Goal: Information Seeking & Learning: Compare options

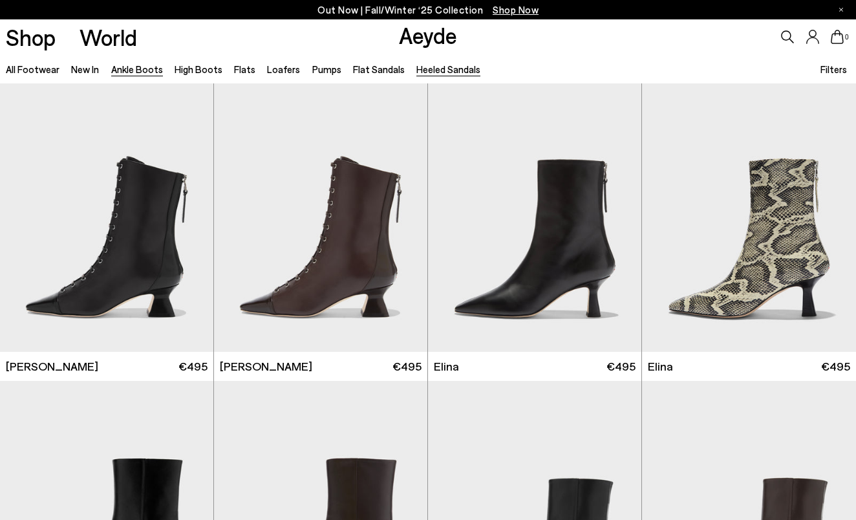
click at [429, 73] on link "Heeled Sandals" at bounding box center [448, 69] width 64 height 12
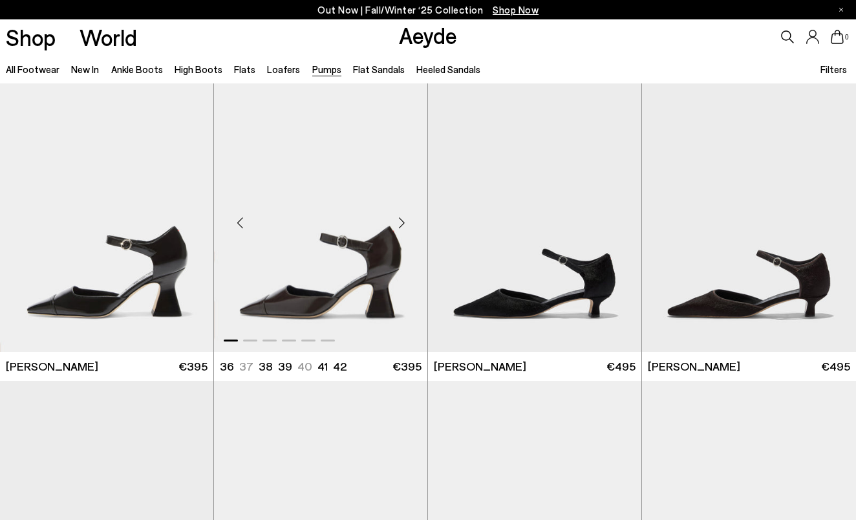
click at [403, 225] on div "Next slide" at bounding box center [401, 223] width 39 height 39
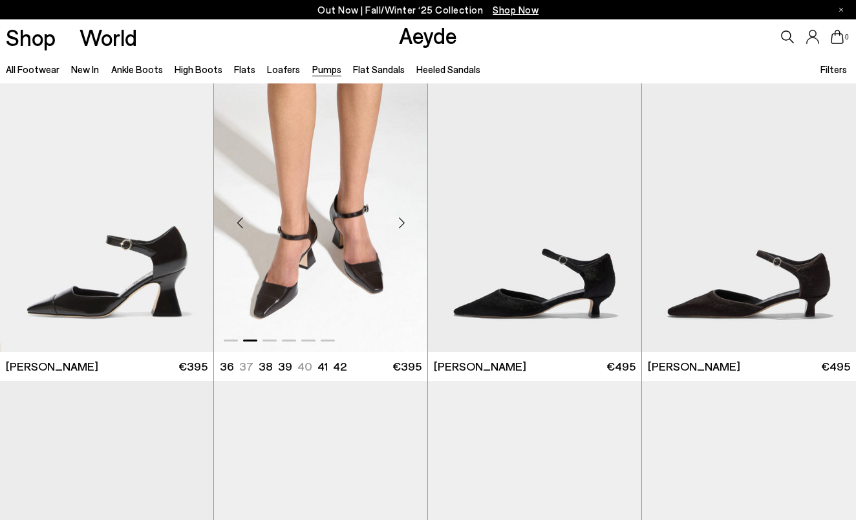
click at [403, 225] on div "Next slide" at bounding box center [401, 223] width 39 height 39
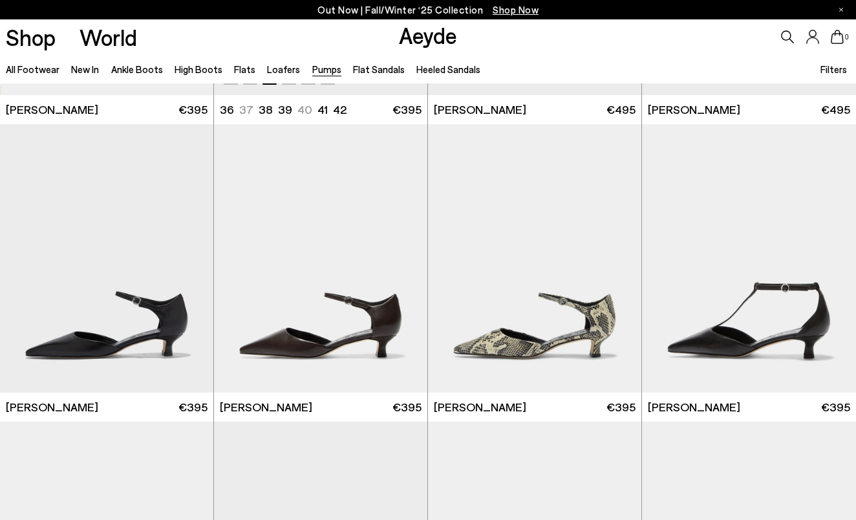
scroll to position [261, 1]
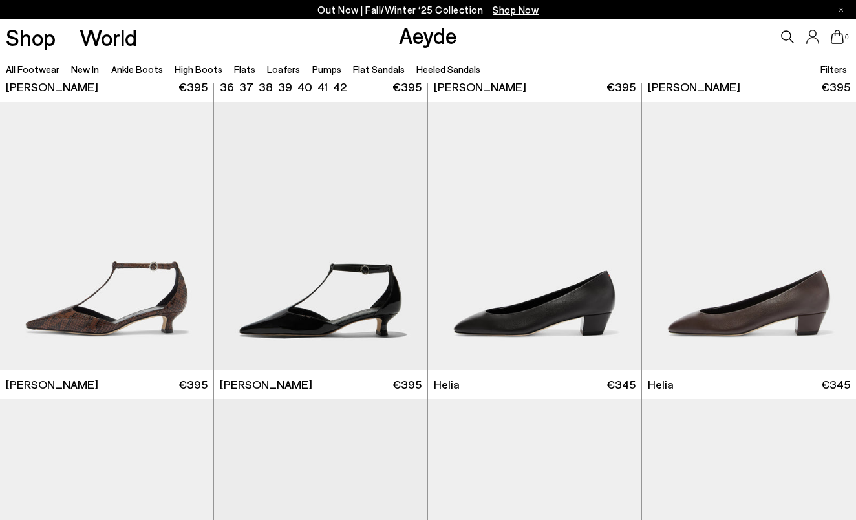
scroll to position [597, 0]
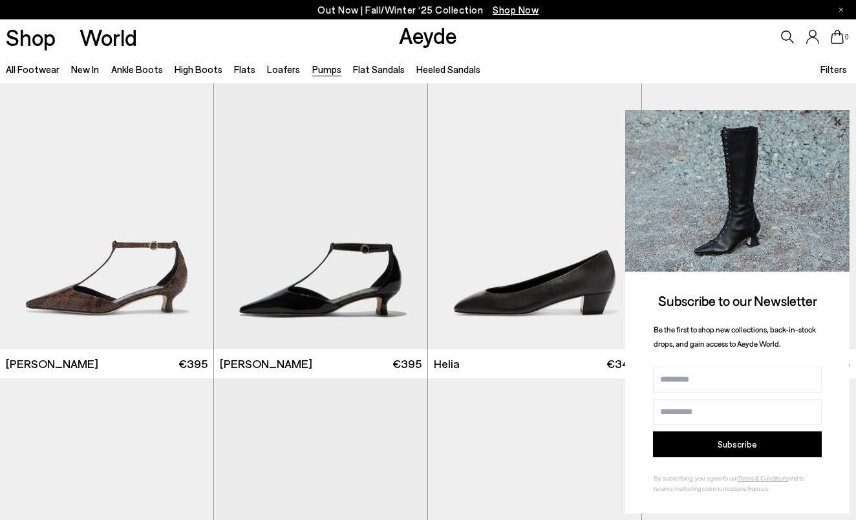
click at [839, 127] on icon at bounding box center [837, 122] width 17 height 17
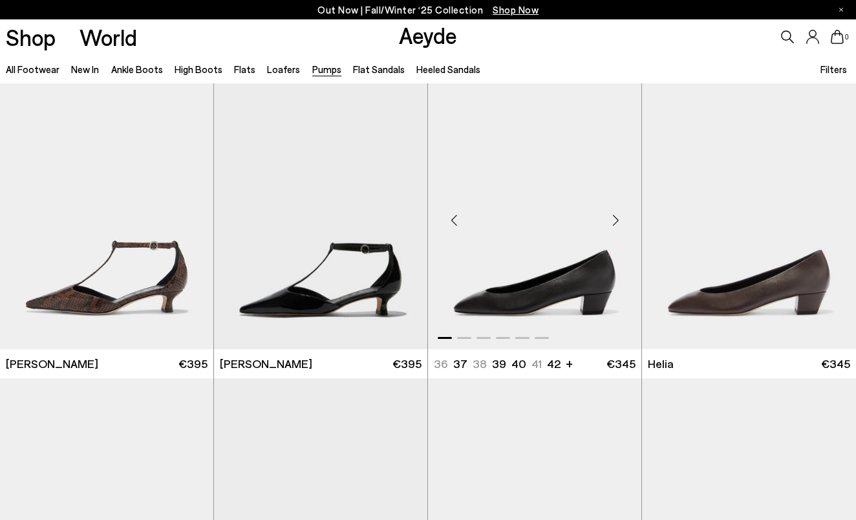
click at [614, 224] on div "Next slide" at bounding box center [615, 220] width 39 height 39
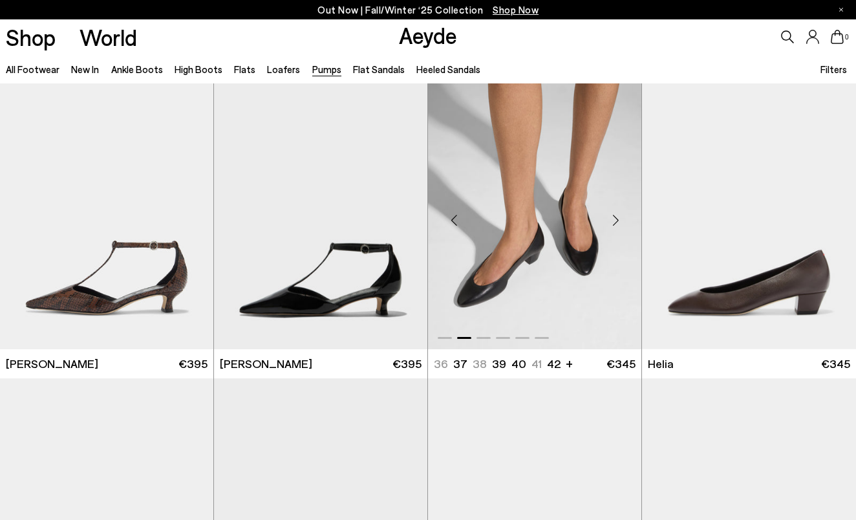
click at [614, 224] on div "Next slide" at bounding box center [615, 220] width 39 height 39
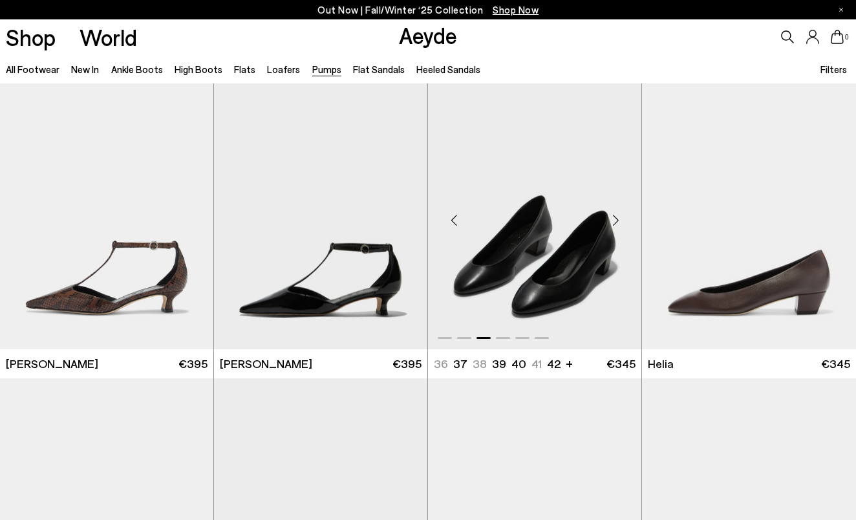
click at [614, 224] on div "Next slide" at bounding box center [615, 220] width 39 height 39
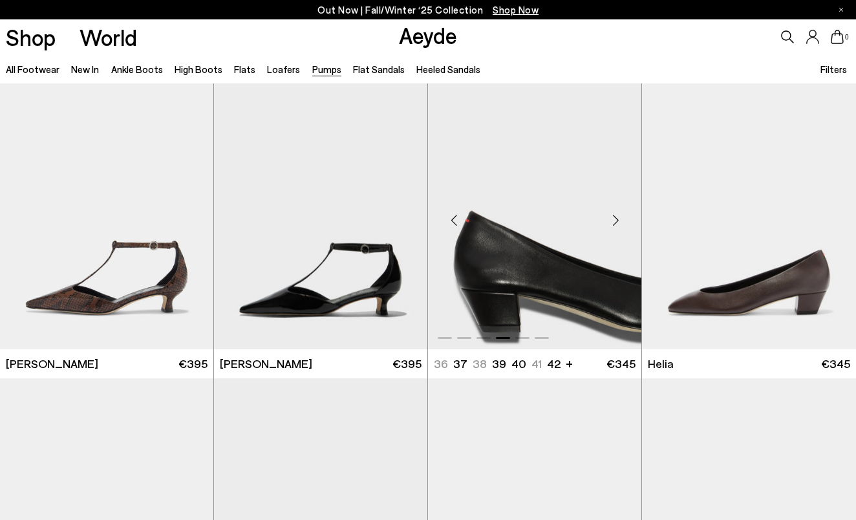
click at [614, 224] on div "Next slide" at bounding box center [615, 220] width 39 height 39
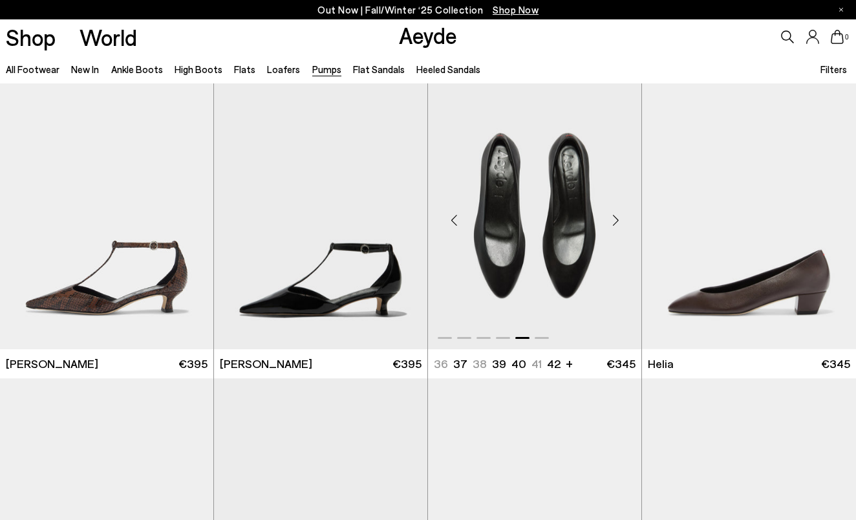
click at [614, 224] on div "Next slide" at bounding box center [615, 220] width 39 height 39
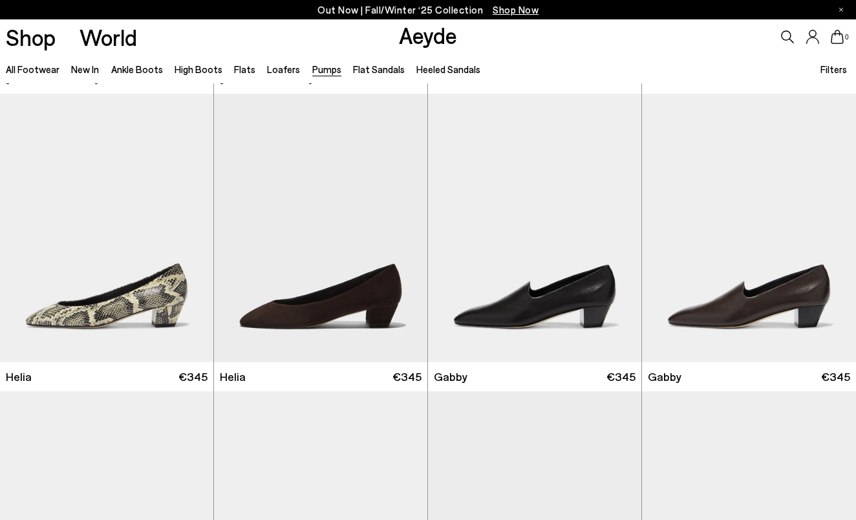
scroll to position [906, 0]
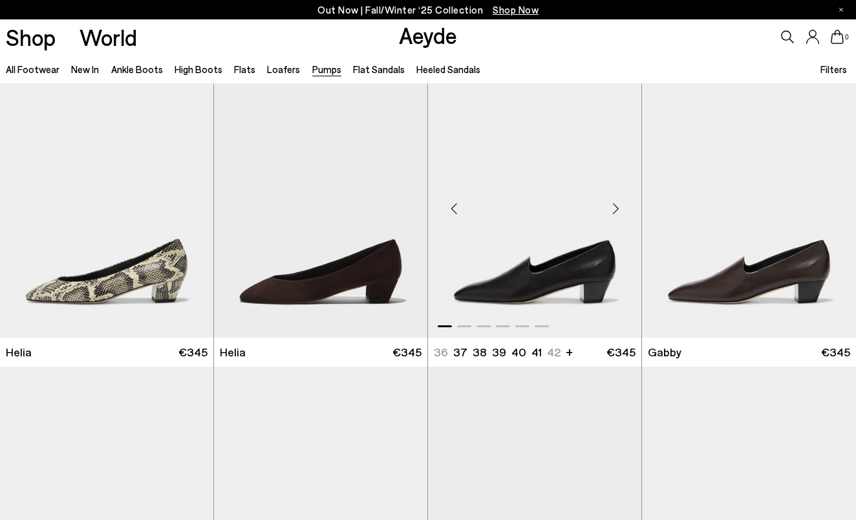
click at [615, 209] on div "Next slide" at bounding box center [615, 208] width 39 height 39
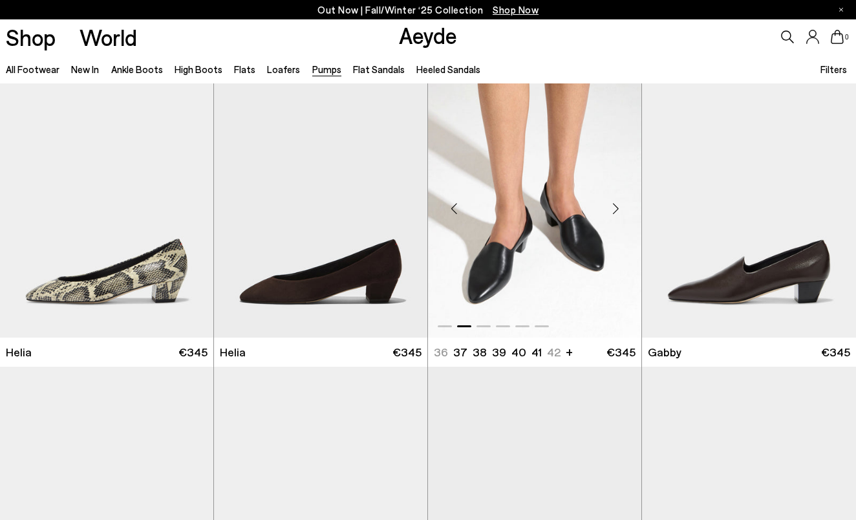
click at [615, 209] on div "Next slide" at bounding box center [615, 208] width 39 height 39
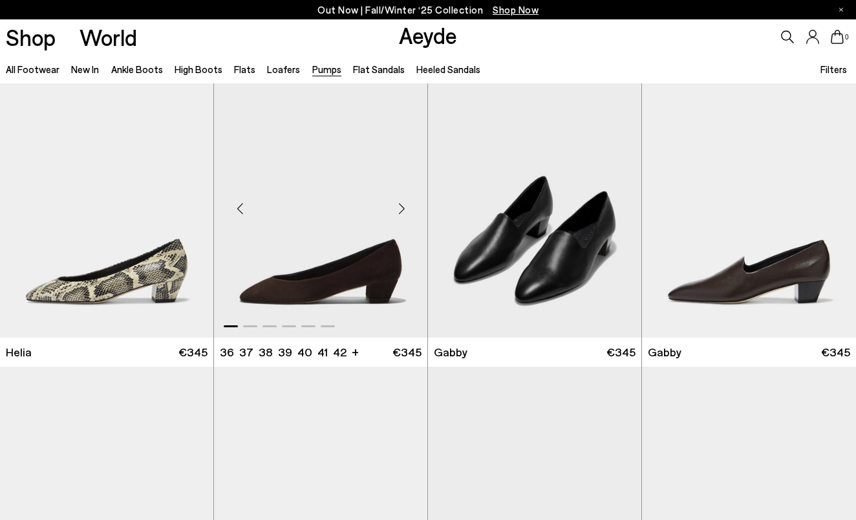
click at [400, 209] on div "Next slide" at bounding box center [401, 208] width 39 height 39
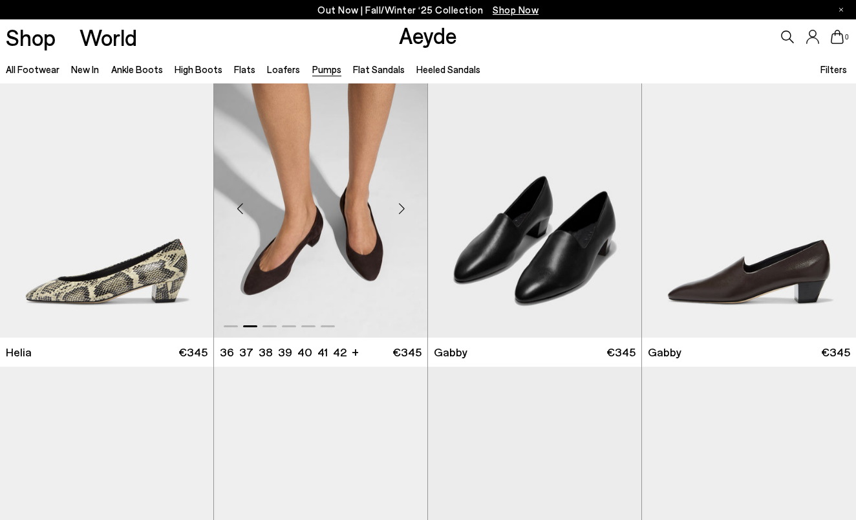
click at [401, 209] on div "Next slide" at bounding box center [401, 208] width 39 height 39
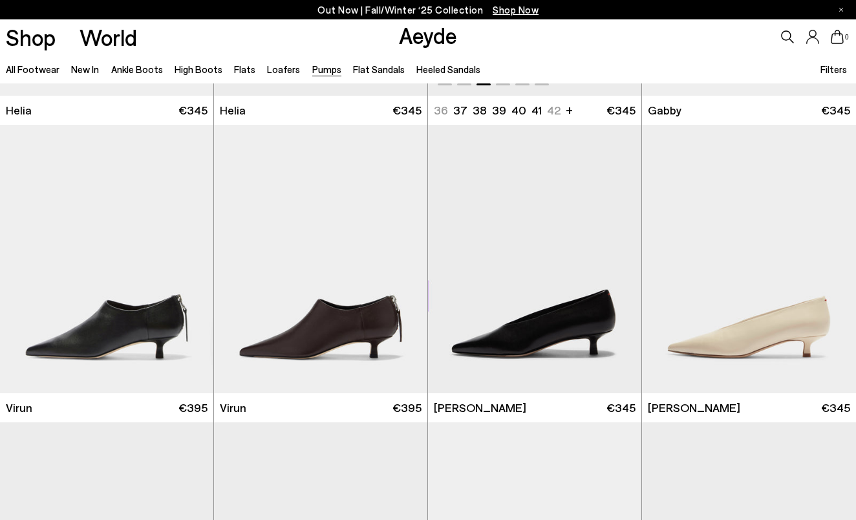
scroll to position [1143, 0]
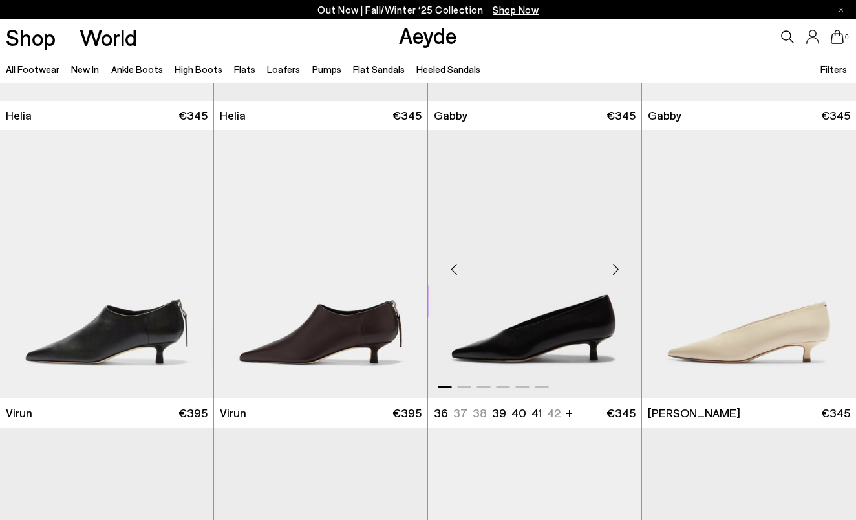
click at [614, 271] on div "Next slide" at bounding box center [615, 269] width 39 height 39
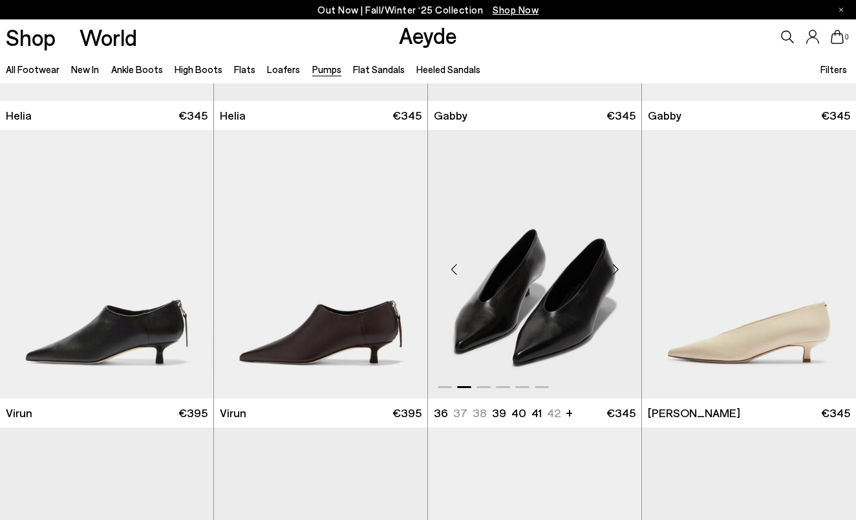
click at [615, 271] on div "Next slide" at bounding box center [615, 269] width 39 height 39
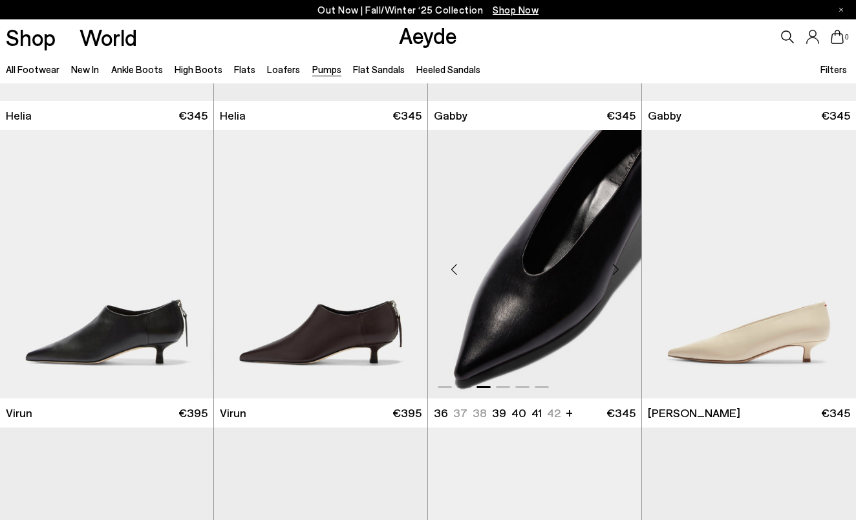
click at [615, 271] on div "Next slide" at bounding box center [615, 269] width 39 height 39
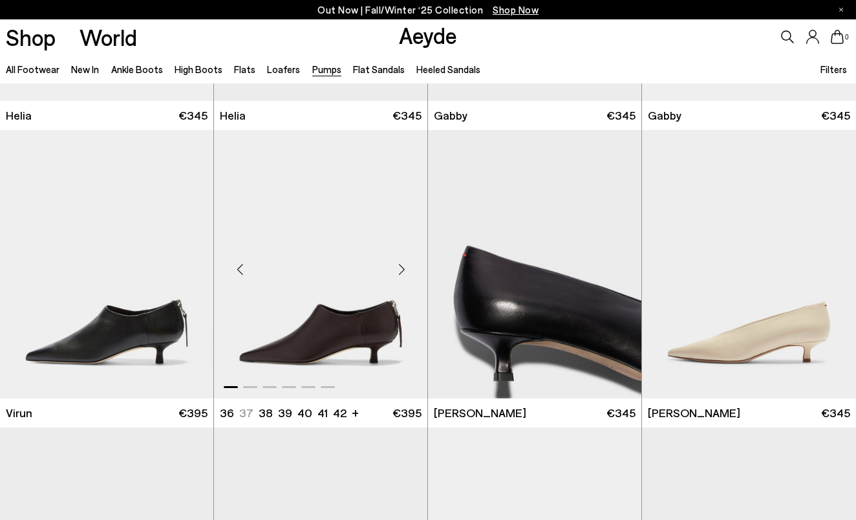
click at [401, 269] on div "Next slide" at bounding box center [401, 269] width 39 height 39
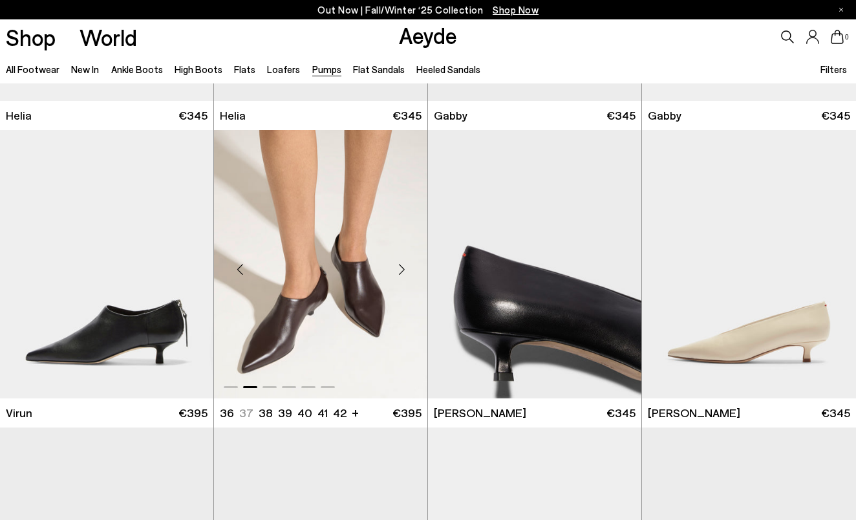
click at [401, 269] on div "Next slide" at bounding box center [401, 269] width 39 height 39
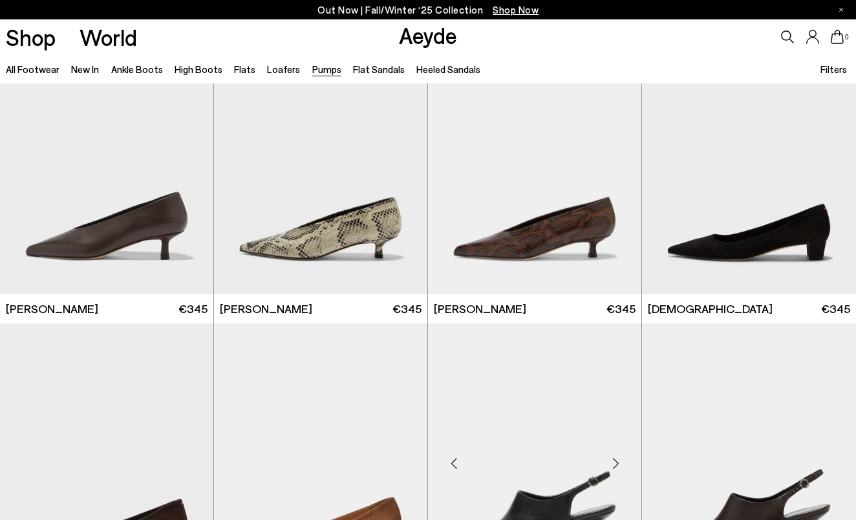
scroll to position [1726, 0]
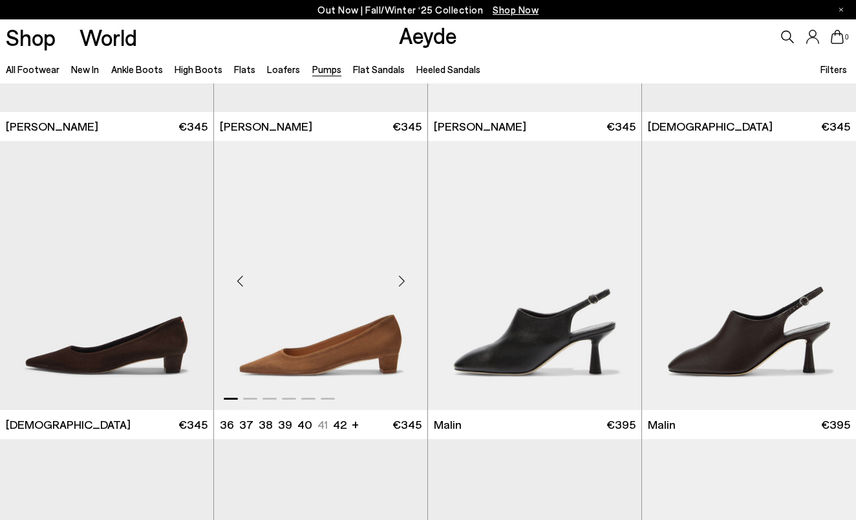
click at [402, 284] on div "Next slide" at bounding box center [401, 280] width 39 height 39
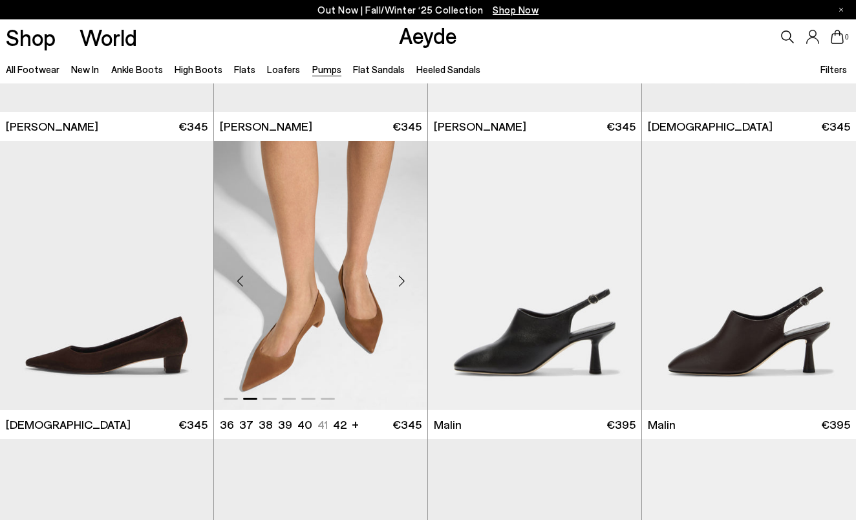
click at [402, 284] on div "Next slide" at bounding box center [401, 280] width 39 height 39
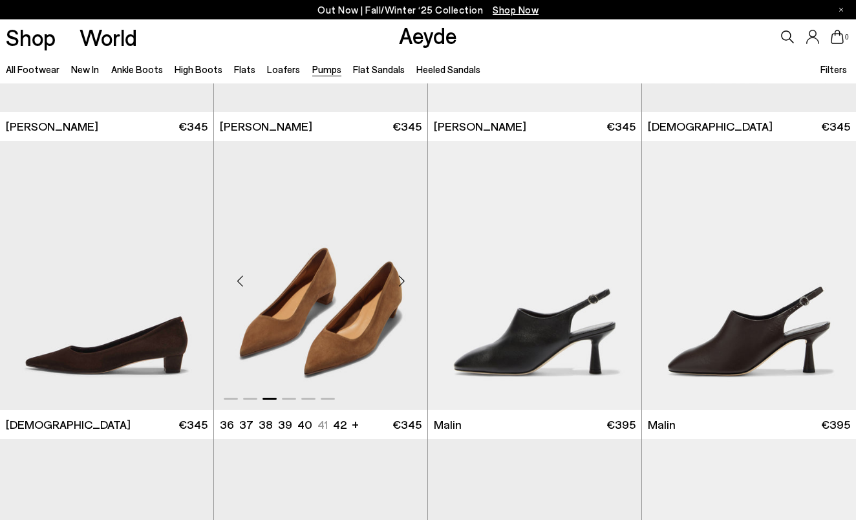
click at [402, 284] on div "Next slide" at bounding box center [401, 280] width 39 height 39
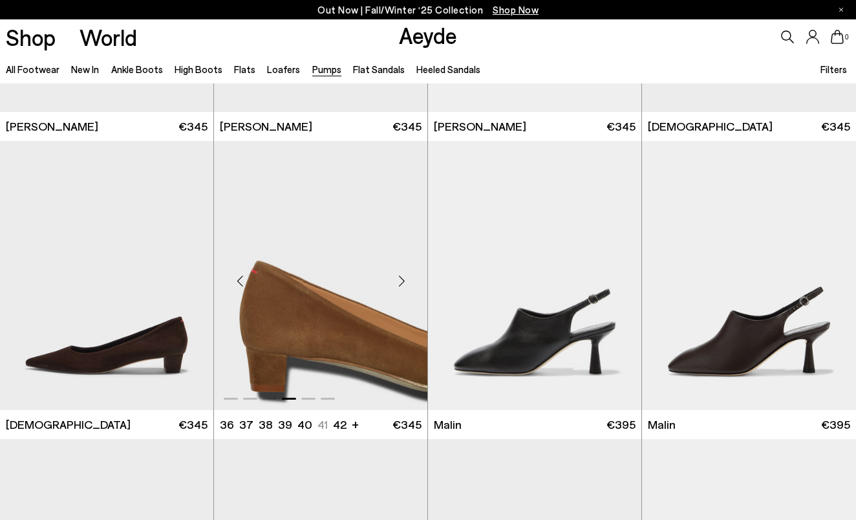
click at [398, 279] on div "Next slide" at bounding box center [401, 280] width 39 height 39
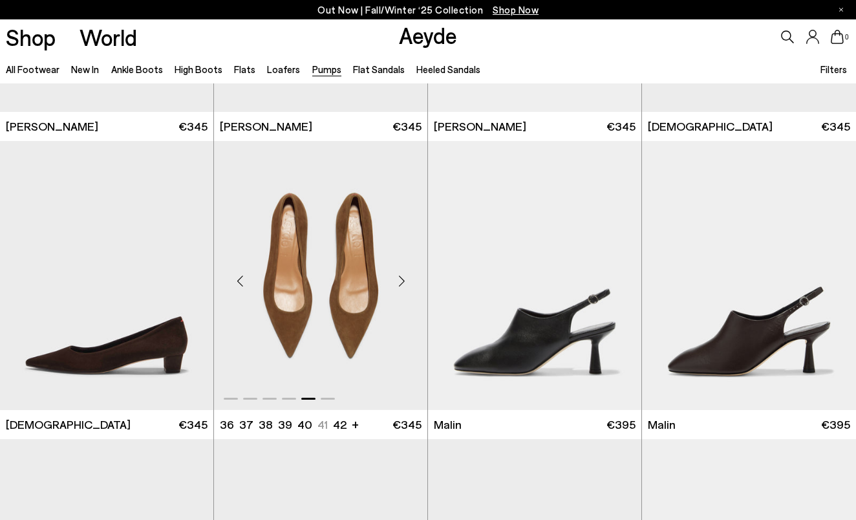
click at [398, 279] on div "Next slide" at bounding box center [401, 280] width 39 height 39
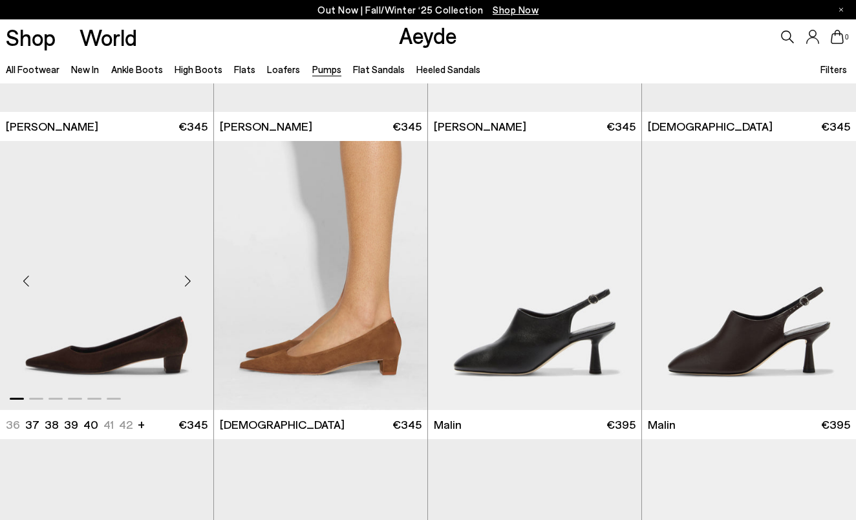
click at [186, 278] on div "Next slide" at bounding box center [187, 280] width 39 height 39
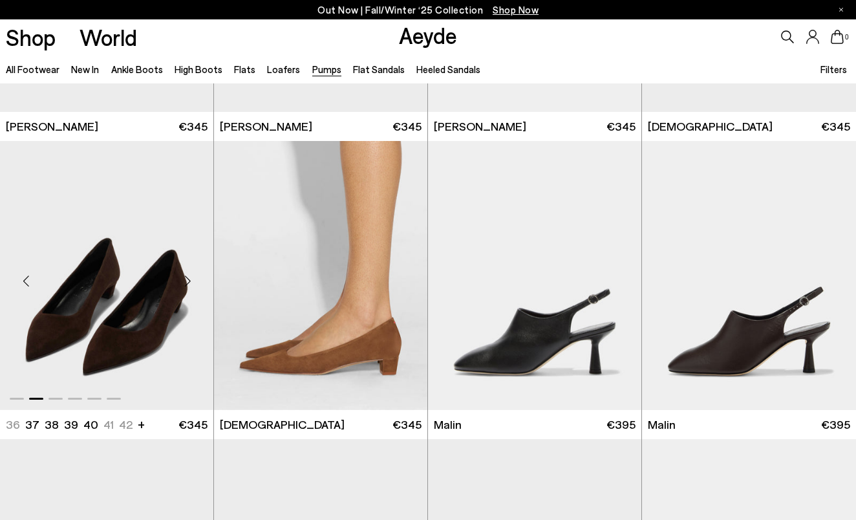
click at [187, 279] on div "Next slide" at bounding box center [187, 280] width 39 height 39
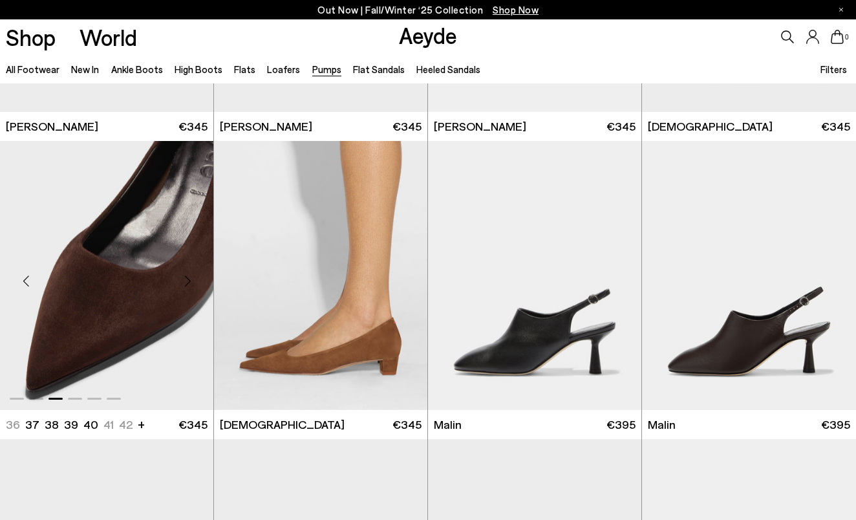
click at [187, 279] on div "Next slide" at bounding box center [187, 280] width 39 height 39
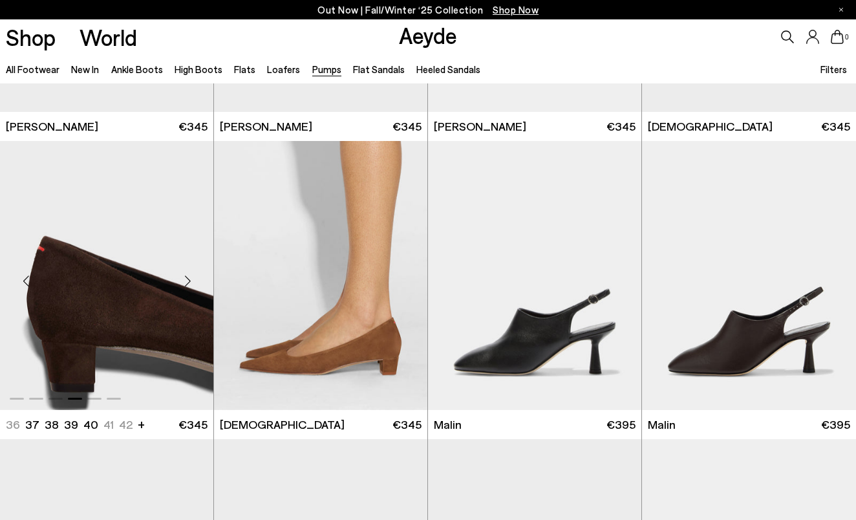
click at [187, 279] on div "Next slide" at bounding box center [187, 280] width 39 height 39
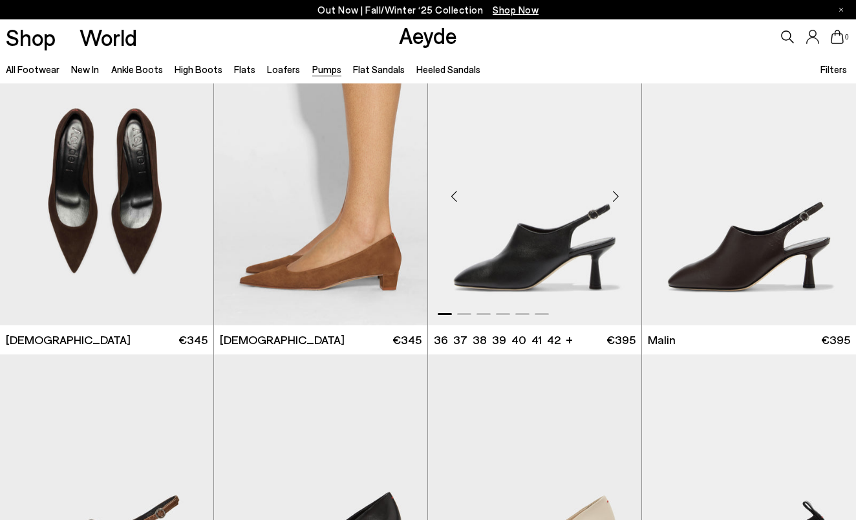
scroll to position [1806, 0]
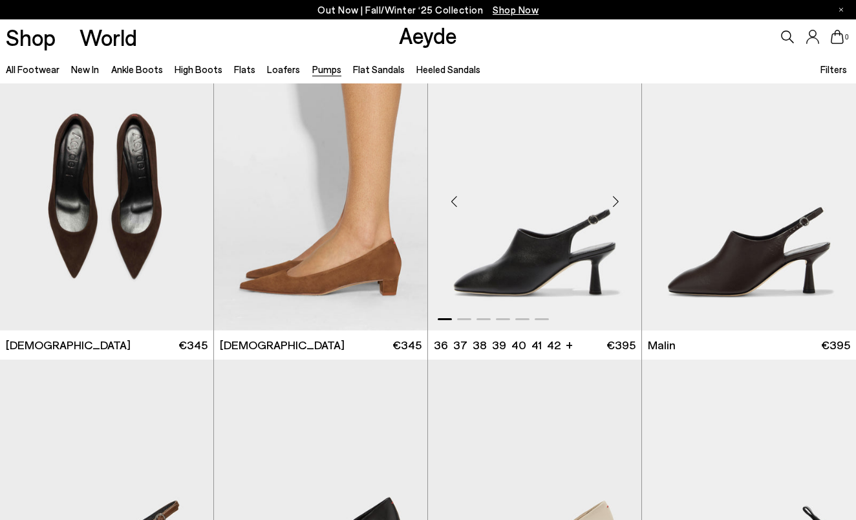
click at [611, 200] on div "Next slide" at bounding box center [615, 201] width 39 height 39
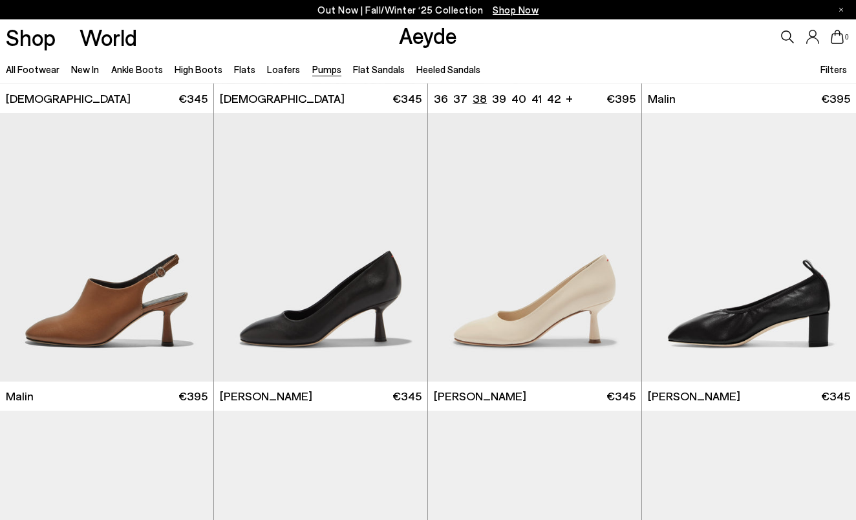
scroll to position [2058, 0]
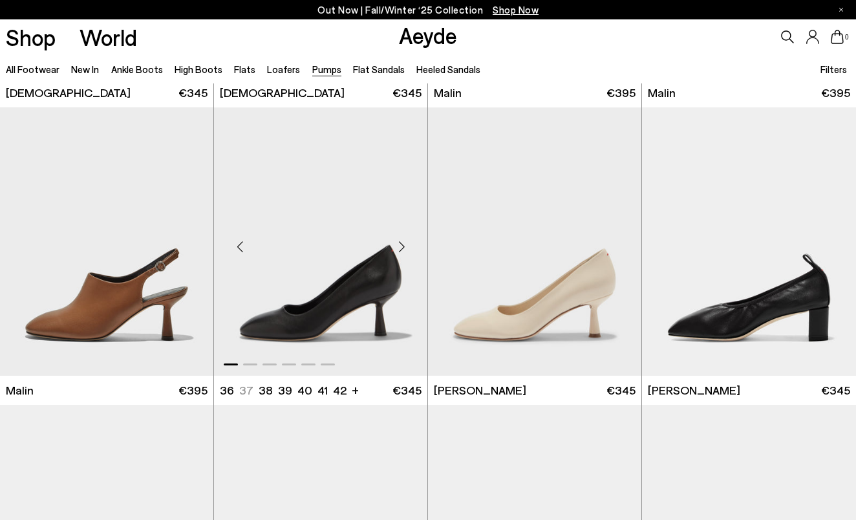
click at [403, 244] on div "Next slide" at bounding box center [401, 246] width 39 height 39
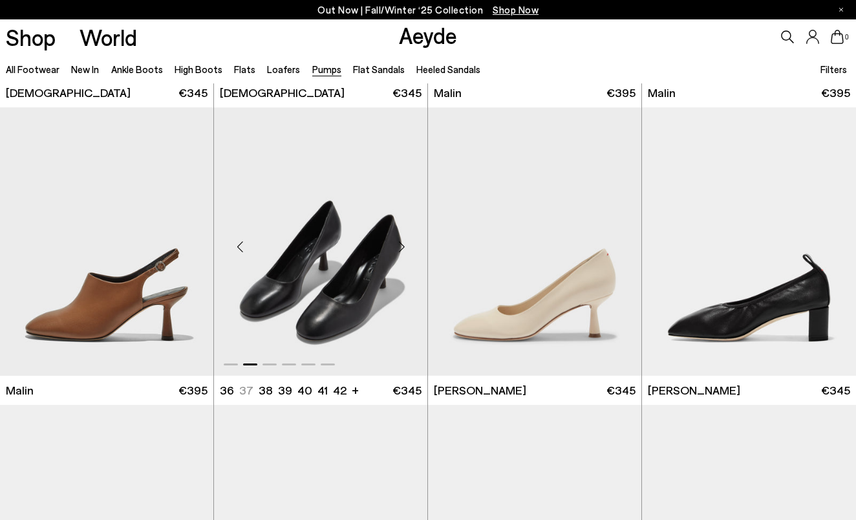
click at [403, 244] on div "Next slide" at bounding box center [401, 246] width 39 height 39
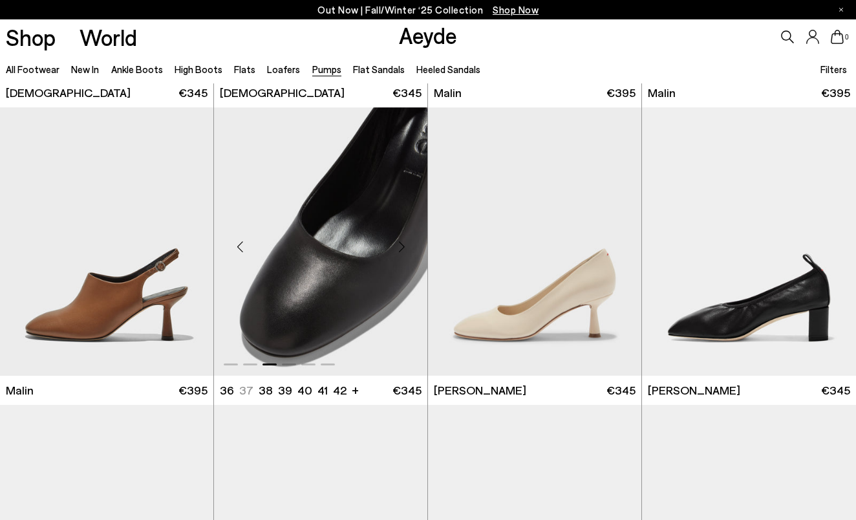
click at [403, 244] on div "Next slide" at bounding box center [401, 246] width 39 height 39
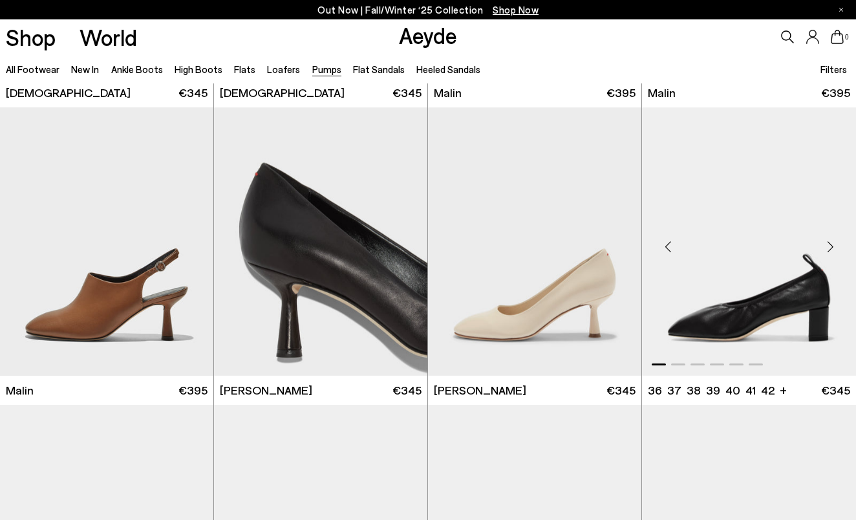
click at [831, 249] on div "Next slide" at bounding box center [829, 246] width 39 height 39
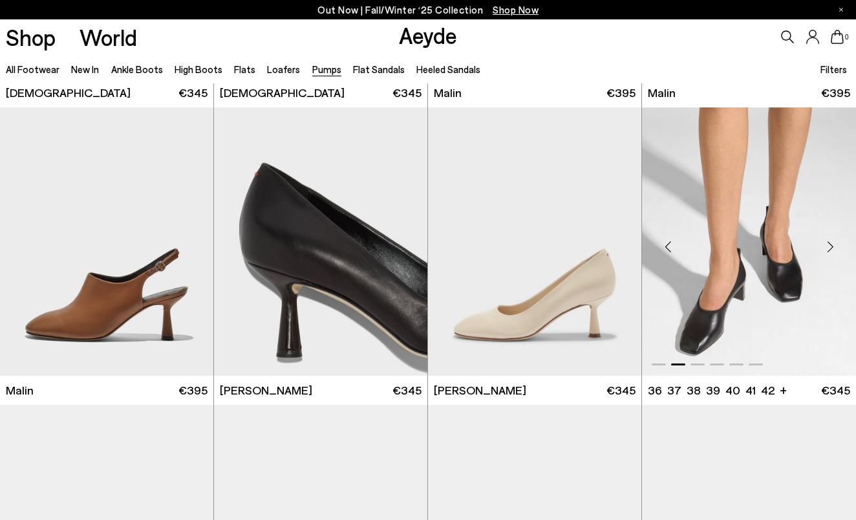
click at [831, 249] on div "Next slide" at bounding box center [829, 246] width 39 height 39
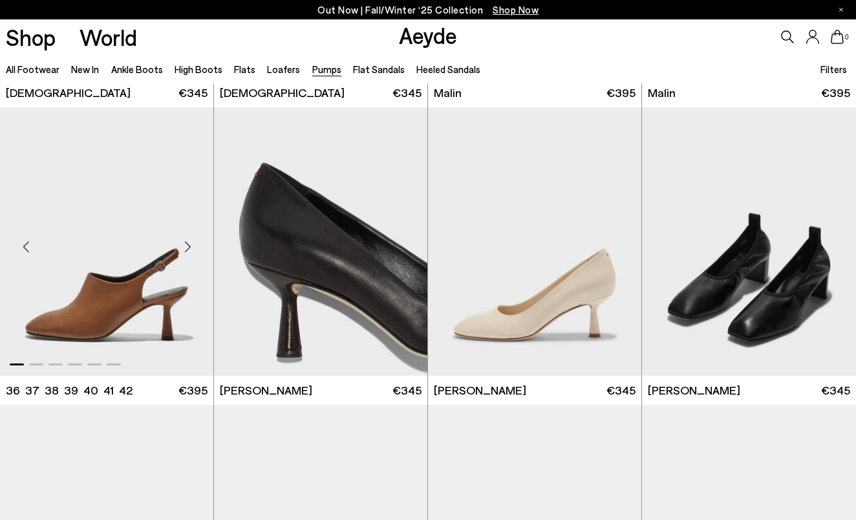
click at [185, 242] on div "Next slide" at bounding box center [187, 246] width 39 height 39
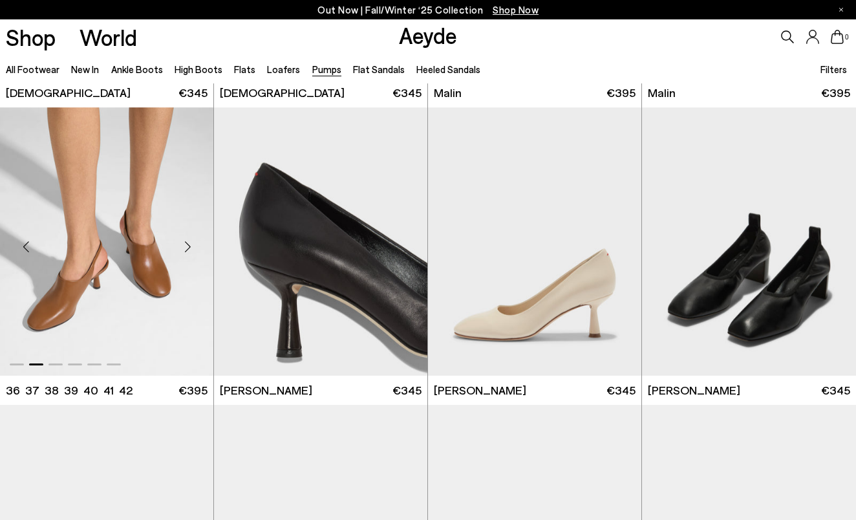
click at [185, 242] on div "Next slide" at bounding box center [187, 246] width 39 height 39
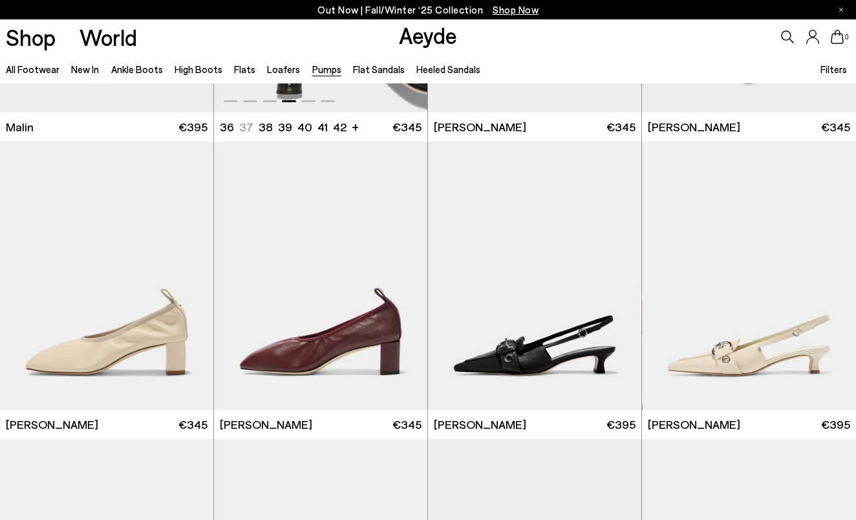
scroll to position [2328, 0]
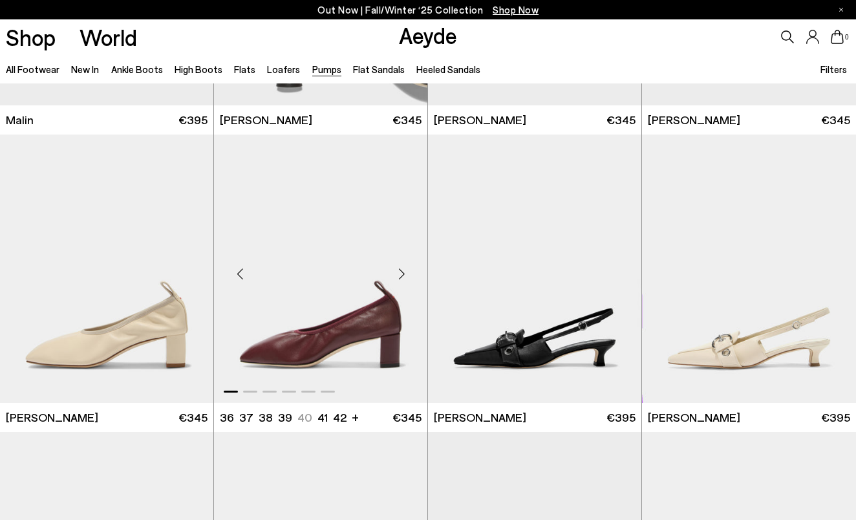
click at [402, 273] on div "Next slide" at bounding box center [401, 273] width 39 height 39
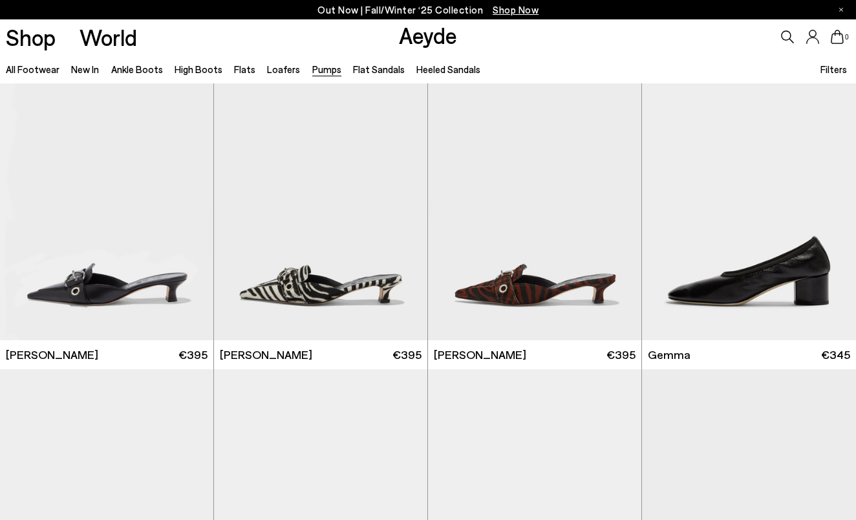
scroll to position [2996, 0]
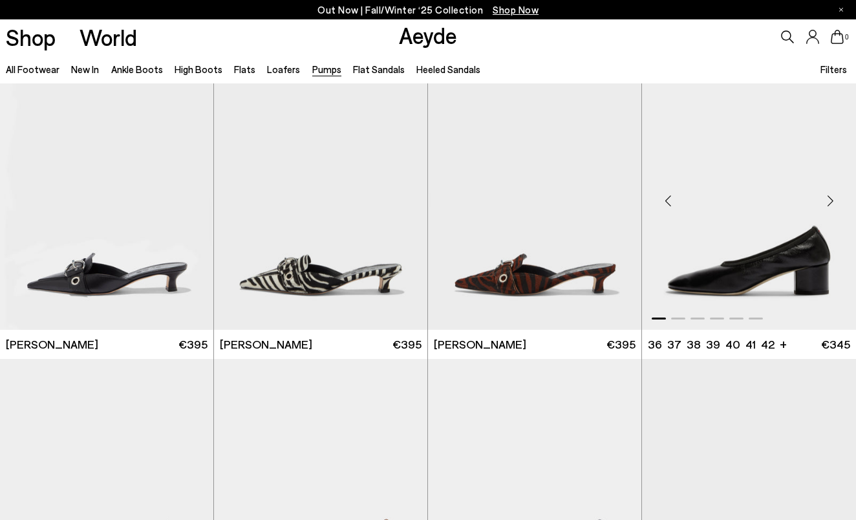
click at [832, 201] on div "Next slide" at bounding box center [829, 200] width 39 height 39
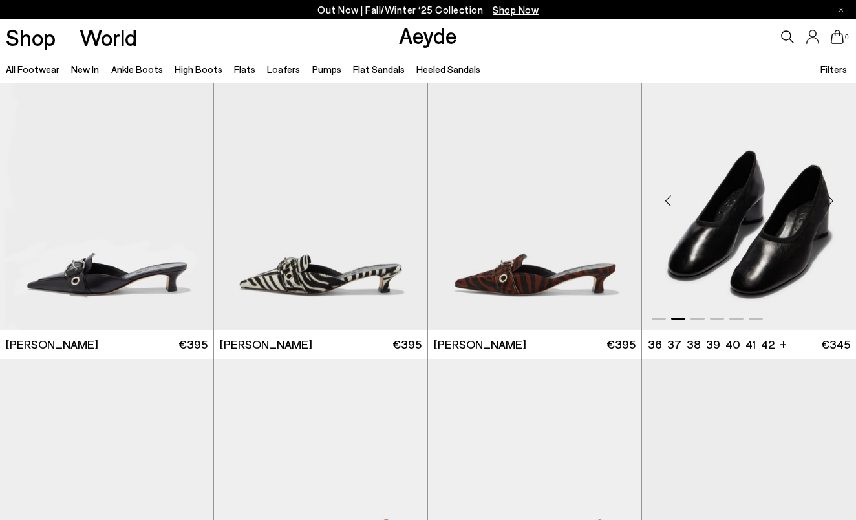
click at [832, 201] on div "Next slide" at bounding box center [829, 200] width 39 height 39
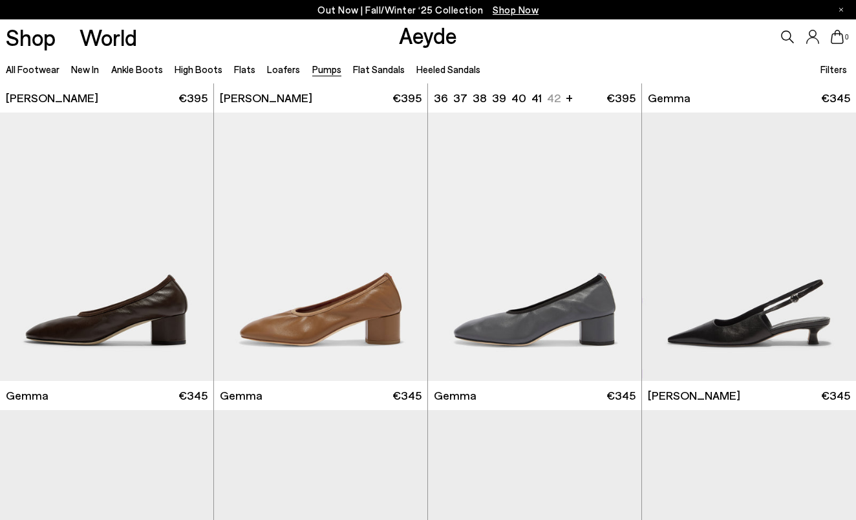
scroll to position [3248, 0]
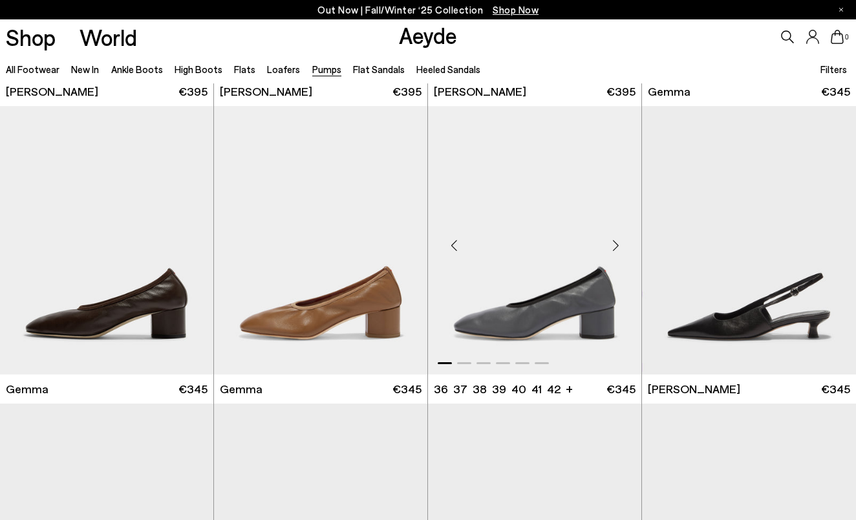
click at [613, 252] on div "Next slide" at bounding box center [615, 245] width 39 height 39
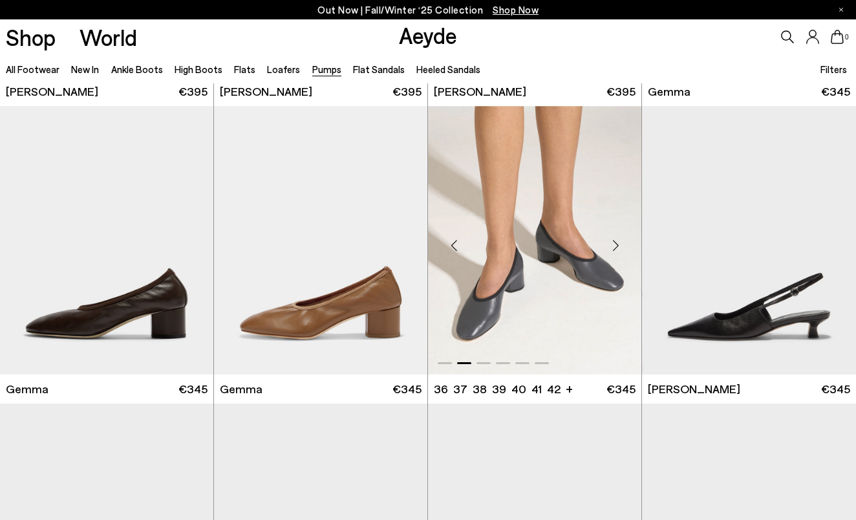
click at [613, 249] on div "Next slide" at bounding box center [615, 245] width 39 height 39
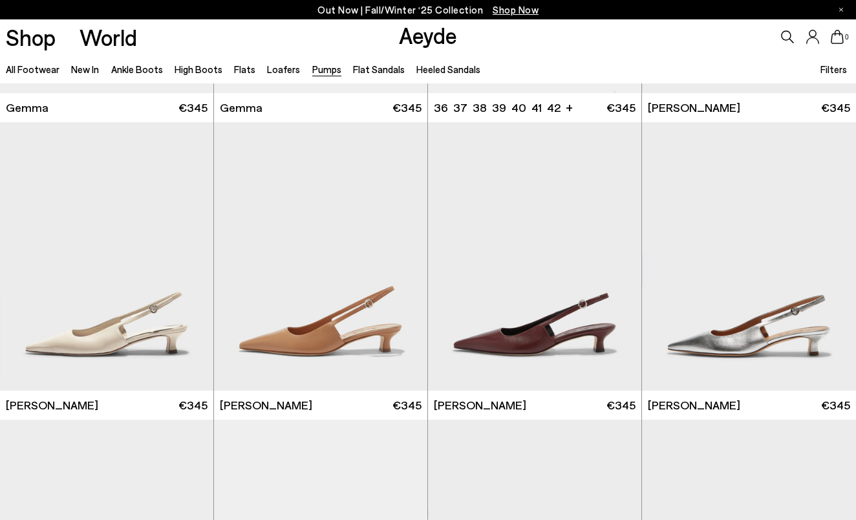
scroll to position [3580, 0]
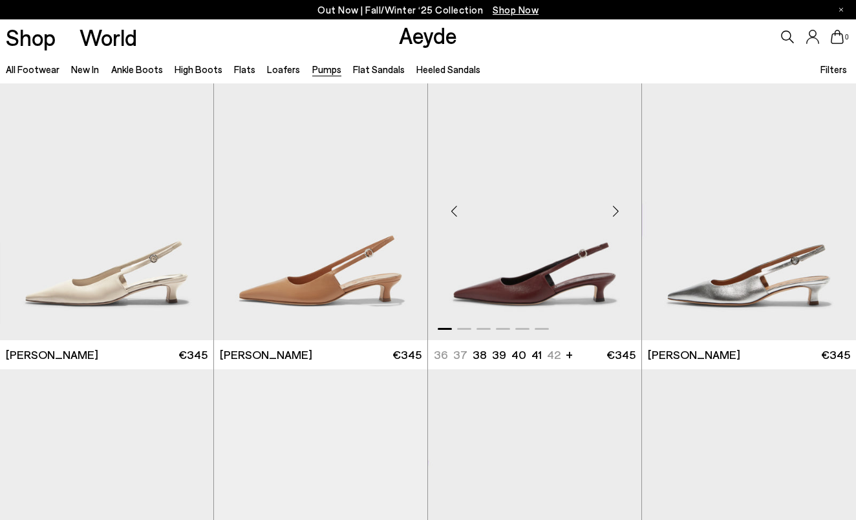
click at [618, 207] on div "Next slide" at bounding box center [615, 210] width 39 height 39
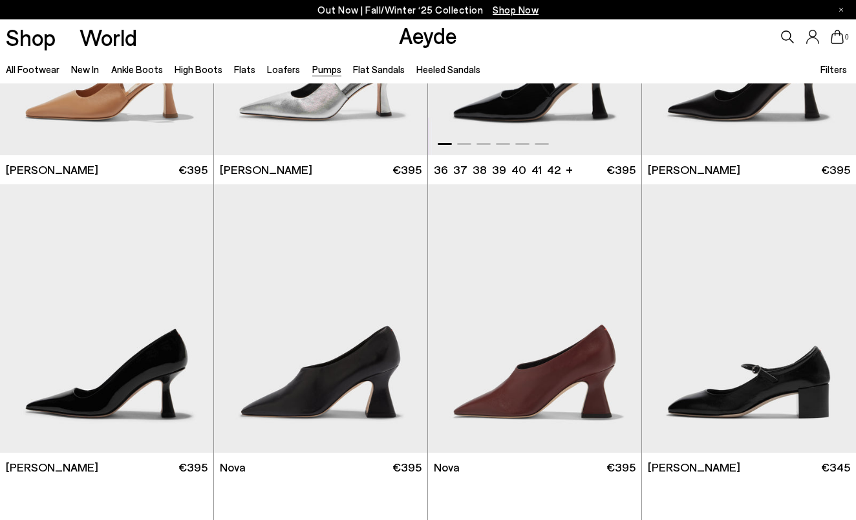
scroll to position [4660, 0]
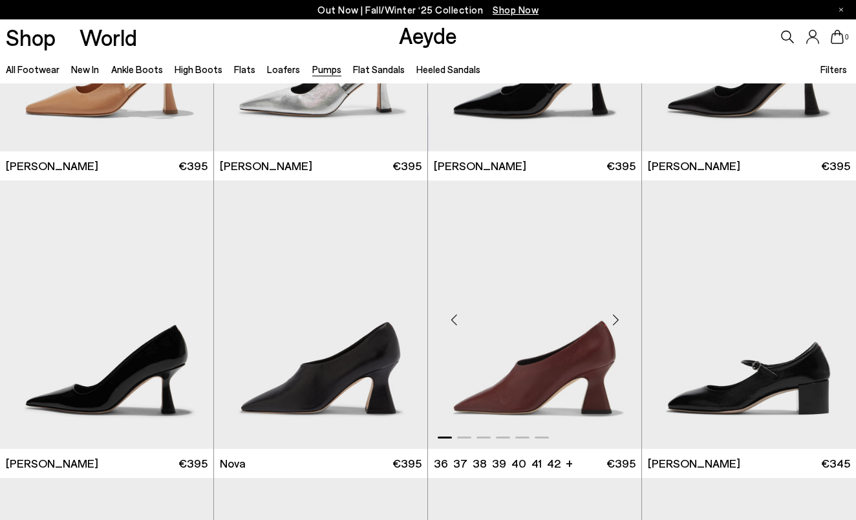
click at [615, 319] on div "Next slide" at bounding box center [615, 319] width 39 height 39
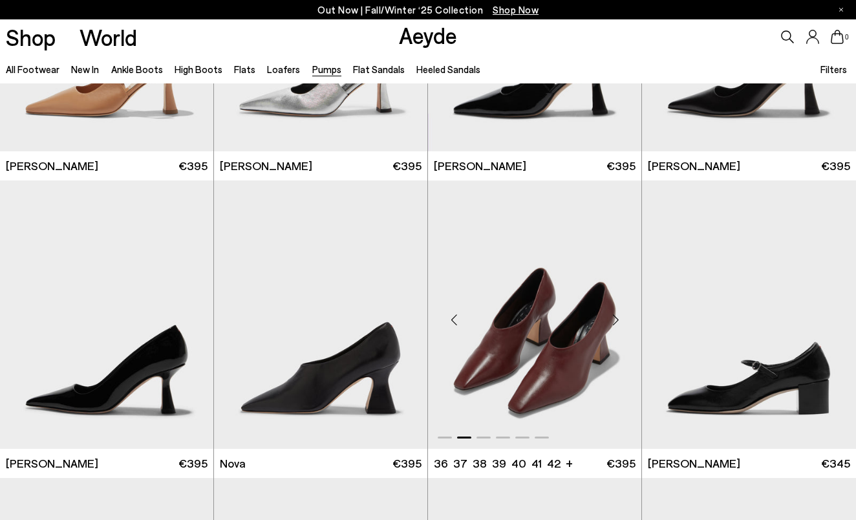
click at [615, 319] on div "Next slide" at bounding box center [615, 319] width 39 height 39
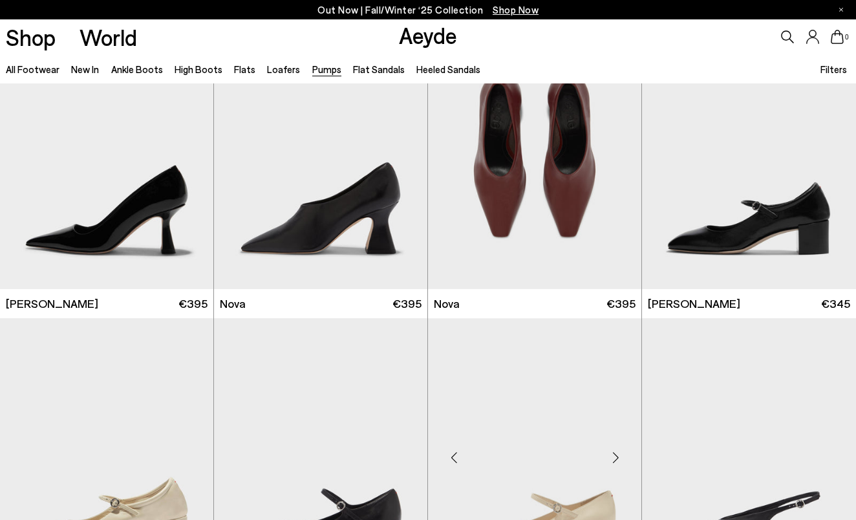
scroll to position [4807, 0]
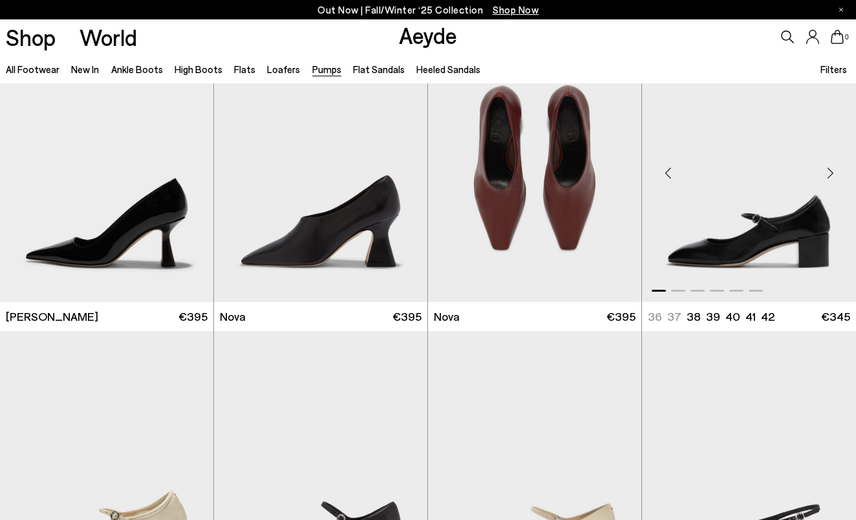
click at [830, 173] on div "Next slide" at bounding box center [829, 172] width 39 height 39
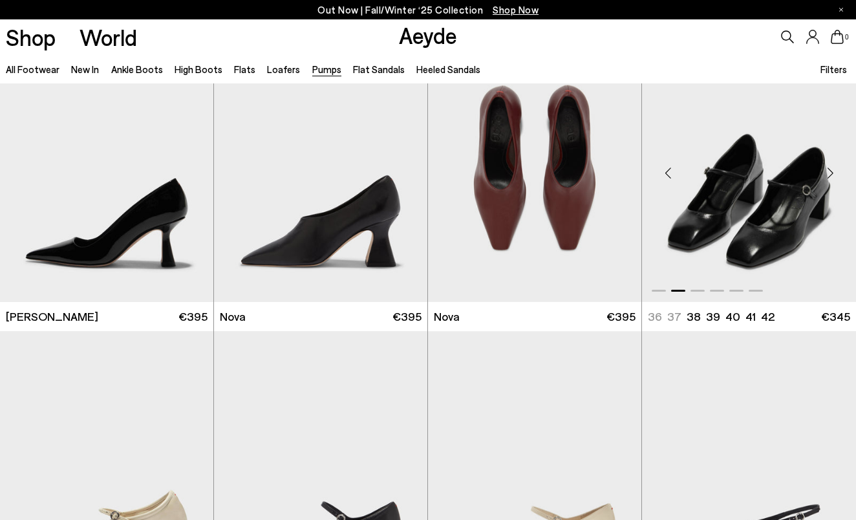
click at [830, 171] on div "Next slide" at bounding box center [829, 172] width 39 height 39
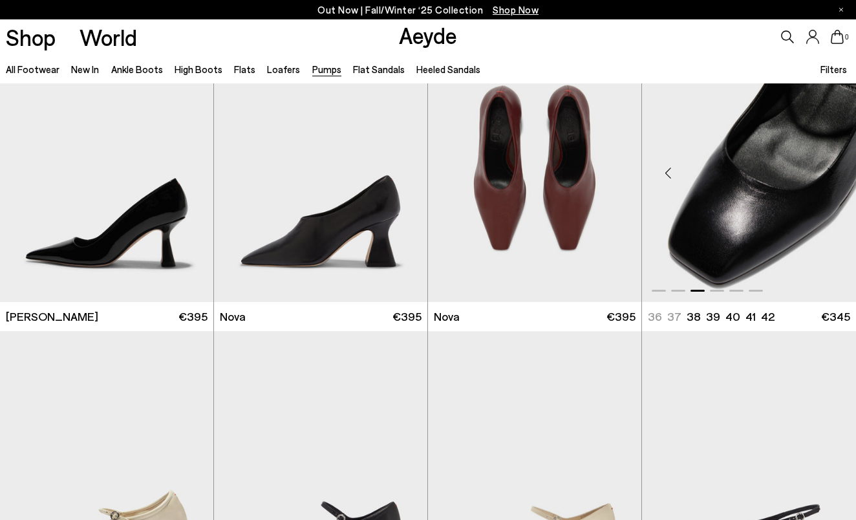
click at [829, 171] on div "Next slide" at bounding box center [829, 172] width 39 height 39
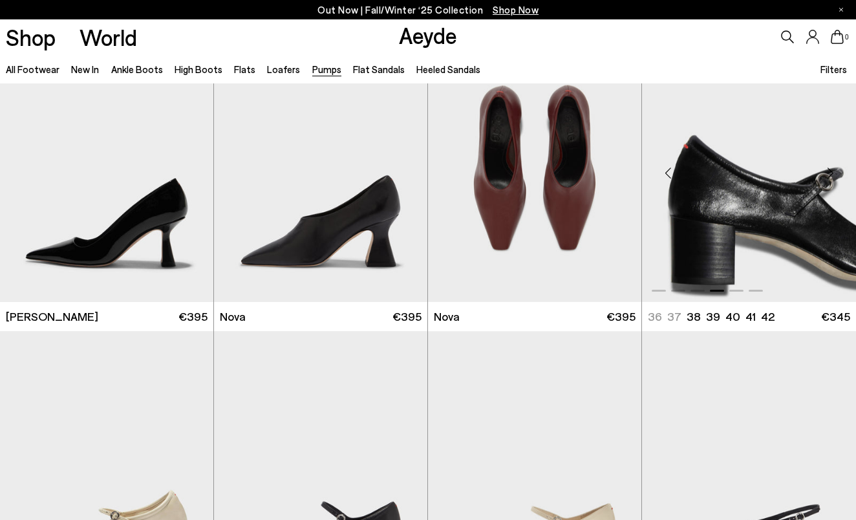
click at [829, 171] on div "Next slide" at bounding box center [829, 172] width 39 height 39
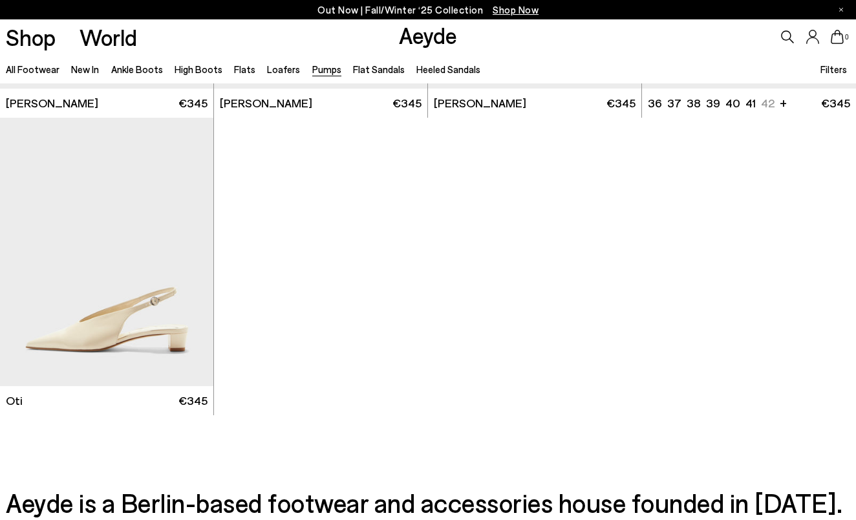
scroll to position [5328, 0]
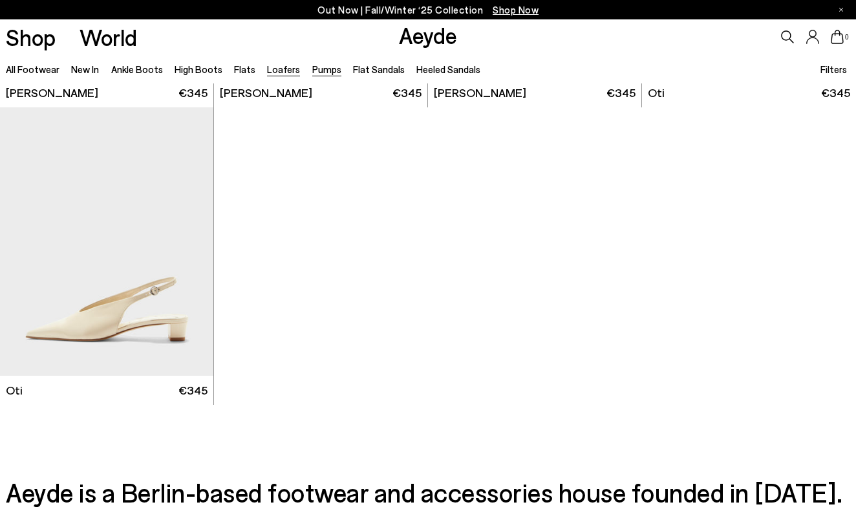
click at [280, 70] on link "Loafers" at bounding box center [283, 69] width 33 height 12
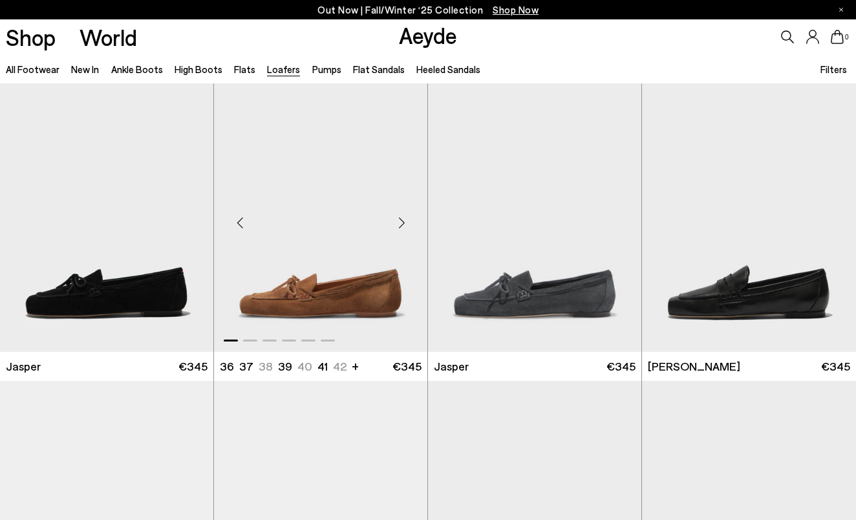
click at [403, 223] on div "Next slide" at bounding box center [401, 223] width 39 height 39
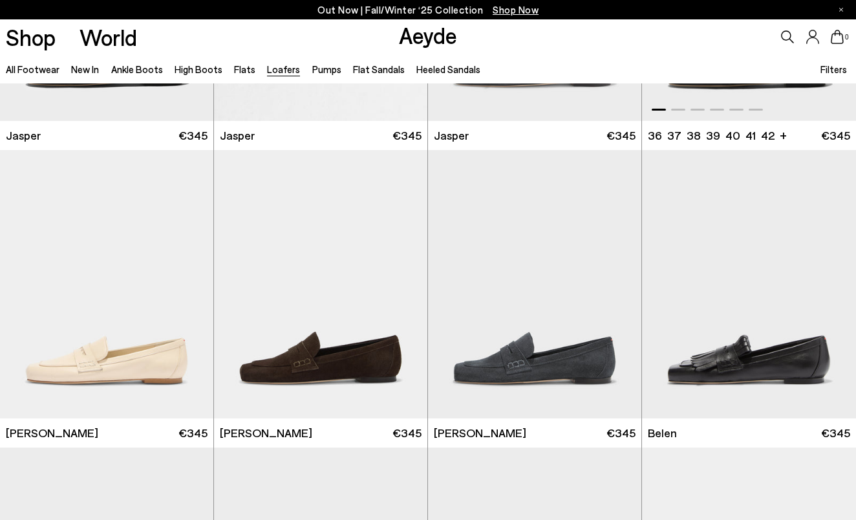
scroll to position [233, 0]
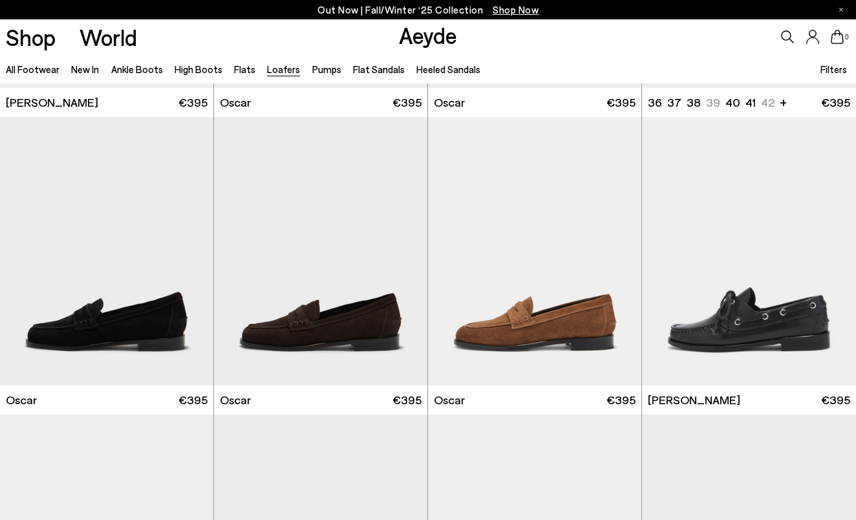
scroll to position [1152, 0]
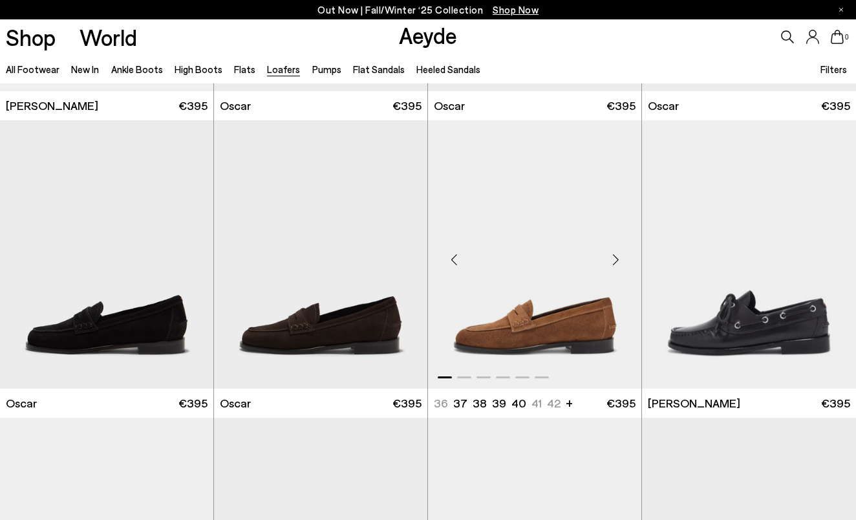
click at [618, 262] on div "Next slide" at bounding box center [615, 259] width 39 height 39
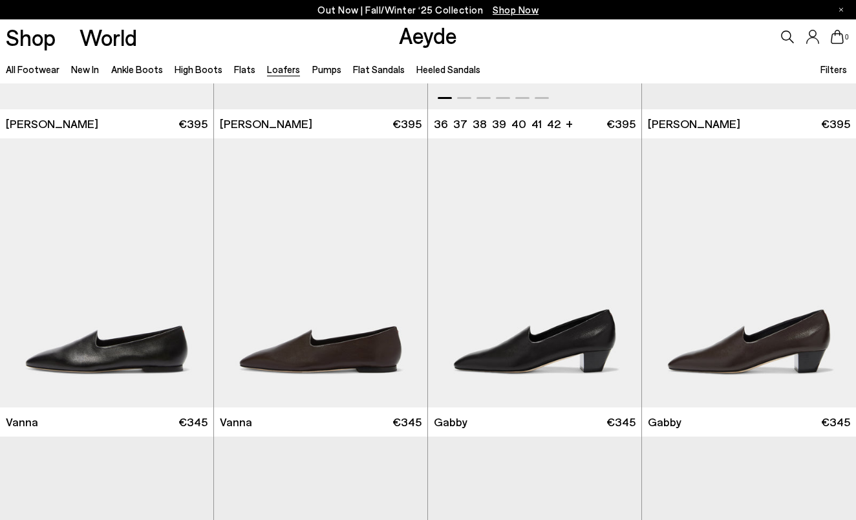
scroll to position [1726, 0]
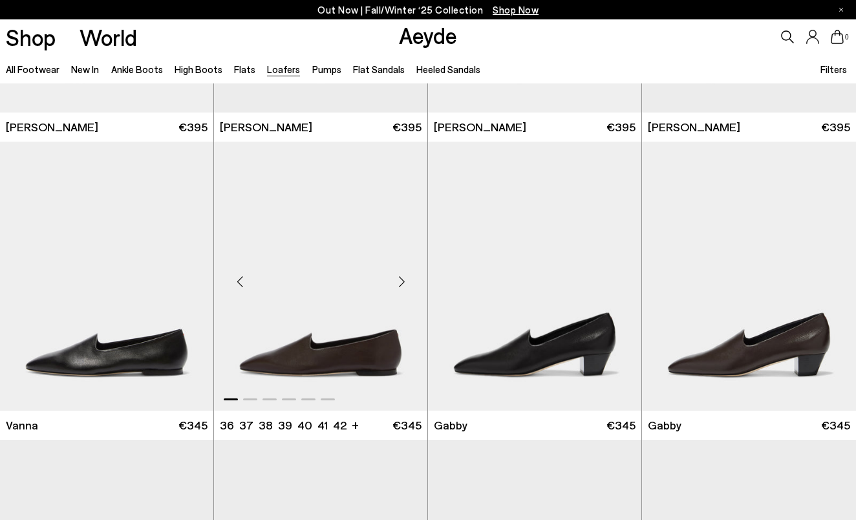
click at [401, 281] on div "Next slide" at bounding box center [401, 281] width 39 height 39
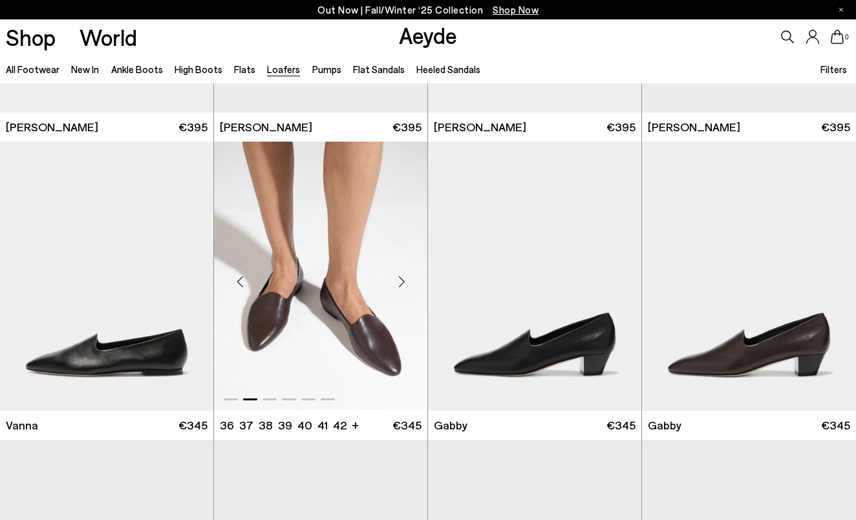
click at [401, 281] on div "Next slide" at bounding box center [401, 281] width 39 height 39
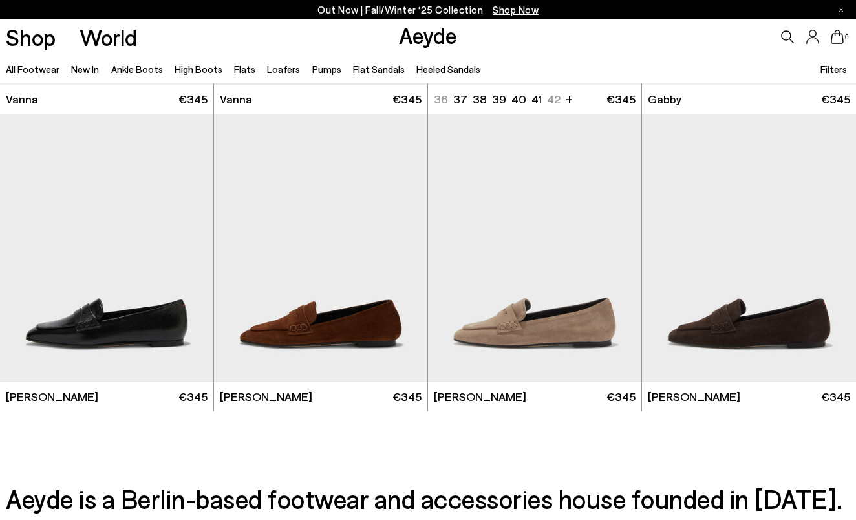
scroll to position [2059, 0]
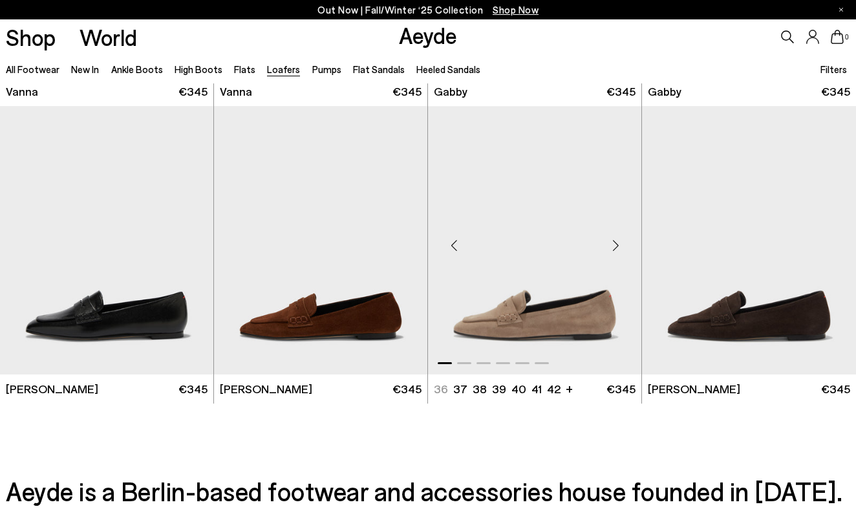
click at [617, 247] on div "Next slide" at bounding box center [615, 245] width 39 height 39
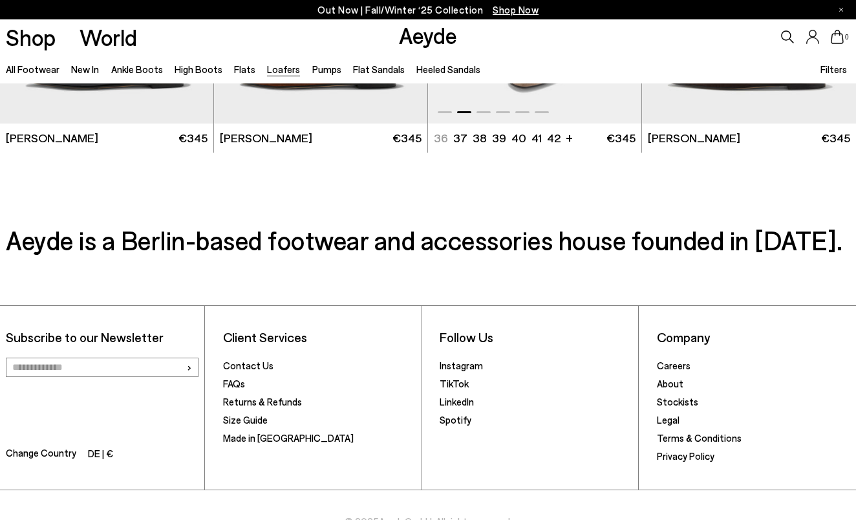
scroll to position [2335, 0]
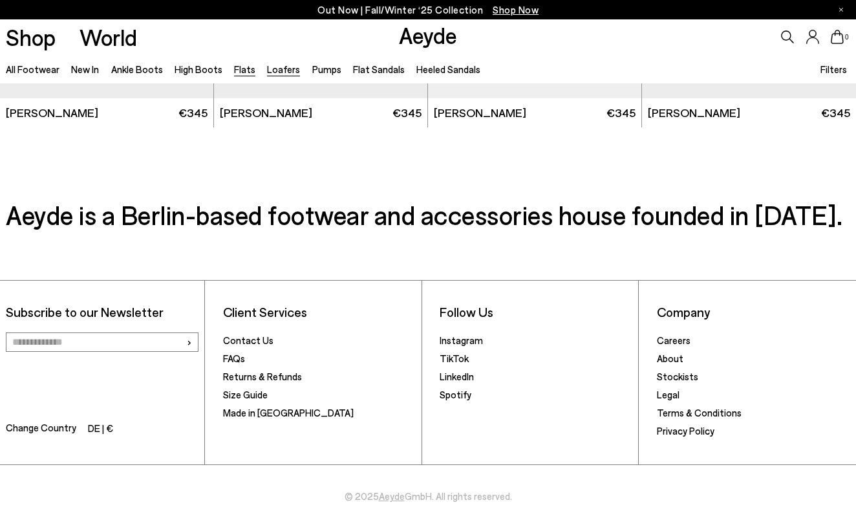
click at [236, 70] on link "Flats" at bounding box center [244, 69] width 21 height 12
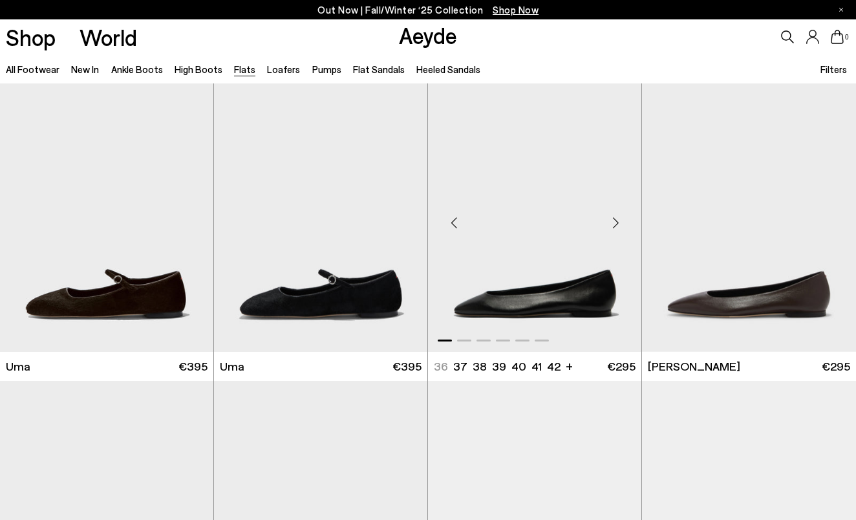
click at [615, 227] on div "Next slide" at bounding box center [615, 223] width 39 height 39
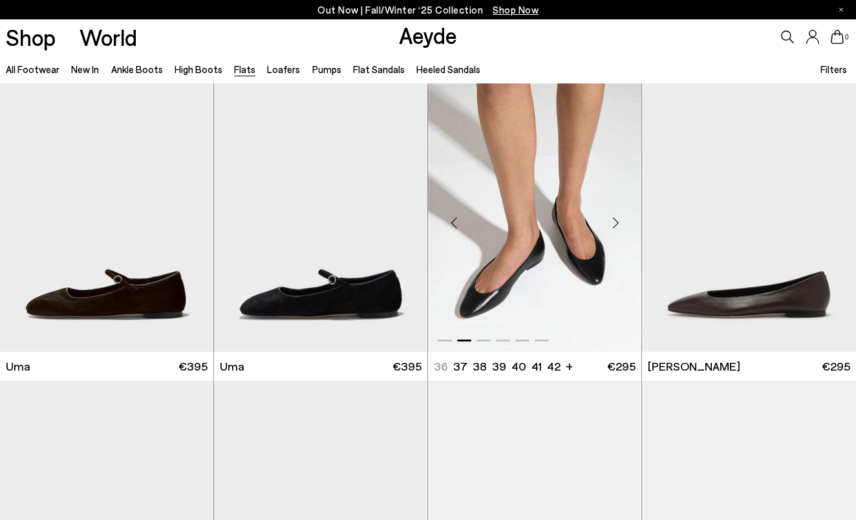
click at [615, 227] on div "Next slide" at bounding box center [615, 223] width 39 height 39
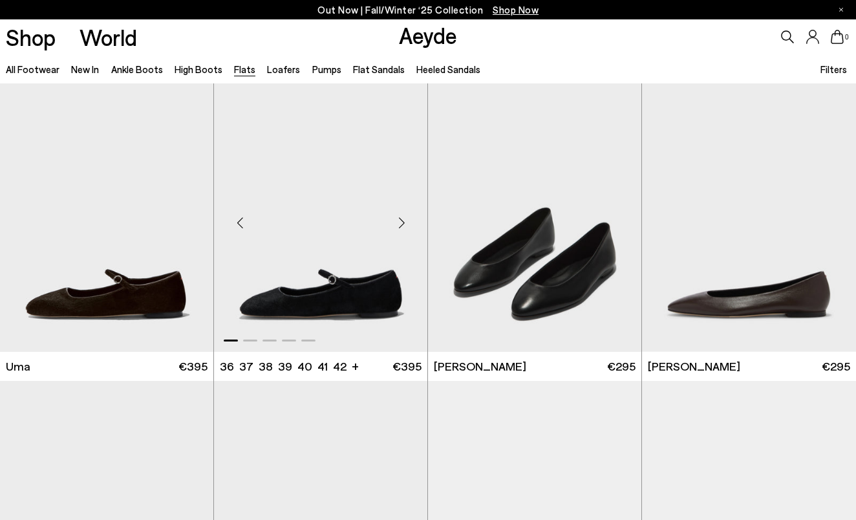
click at [400, 227] on div "Next slide" at bounding box center [401, 223] width 39 height 39
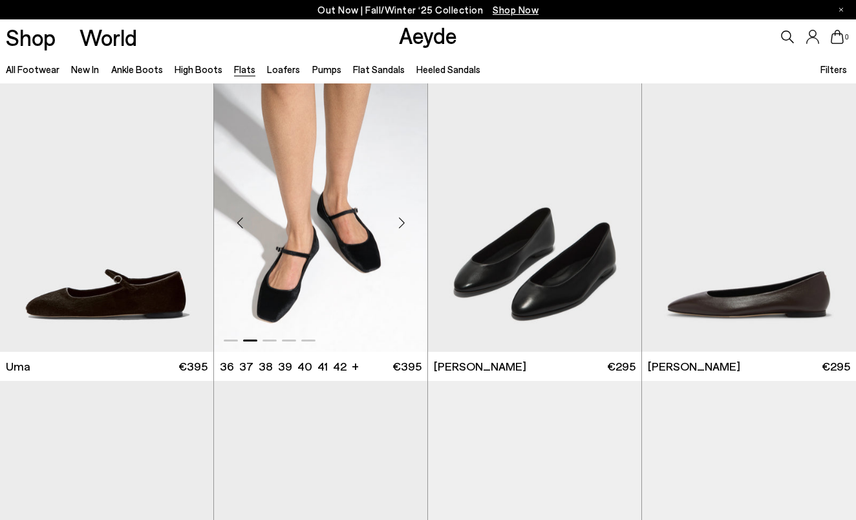
click at [400, 227] on div "Next slide" at bounding box center [401, 223] width 39 height 39
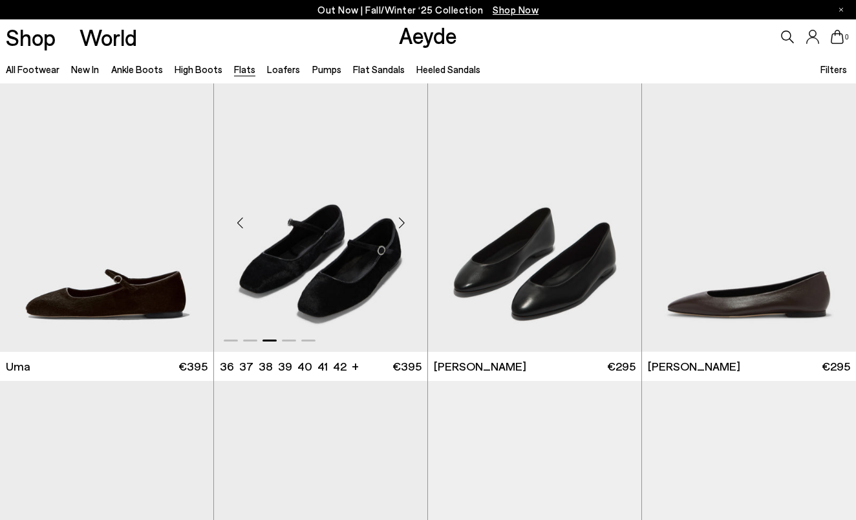
click at [400, 227] on div "Next slide" at bounding box center [401, 223] width 39 height 39
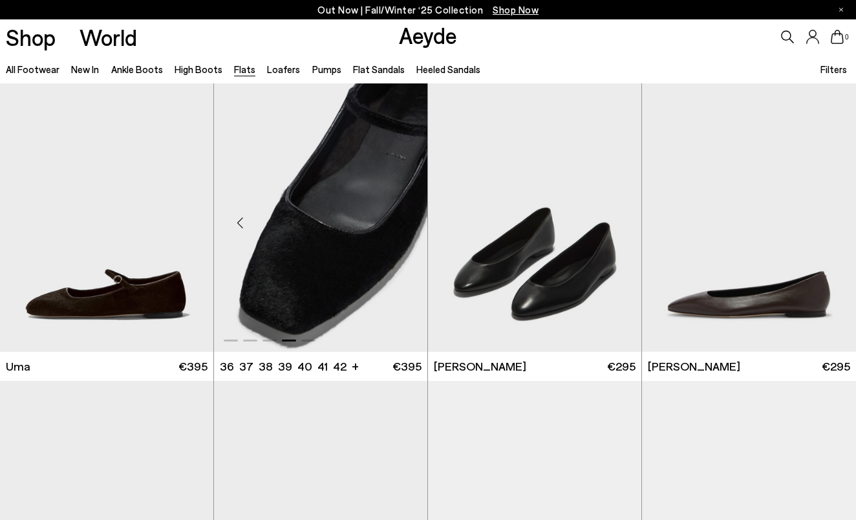
click at [400, 227] on div "Next slide" at bounding box center [401, 223] width 39 height 39
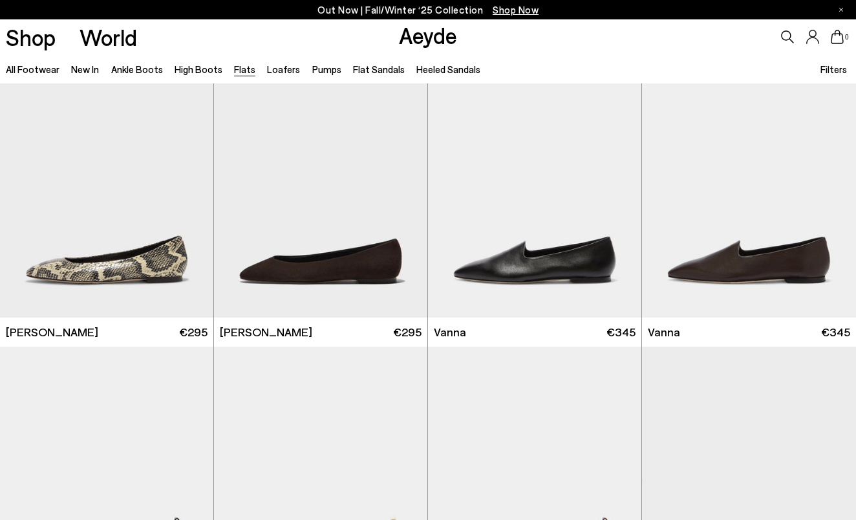
scroll to position [339, 0]
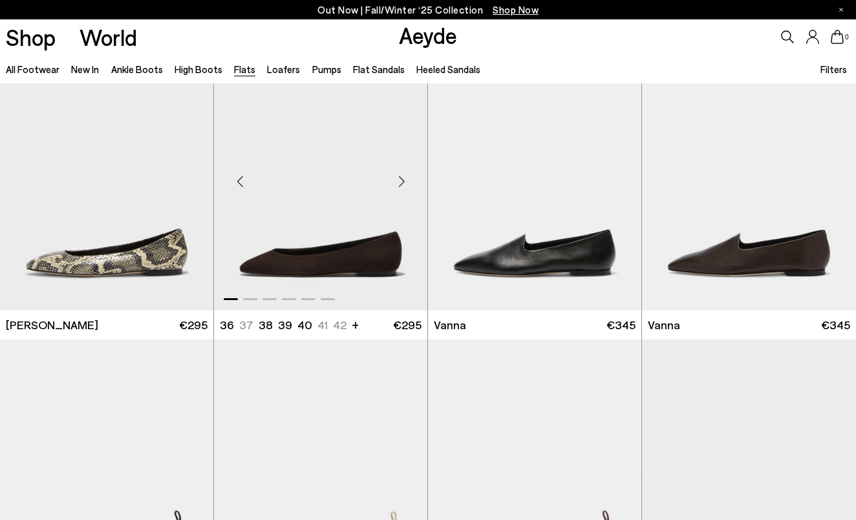
click at [397, 187] on div "Next slide" at bounding box center [401, 181] width 39 height 39
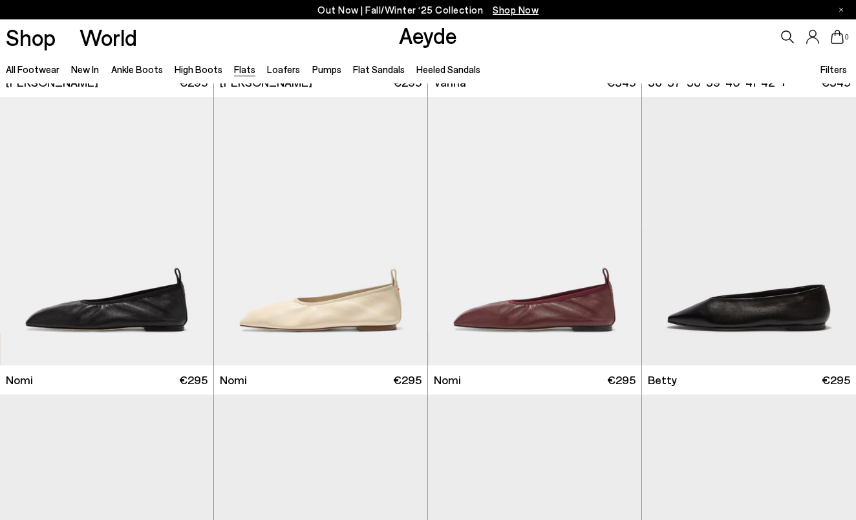
scroll to position [605, 0]
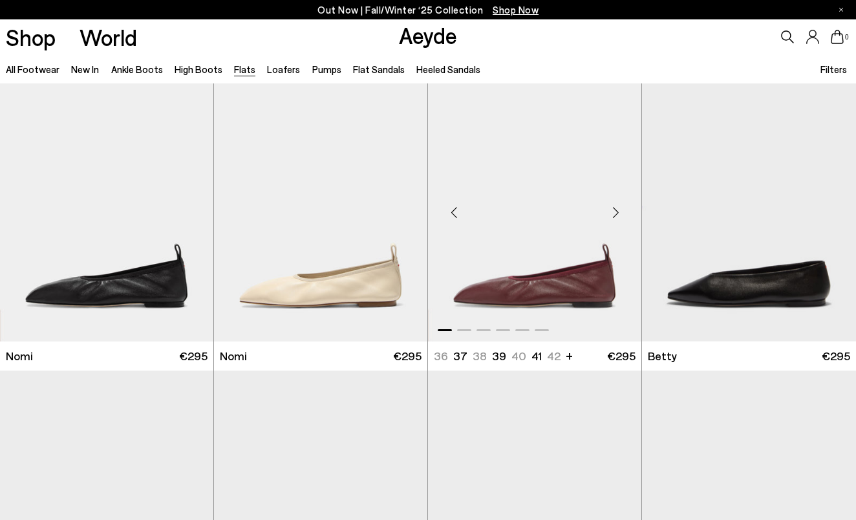
click at [614, 215] on div "Next slide" at bounding box center [615, 212] width 39 height 39
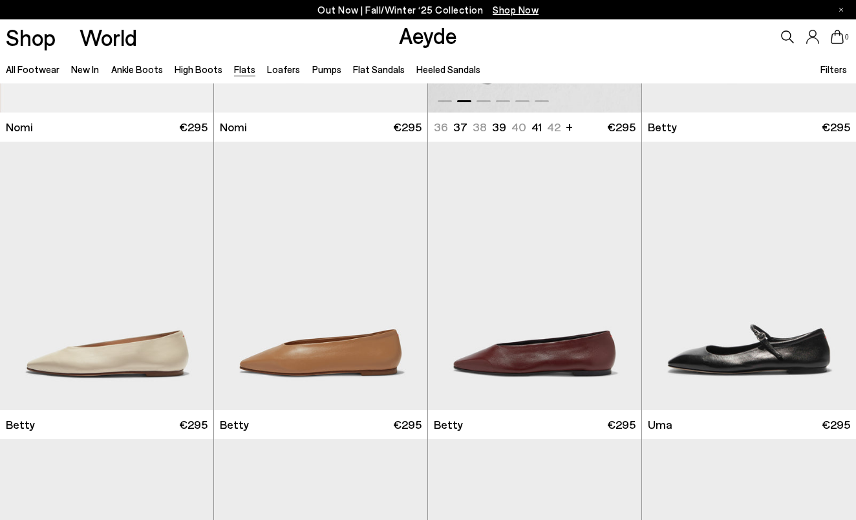
scroll to position [847, 0]
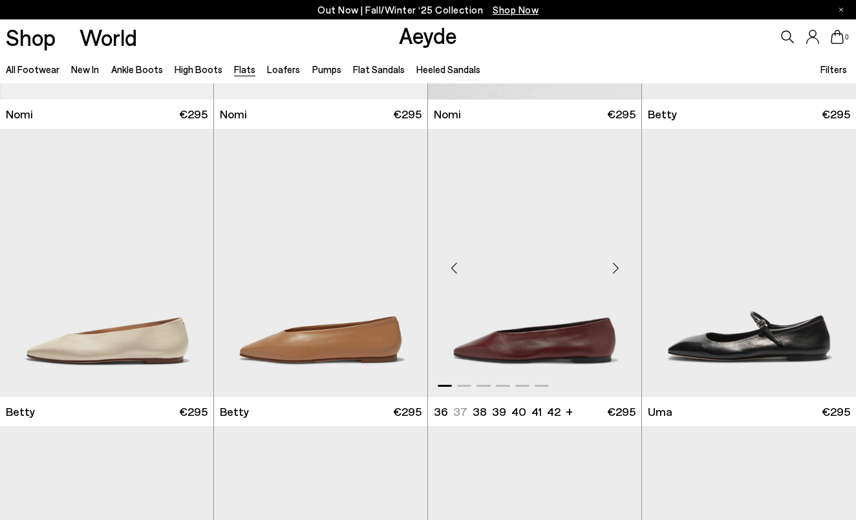
click at [613, 269] on div "Next slide" at bounding box center [615, 268] width 39 height 39
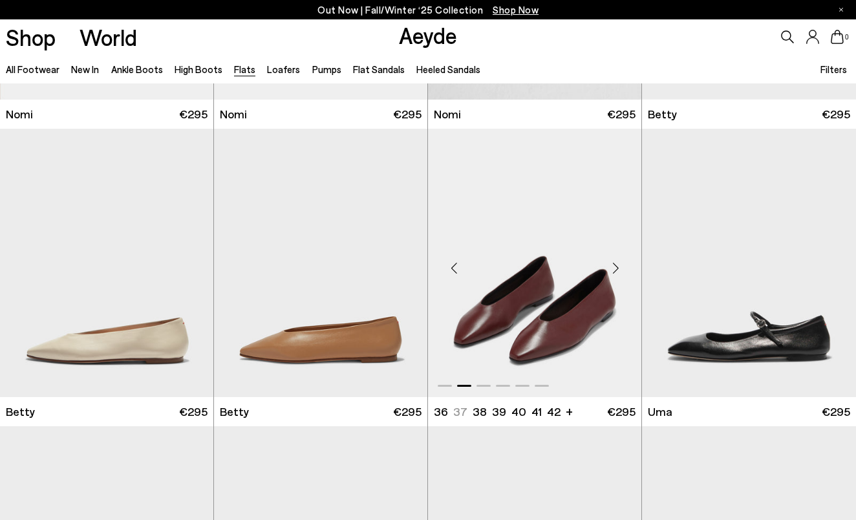
click at [613, 269] on div "Next slide" at bounding box center [615, 268] width 39 height 39
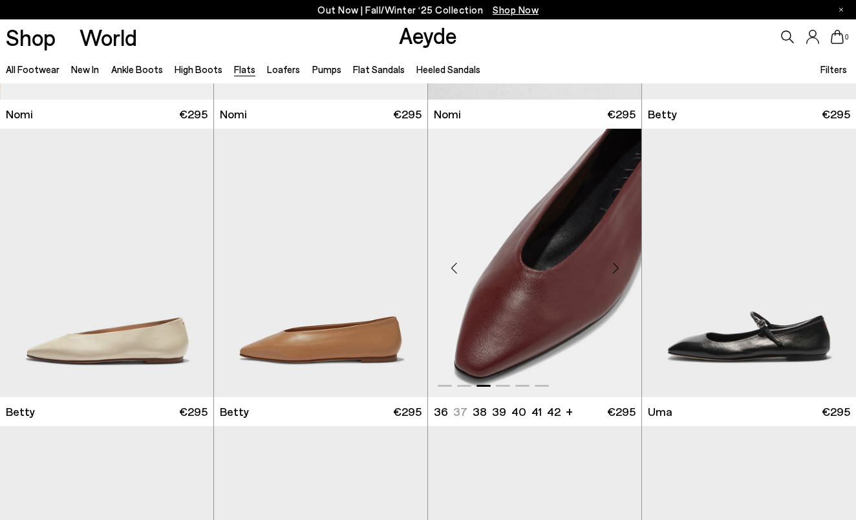
click at [613, 269] on div "Next slide" at bounding box center [615, 268] width 39 height 39
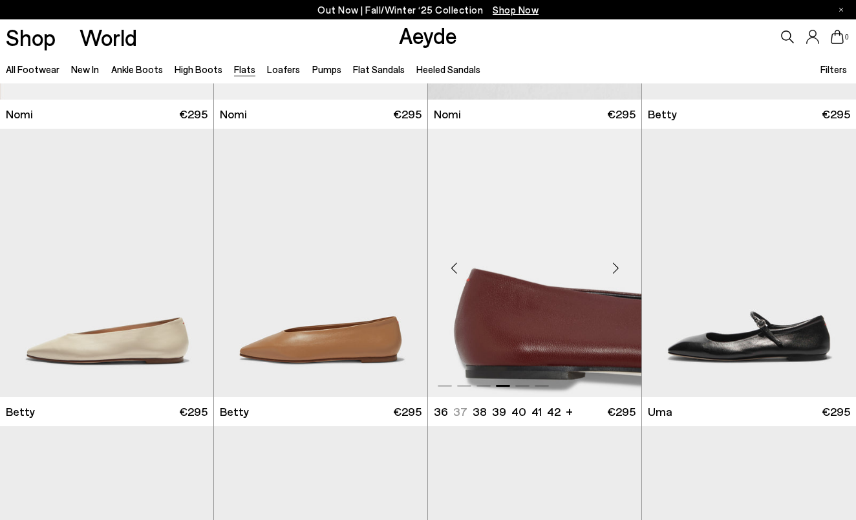
click at [613, 269] on div "Next slide" at bounding box center [615, 268] width 39 height 39
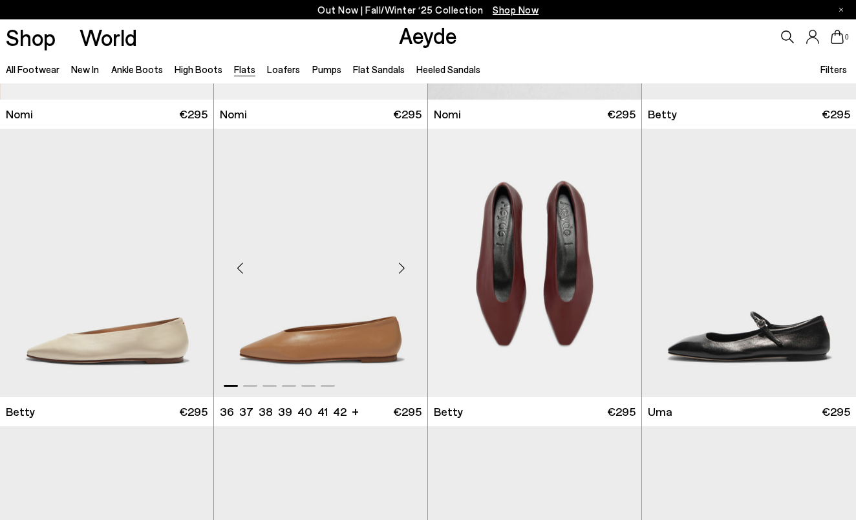
click at [408, 269] on div "Next slide" at bounding box center [401, 268] width 39 height 39
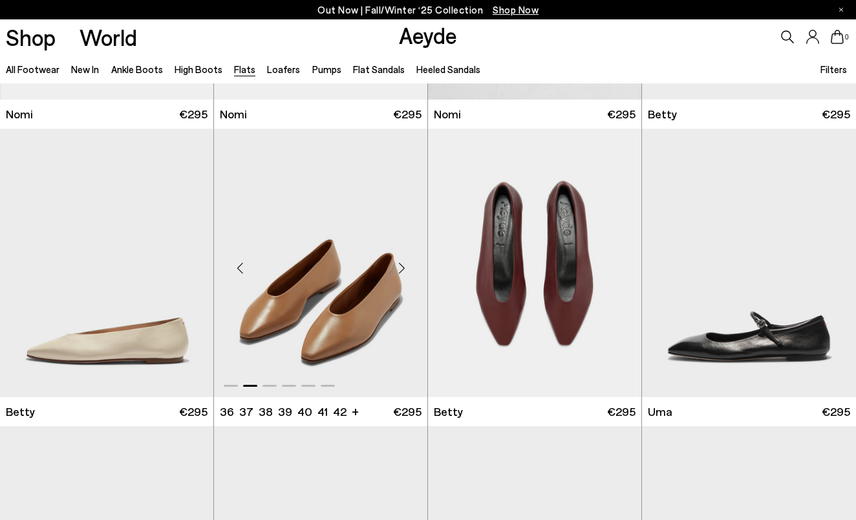
click at [408, 269] on div "Next slide" at bounding box center [401, 268] width 39 height 39
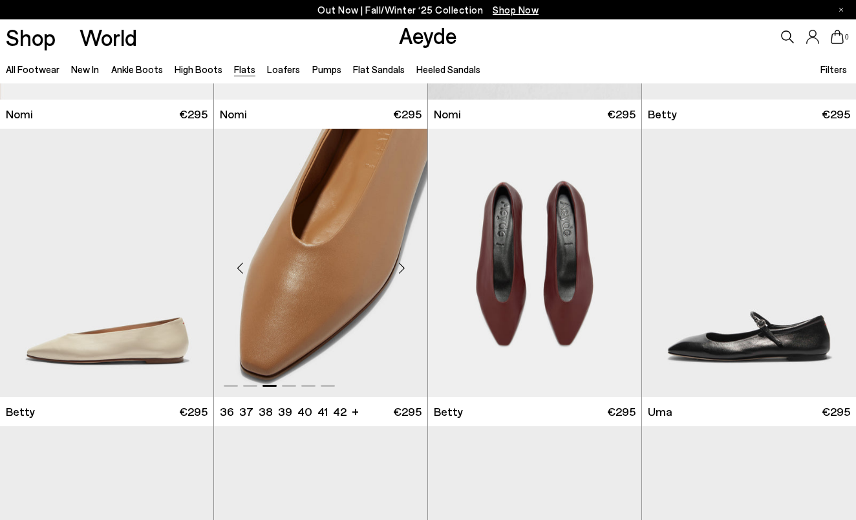
click at [408, 269] on div "Next slide" at bounding box center [401, 268] width 39 height 39
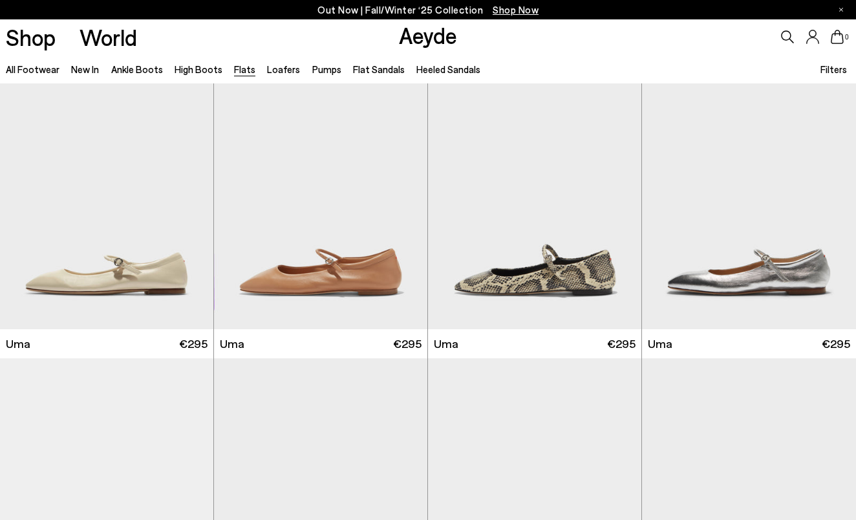
scroll to position [1213, 0]
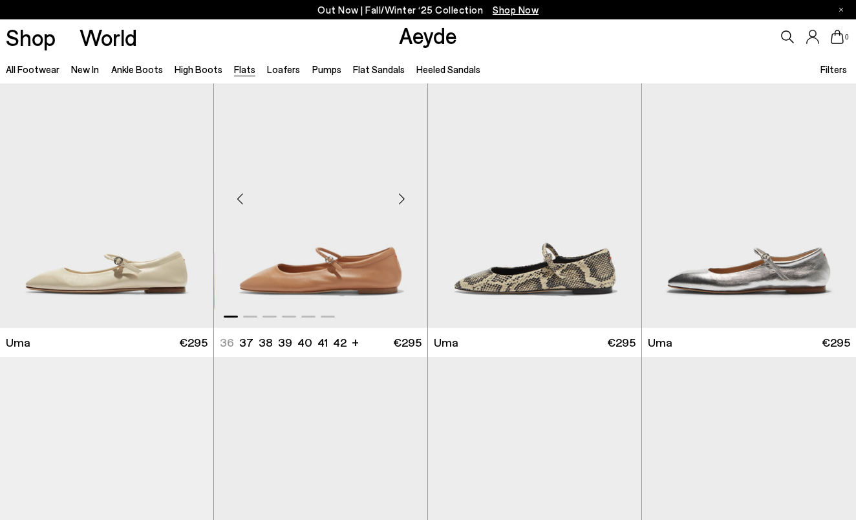
click at [399, 203] on div "Next slide" at bounding box center [401, 199] width 39 height 39
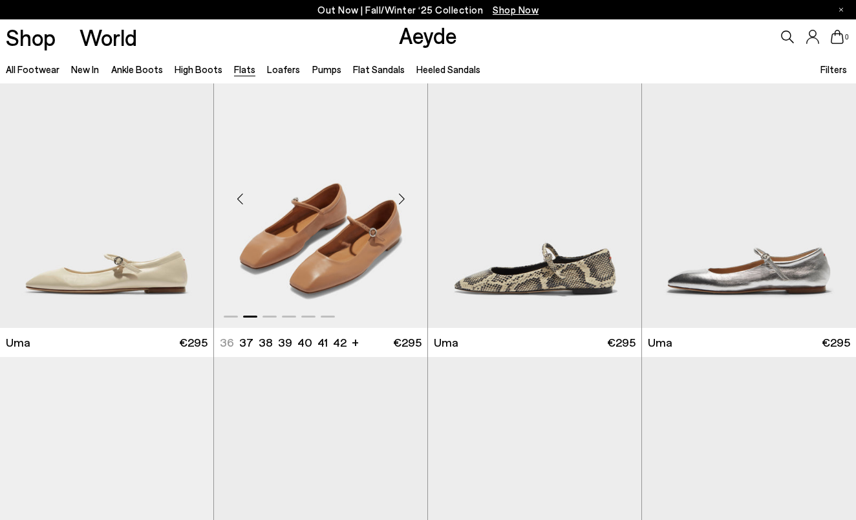
click at [399, 203] on div "Next slide" at bounding box center [401, 199] width 39 height 39
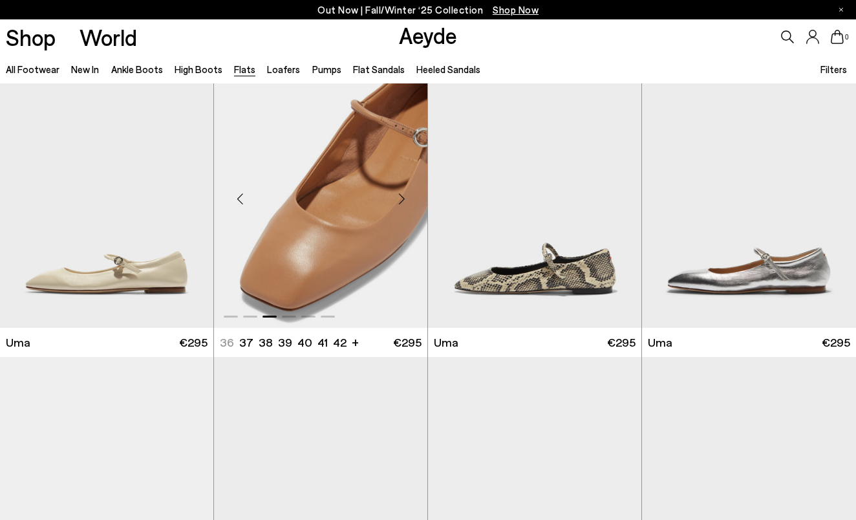
click at [399, 203] on div "Next slide" at bounding box center [401, 199] width 39 height 39
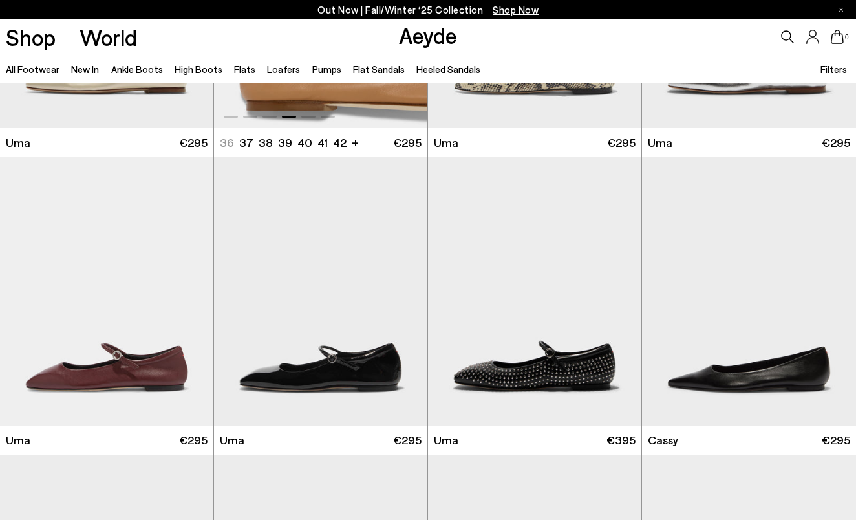
scroll to position [1413, 0]
click at [400, 299] on div "Next slide" at bounding box center [401, 296] width 39 height 39
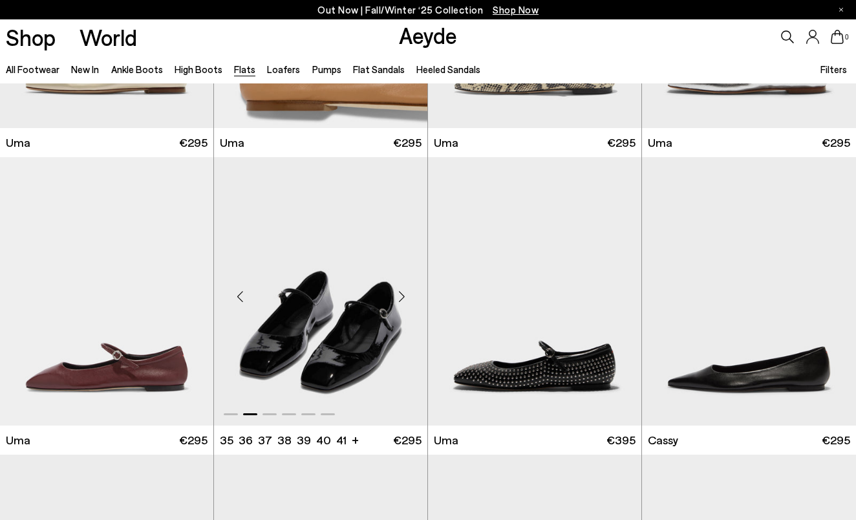
click at [401, 300] on div "Next slide" at bounding box center [401, 296] width 39 height 39
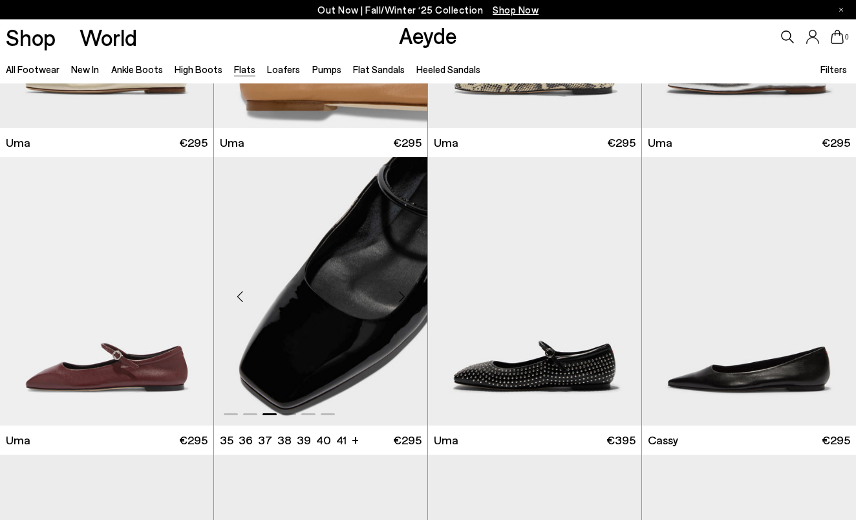
click at [401, 301] on div "Next slide" at bounding box center [401, 296] width 39 height 39
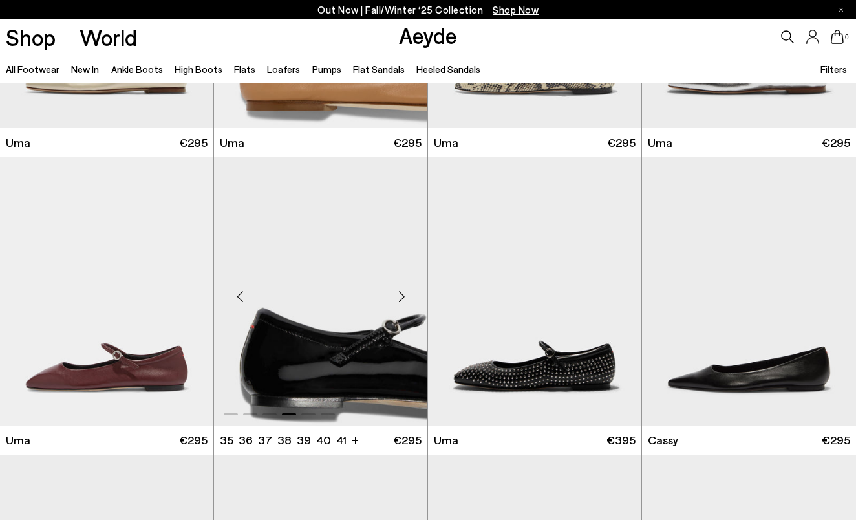
click at [401, 301] on div "Next slide" at bounding box center [401, 296] width 39 height 39
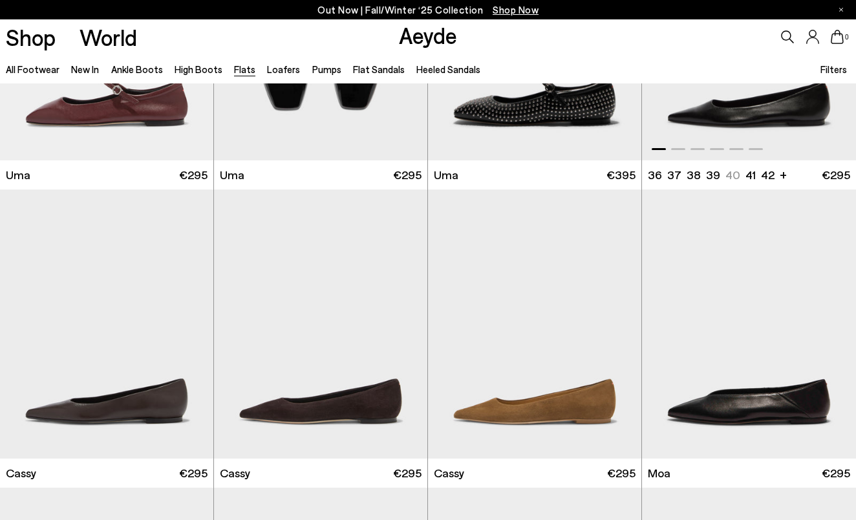
scroll to position [1692, 0]
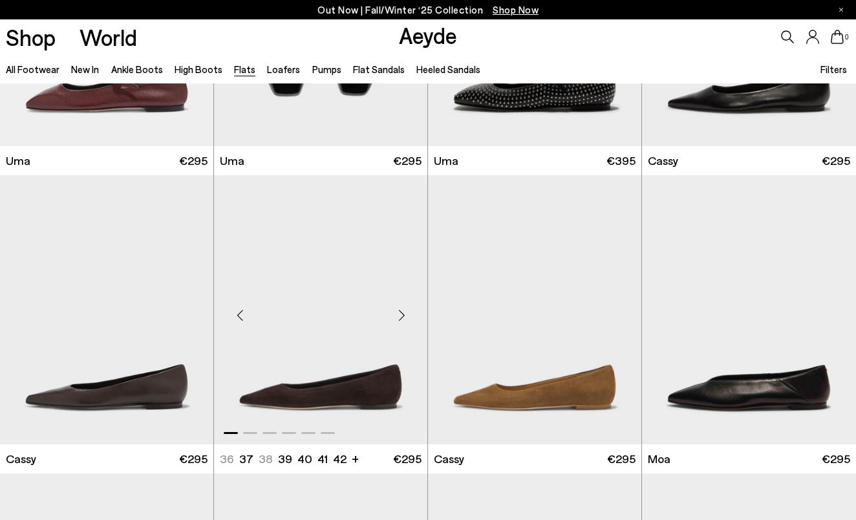
click at [405, 319] on div "Next slide" at bounding box center [401, 314] width 39 height 39
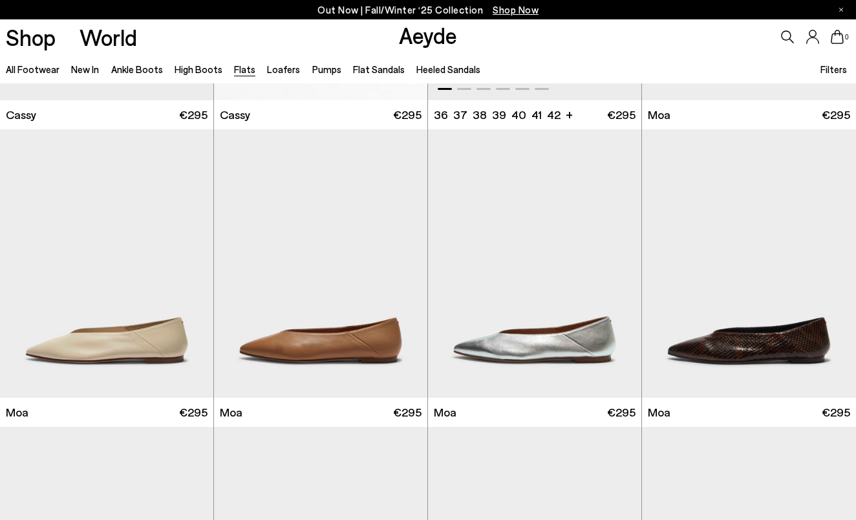
scroll to position [2036, 0]
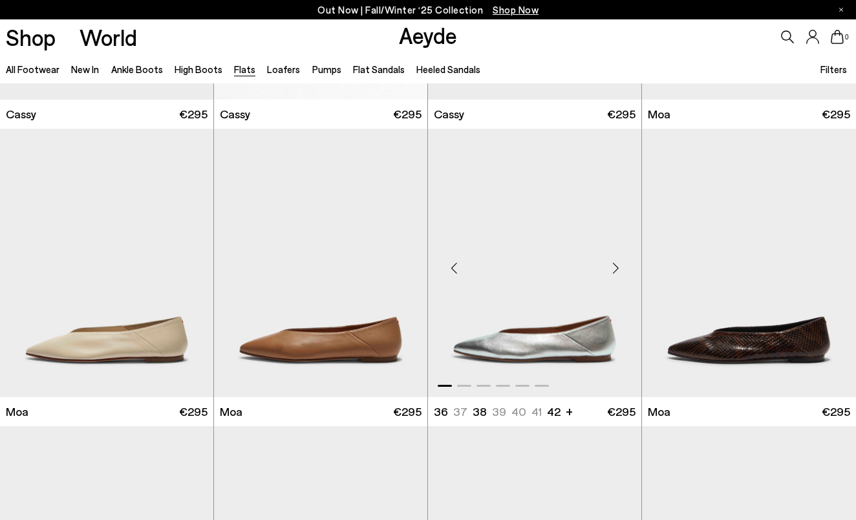
click at [616, 271] on div "Next slide" at bounding box center [615, 267] width 39 height 39
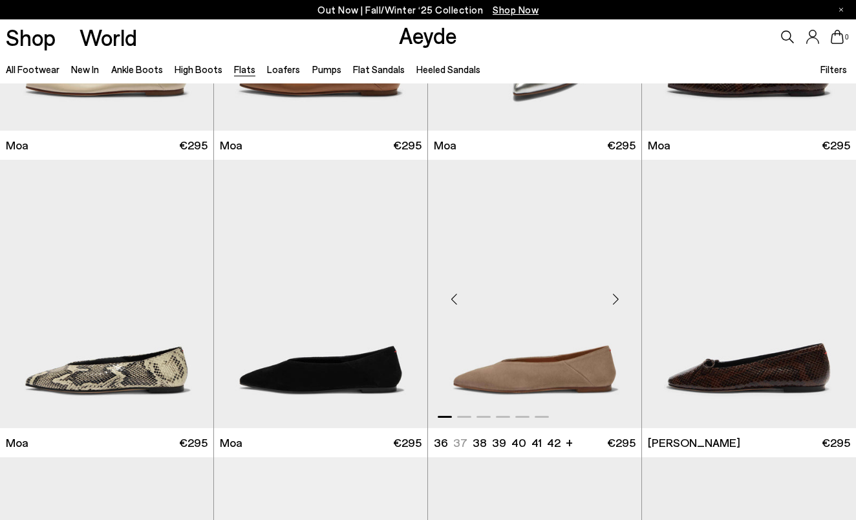
scroll to position [2301, 0]
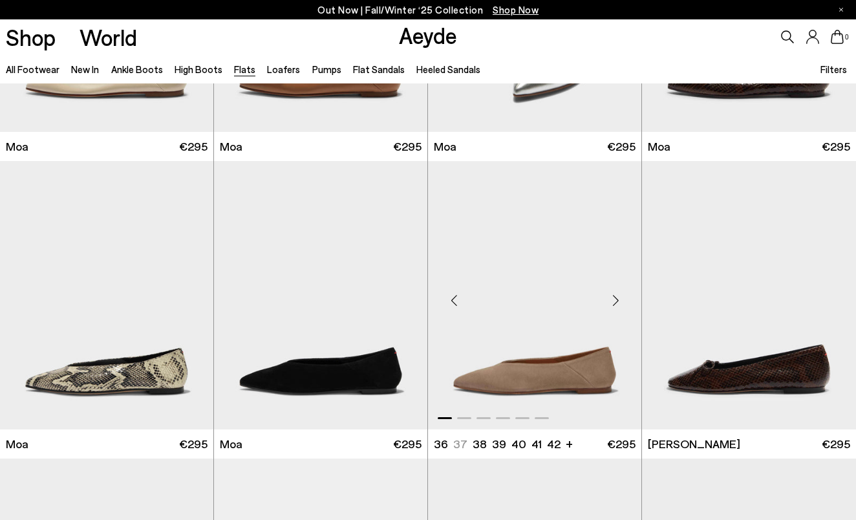
click at [613, 307] on div "Next slide" at bounding box center [615, 299] width 39 height 39
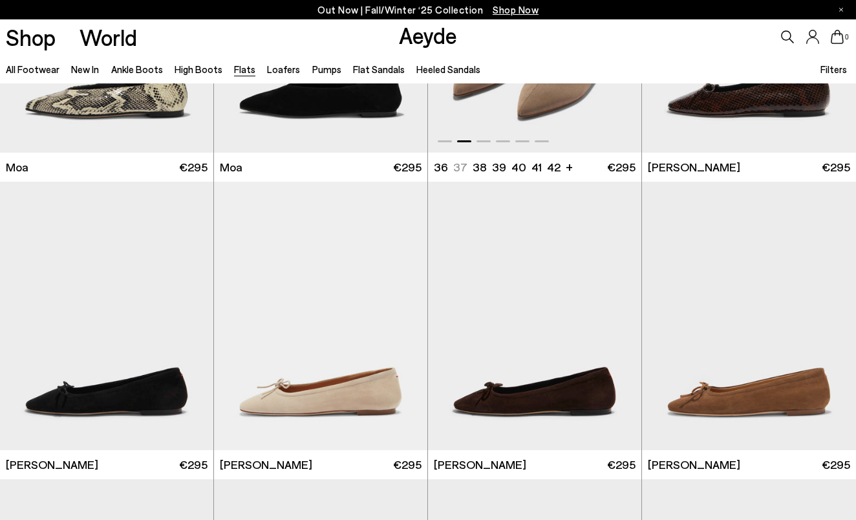
scroll to position [2589, 0]
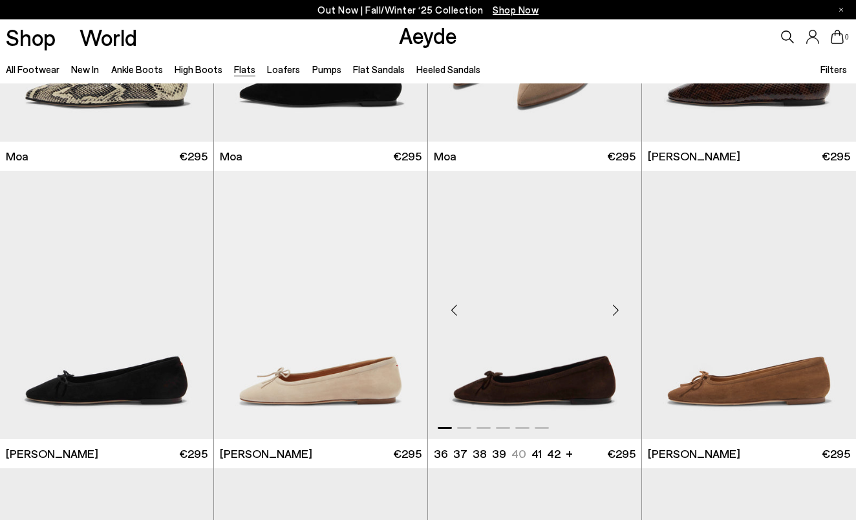
click at [613, 307] on div "Next slide" at bounding box center [615, 309] width 39 height 39
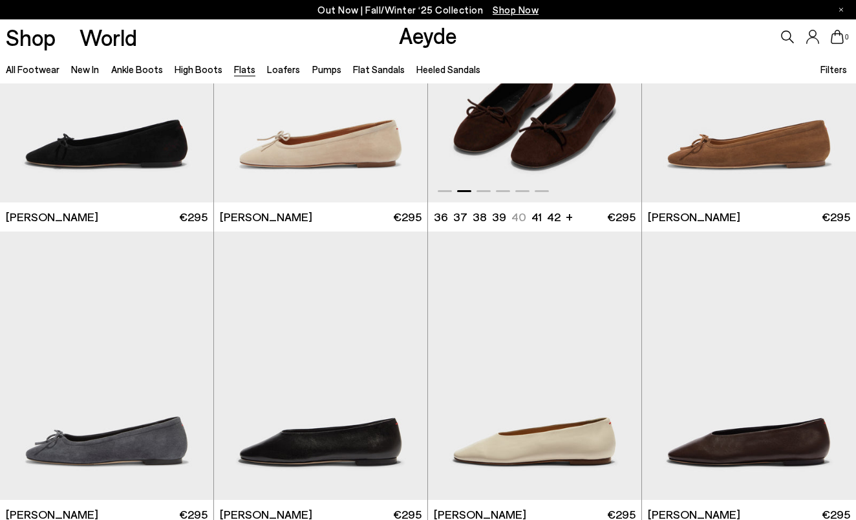
scroll to position [2850, 0]
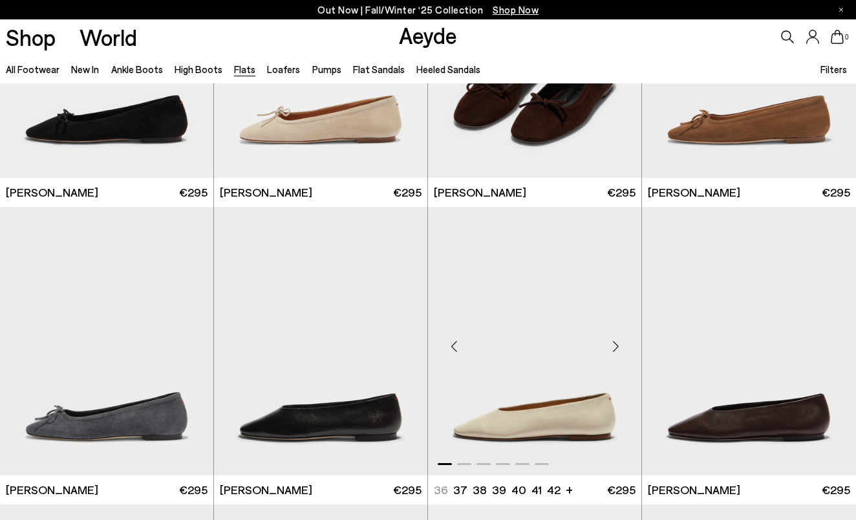
click at [611, 346] on div "Next slide" at bounding box center [615, 345] width 39 height 39
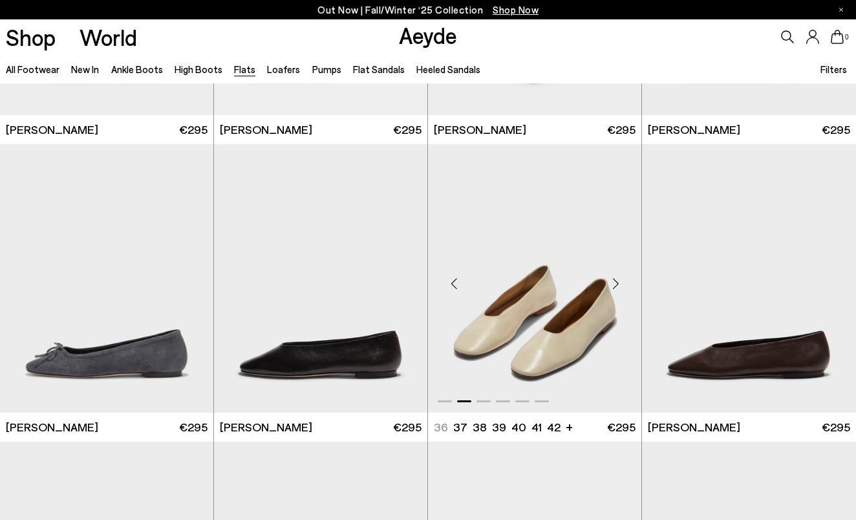
scroll to position [2912, 0]
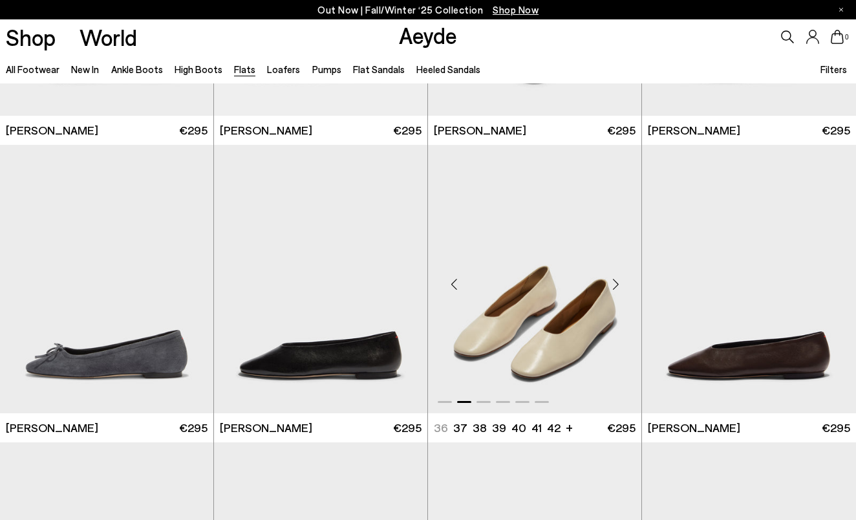
click at [615, 286] on div "Next slide" at bounding box center [615, 283] width 39 height 39
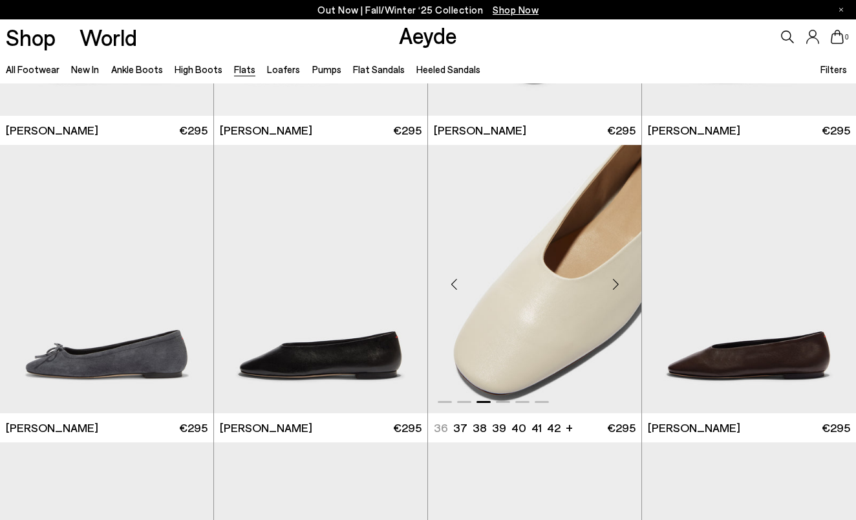
click at [616, 286] on div "Next slide" at bounding box center [615, 283] width 39 height 39
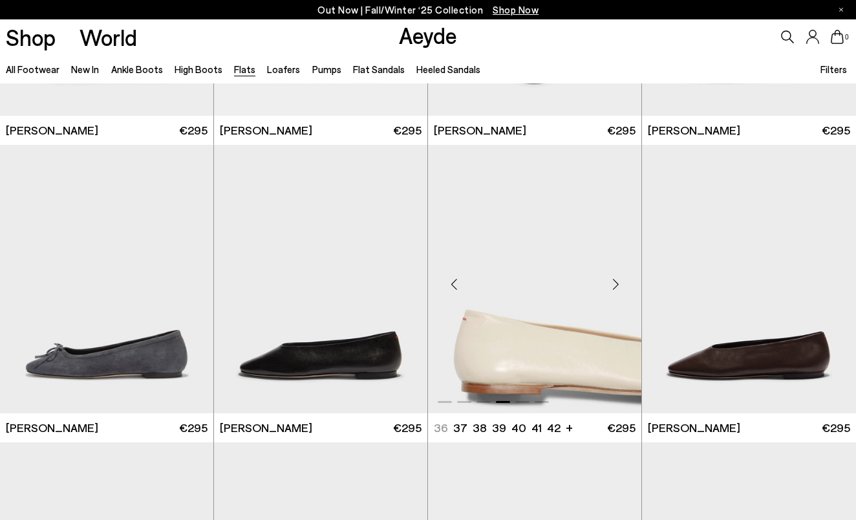
click at [616, 286] on div "Next slide" at bounding box center [615, 283] width 39 height 39
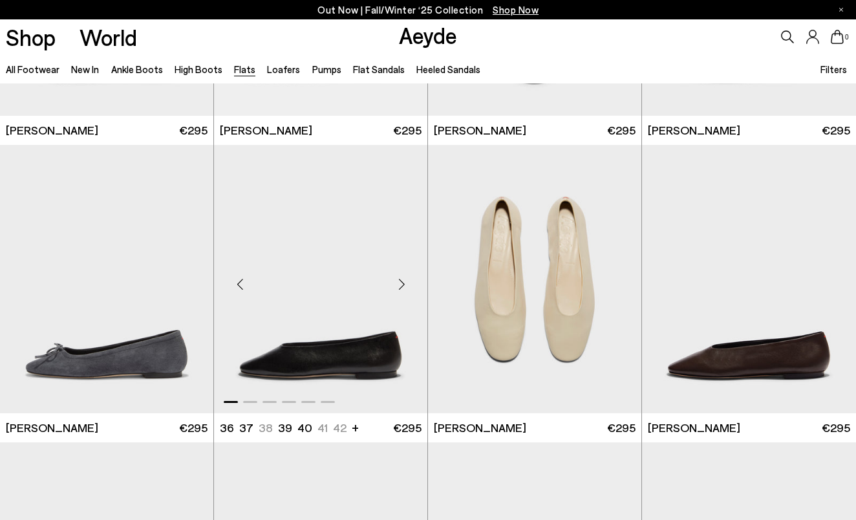
click at [406, 284] on div "Next slide" at bounding box center [401, 283] width 39 height 39
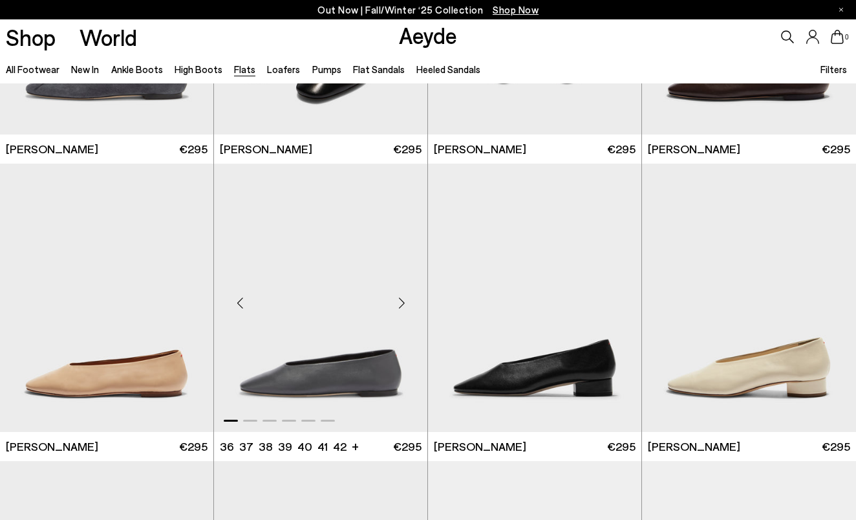
scroll to position [3191, 0]
click at [405, 301] on div "Next slide" at bounding box center [401, 302] width 39 height 39
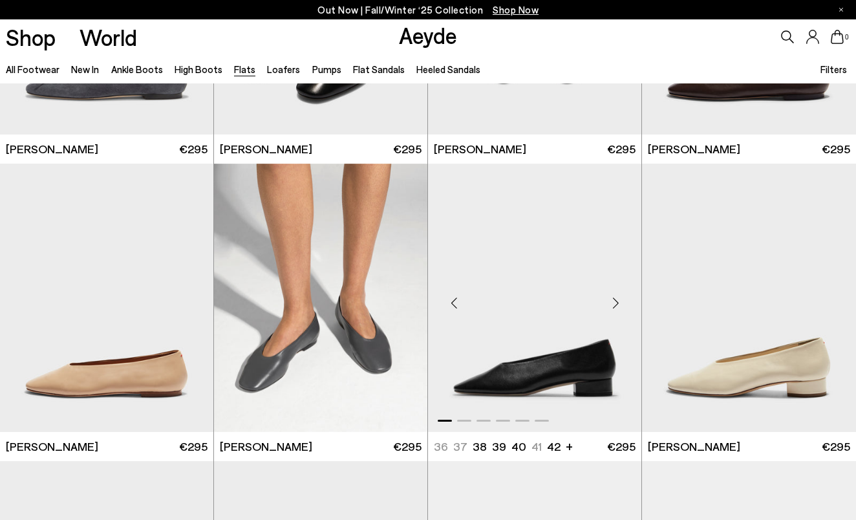
click at [617, 302] on div "Next slide" at bounding box center [615, 302] width 39 height 39
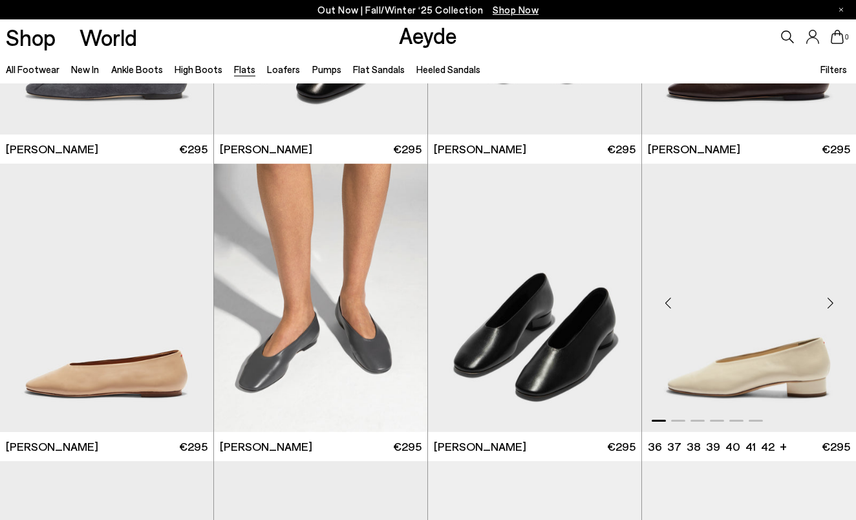
click at [829, 305] on div "Next slide" at bounding box center [829, 302] width 39 height 39
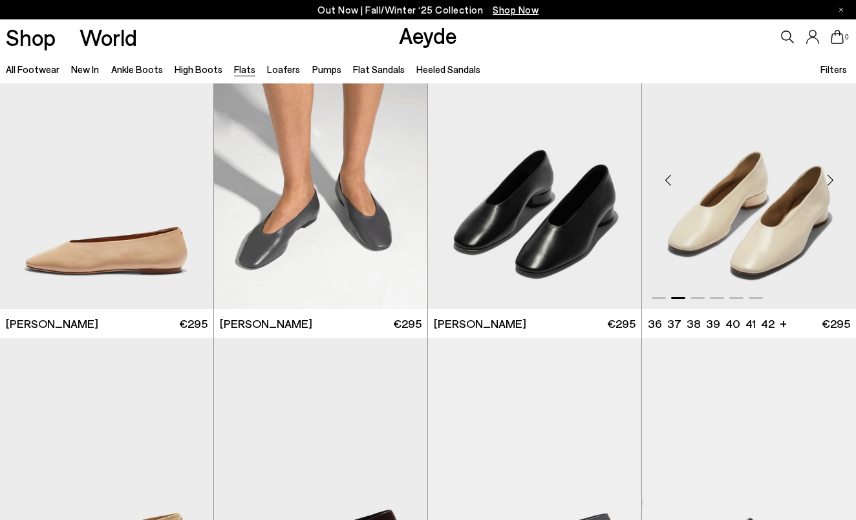
scroll to position [3427, 0]
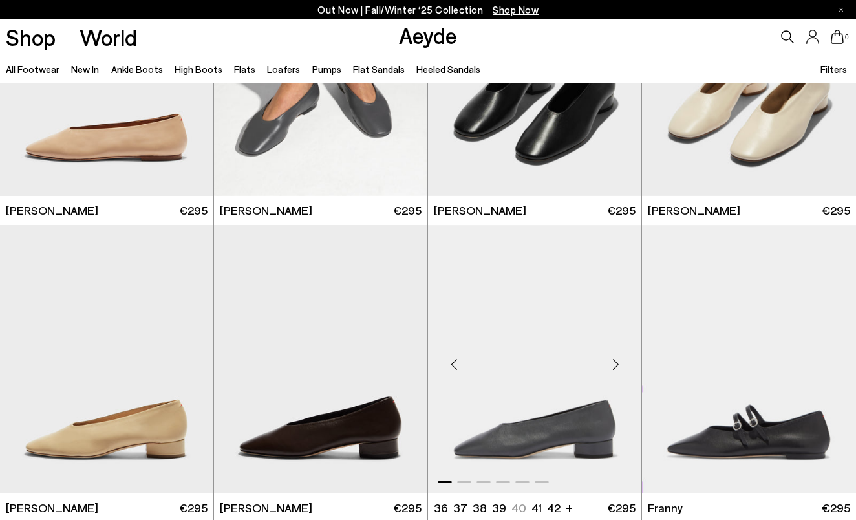
click at [616, 362] on div "Next slide" at bounding box center [615, 363] width 39 height 39
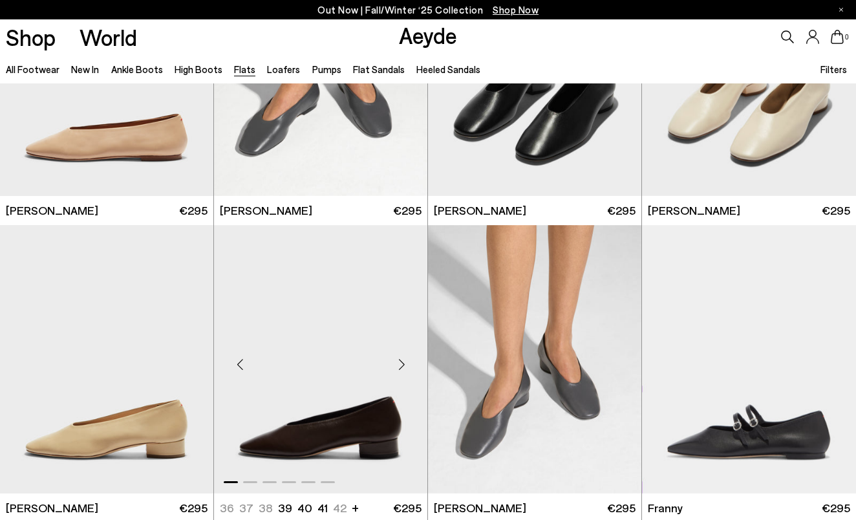
click at [400, 358] on div "Next slide" at bounding box center [401, 363] width 39 height 39
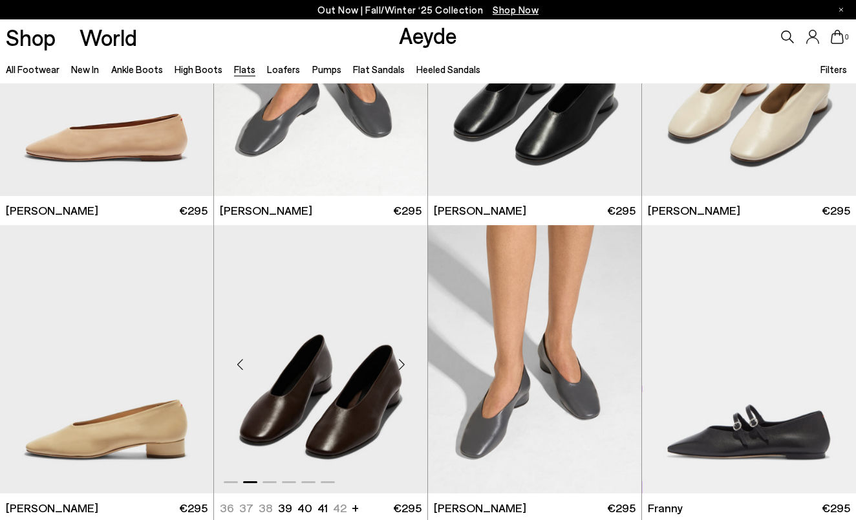
click at [405, 363] on div "Next slide" at bounding box center [401, 363] width 39 height 39
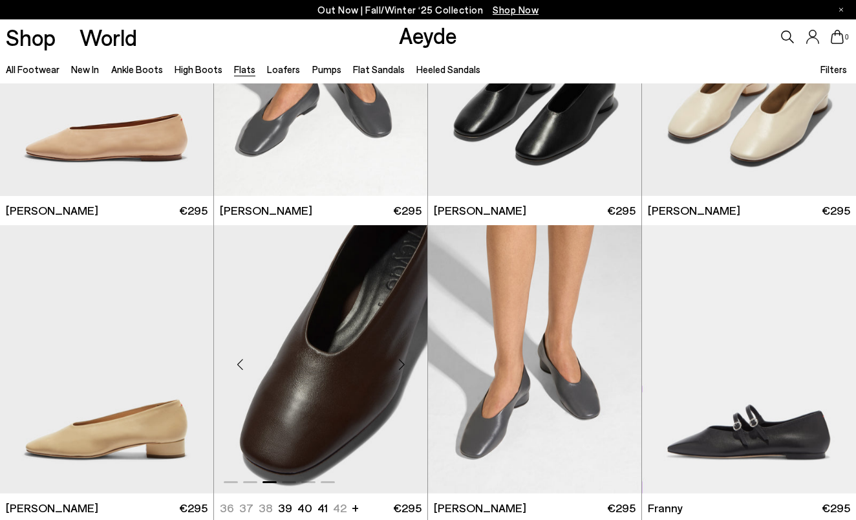
click at [403, 364] on div "Next slide" at bounding box center [401, 363] width 39 height 39
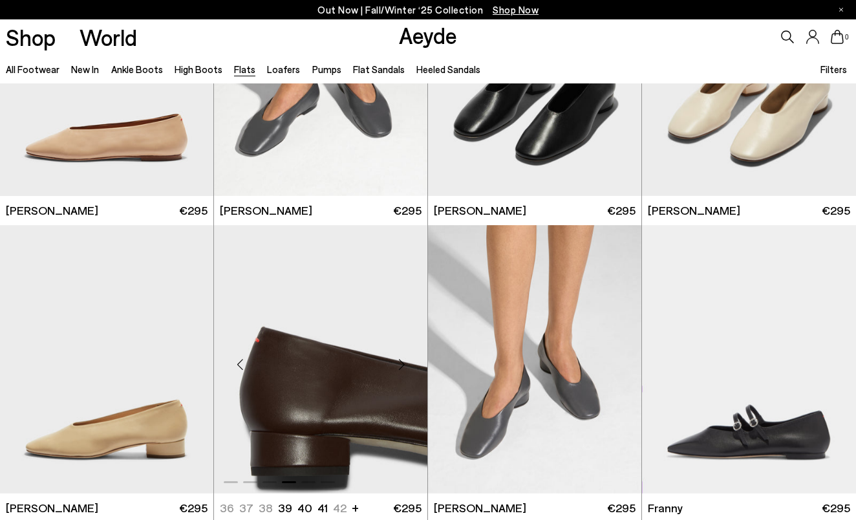
click at [403, 364] on div "Next slide" at bounding box center [401, 363] width 39 height 39
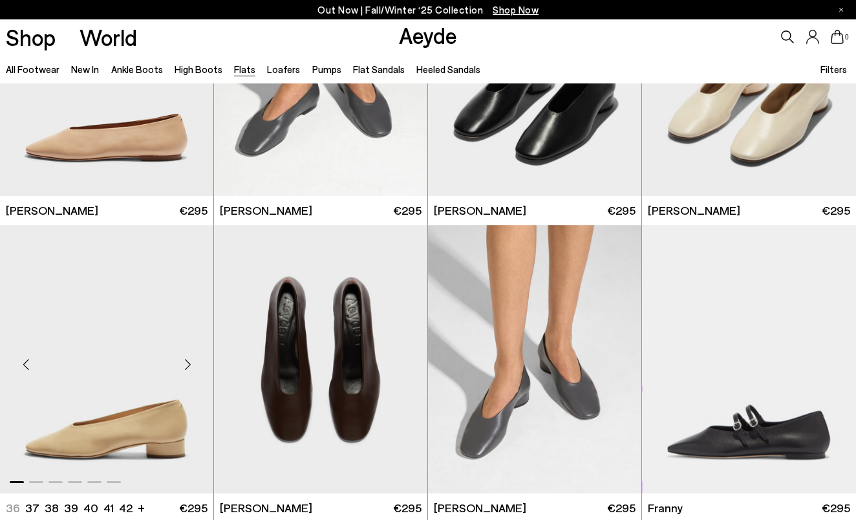
click at [186, 366] on div "Next slide" at bounding box center [187, 363] width 39 height 39
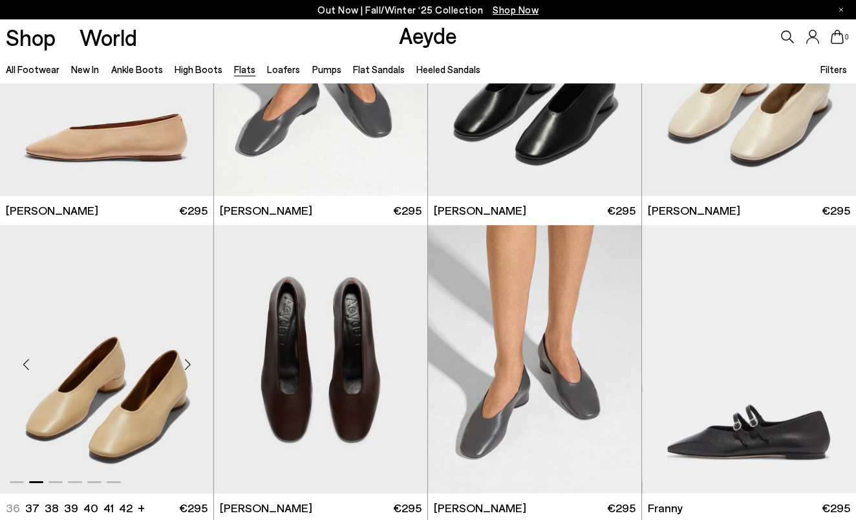
click at [186, 366] on div "Next slide" at bounding box center [187, 363] width 39 height 39
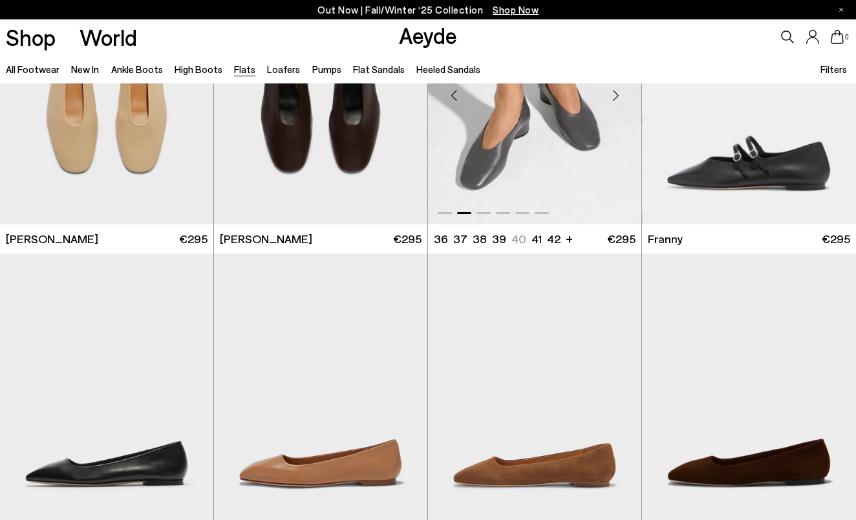
scroll to position [3720, 0]
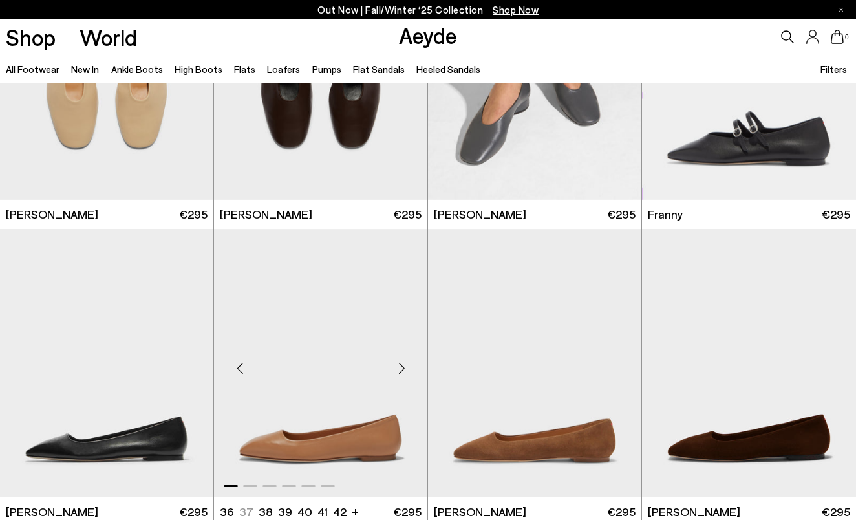
click at [403, 368] on div "Next slide" at bounding box center [401, 367] width 39 height 39
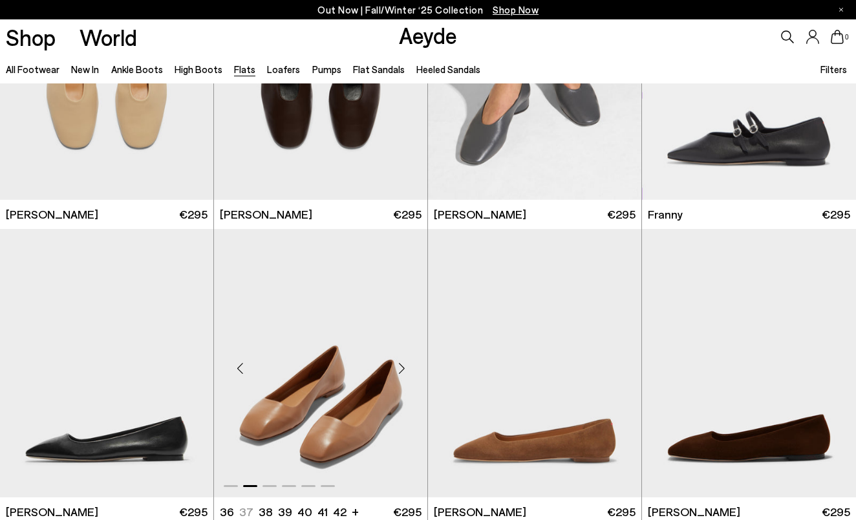
click at [403, 368] on div "Next slide" at bounding box center [401, 367] width 39 height 39
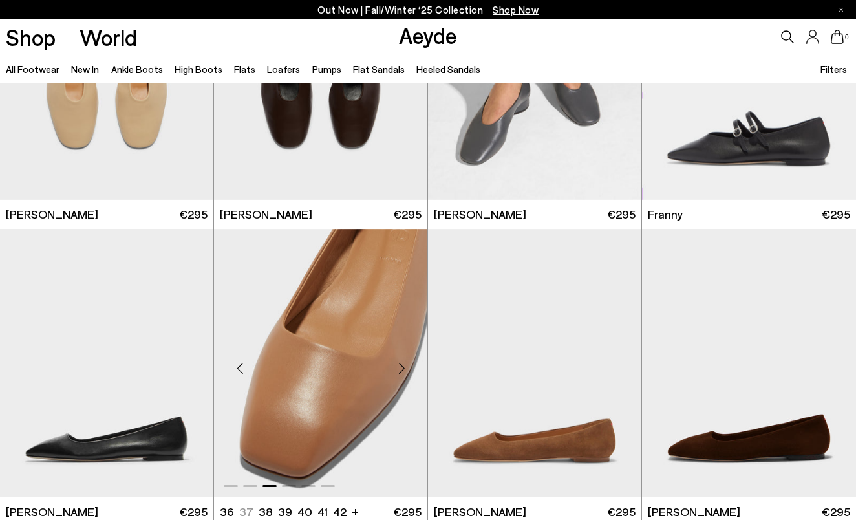
click at [403, 368] on div "Next slide" at bounding box center [401, 367] width 39 height 39
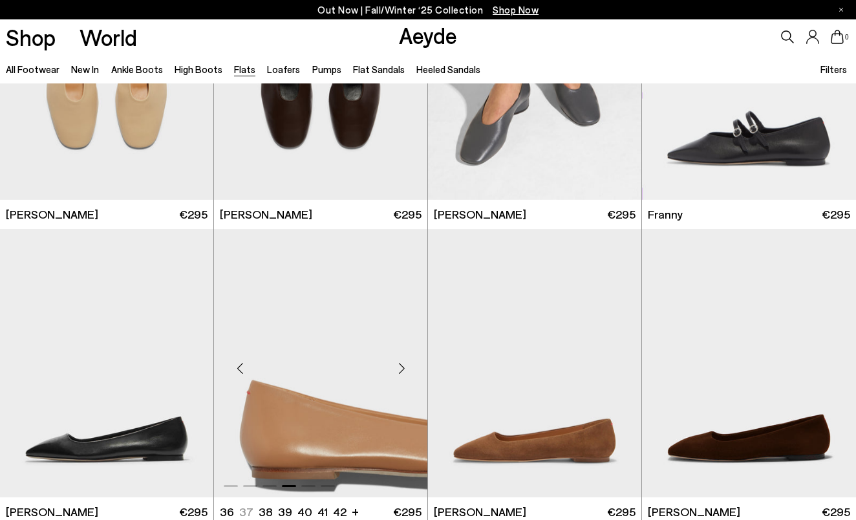
click at [403, 368] on div "Next slide" at bounding box center [401, 367] width 39 height 39
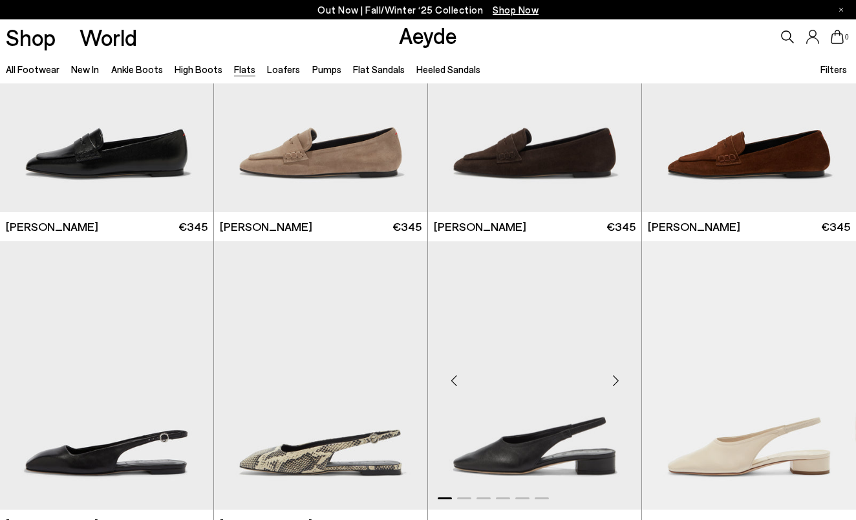
scroll to position [4334, 0]
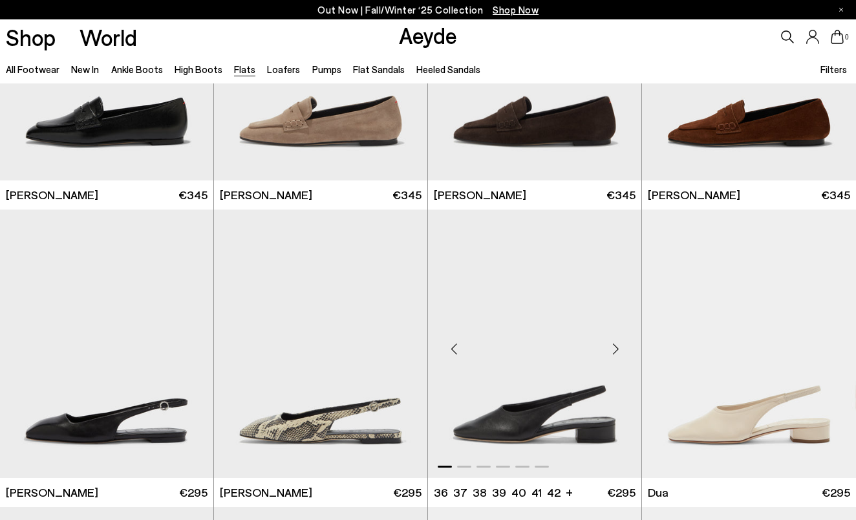
click at [615, 354] on div "Next slide" at bounding box center [615, 348] width 39 height 39
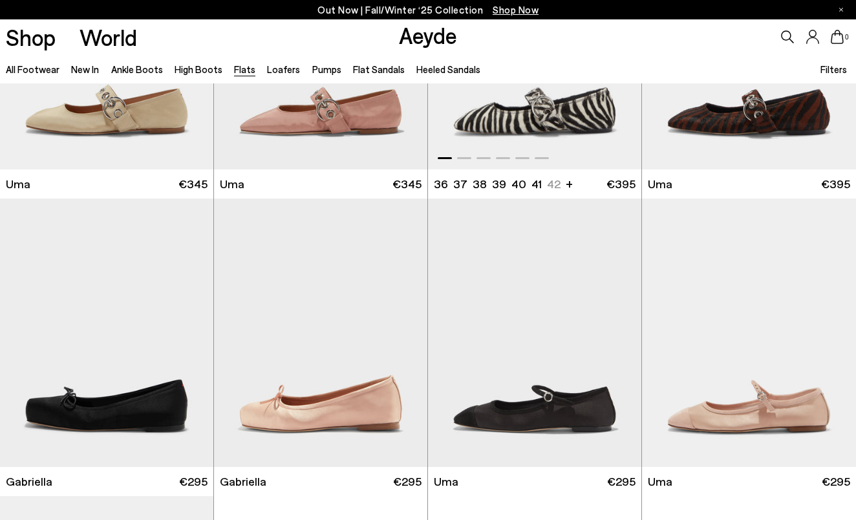
scroll to position [5243, 0]
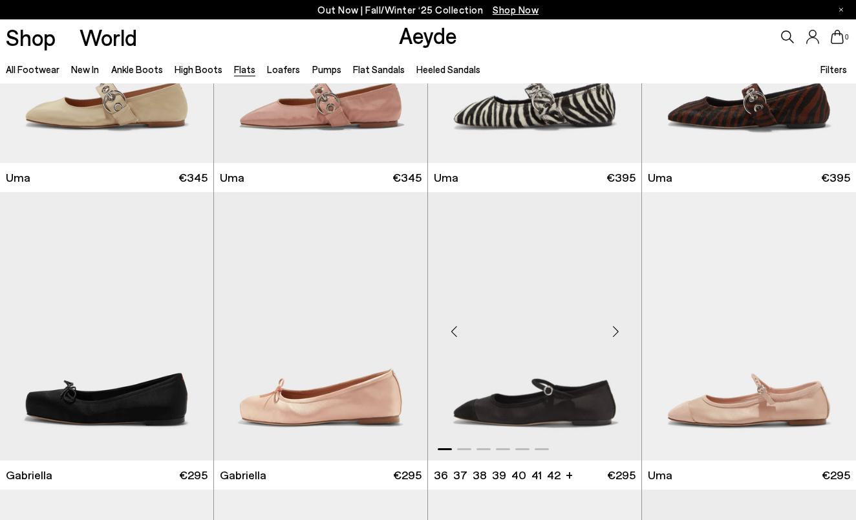
click at [617, 327] on div "Next slide" at bounding box center [615, 331] width 39 height 39
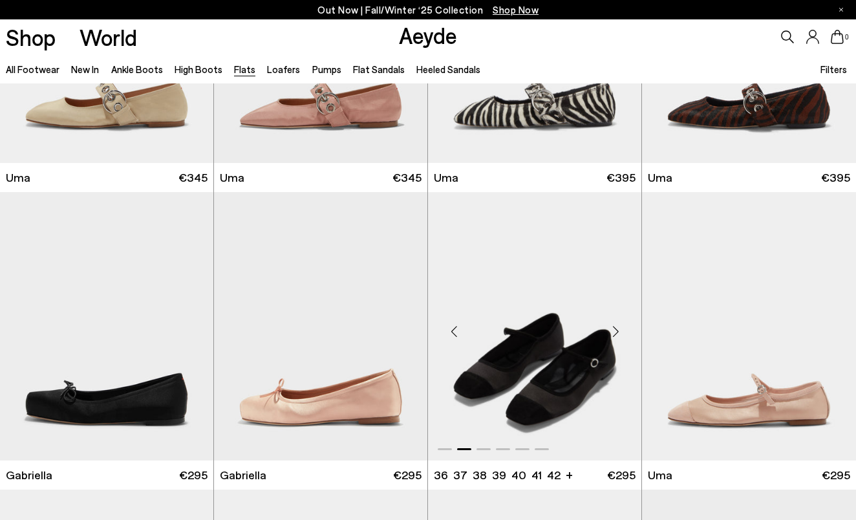
click at [617, 327] on div "Next slide" at bounding box center [615, 331] width 39 height 39
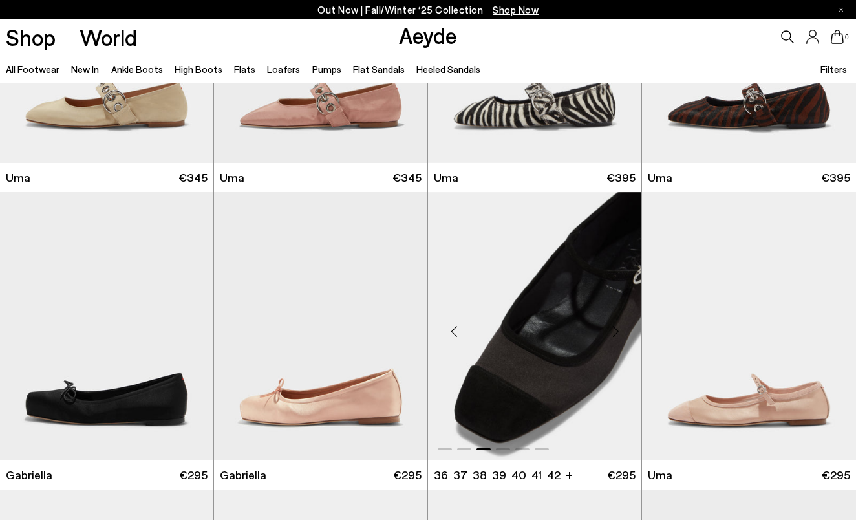
click at [617, 327] on div "Next slide" at bounding box center [615, 331] width 39 height 39
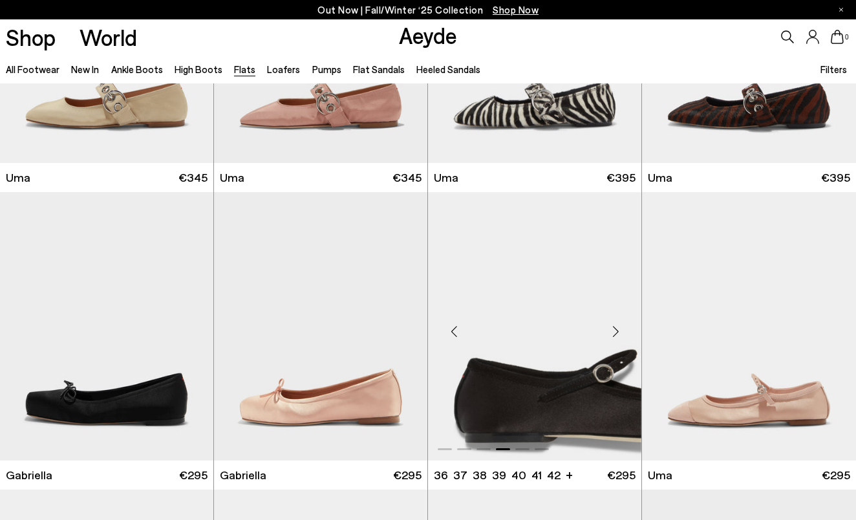
click at [617, 327] on div "Next slide" at bounding box center [615, 331] width 39 height 39
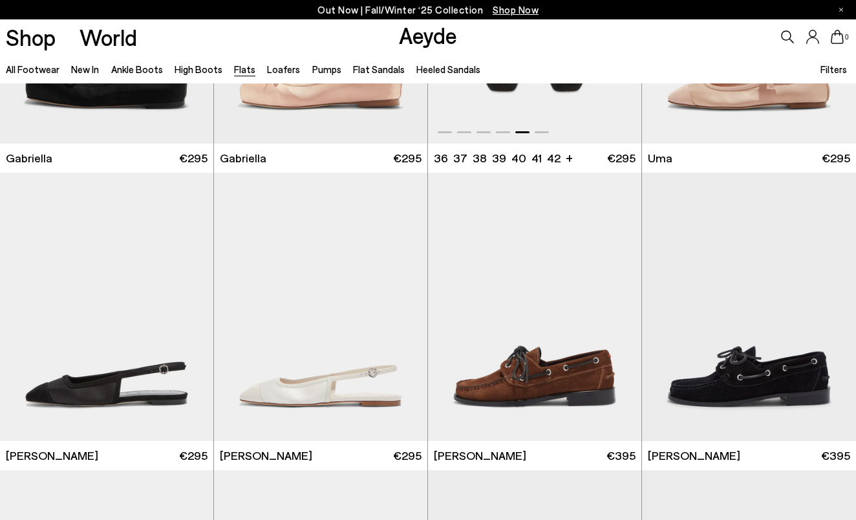
scroll to position [5557, 0]
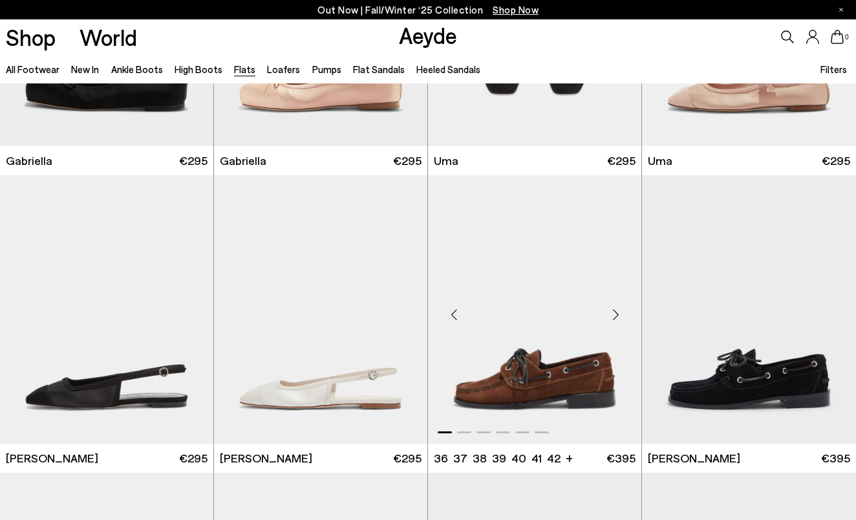
click at [615, 315] on div "Next slide" at bounding box center [615, 314] width 39 height 39
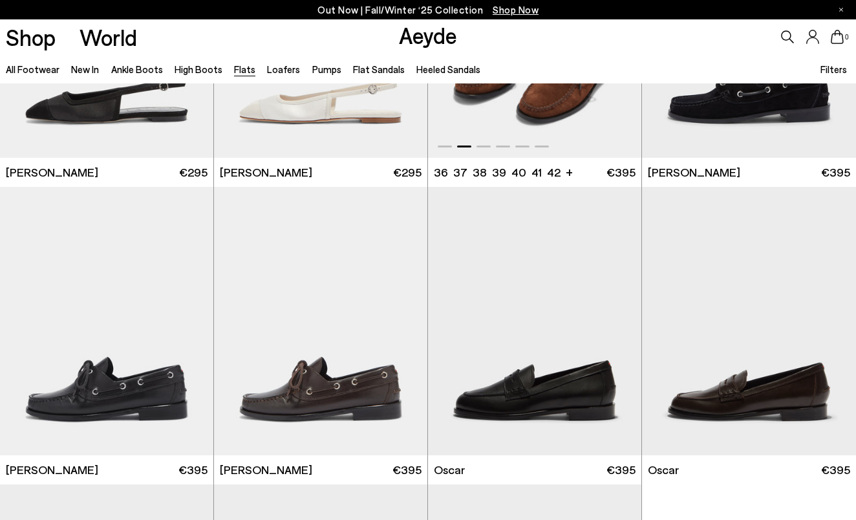
scroll to position [5840, 0]
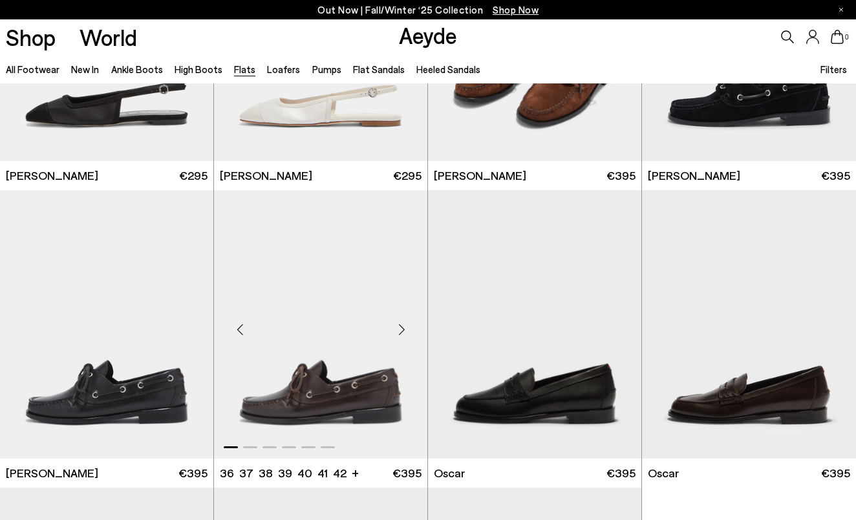
click at [402, 332] on div "Next slide" at bounding box center [401, 329] width 39 height 39
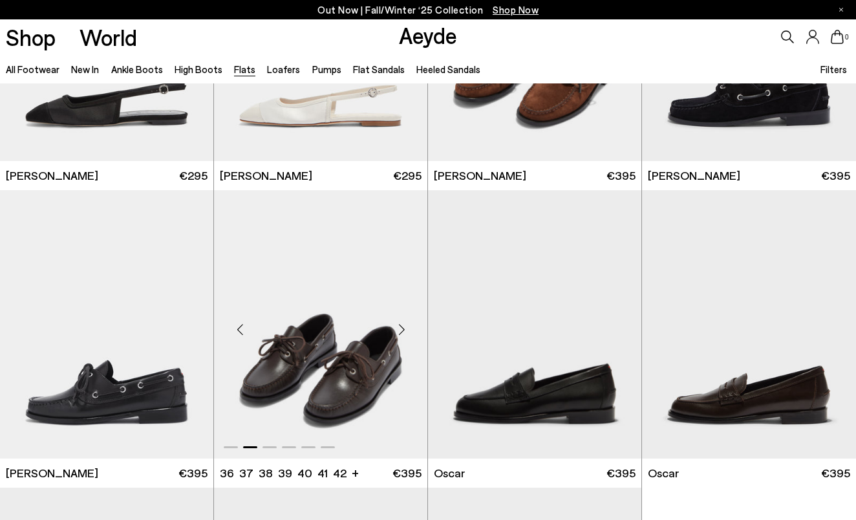
click at [402, 332] on div "Next slide" at bounding box center [401, 329] width 39 height 39
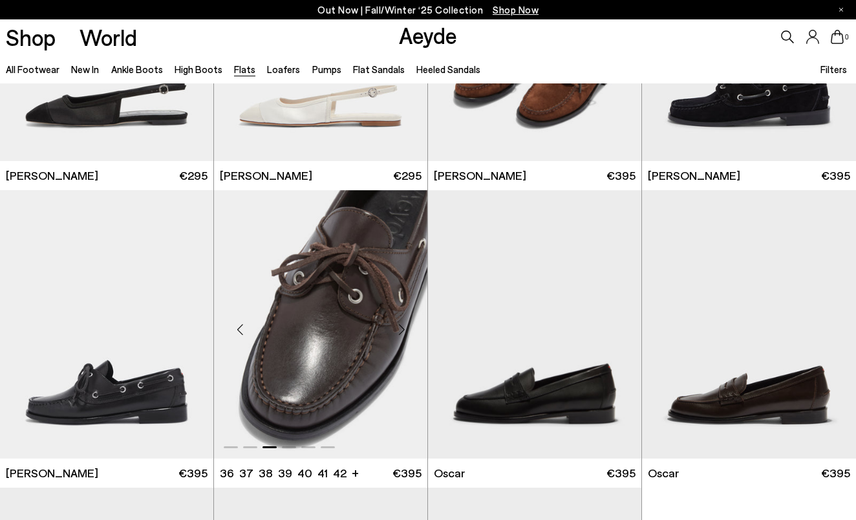
click at [402, 332] on div "Next slide" at bounding box center [401, 329] width 39 height 39
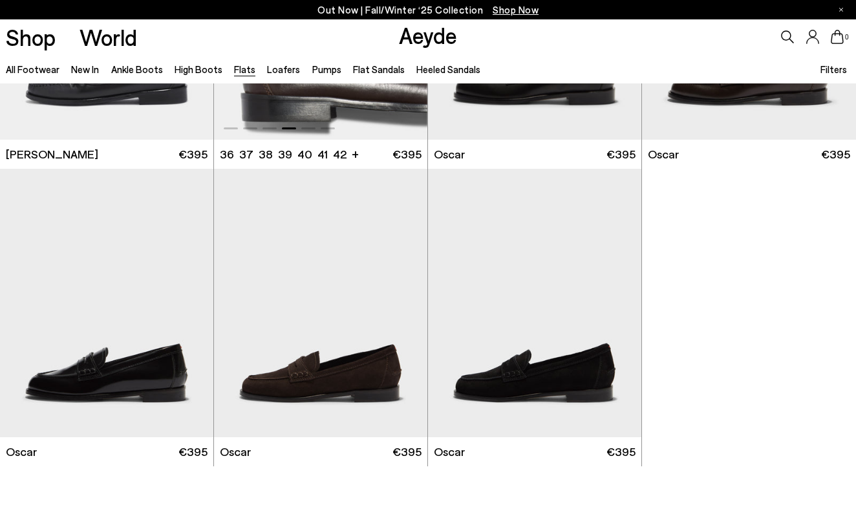
scroll to position [6169, 0]
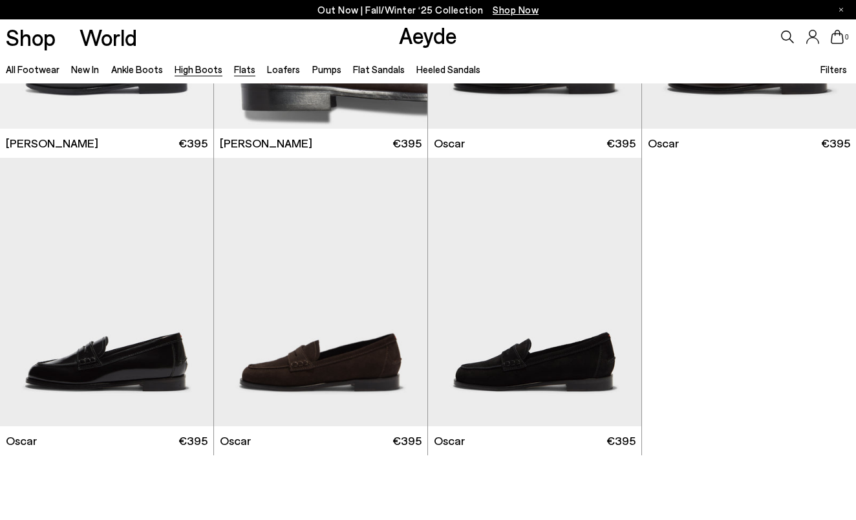
click at [200, 70] on link "High Boots" at bounding box center [198, 69] width 48 height 12
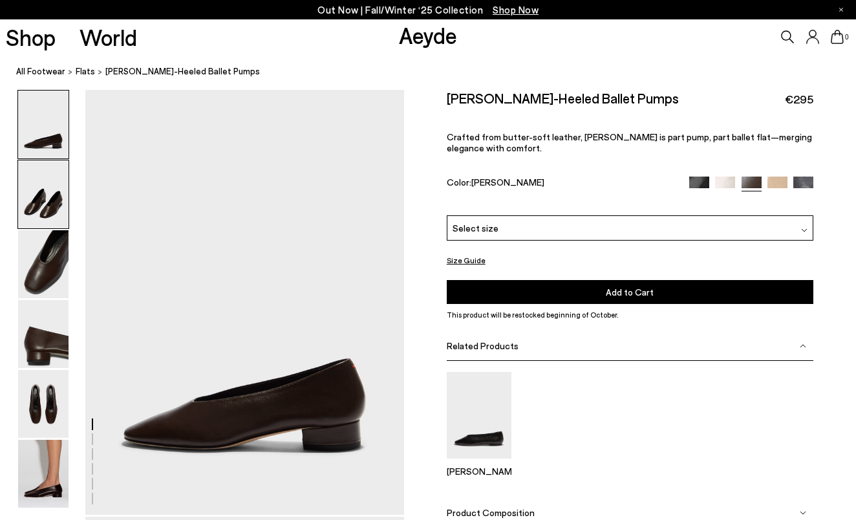
click at [43, 205] on img at bounding box center [43, 194] width 50 height 68
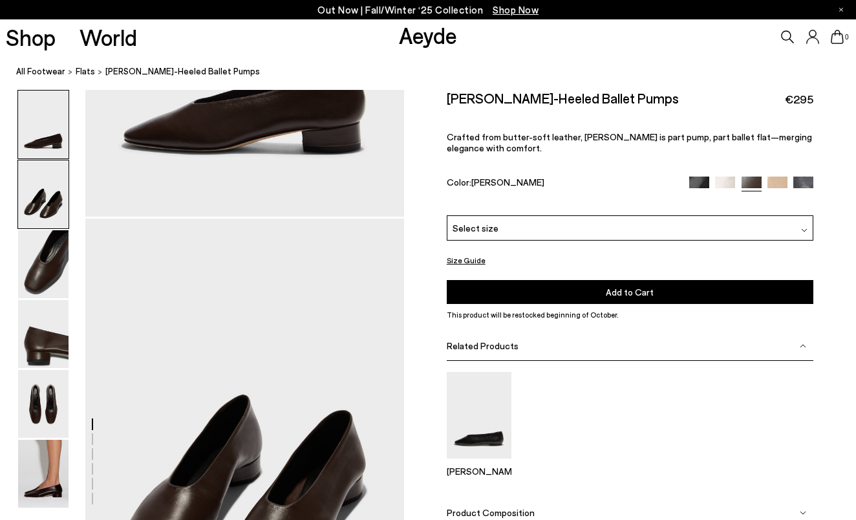
scroll to position [427, 0]
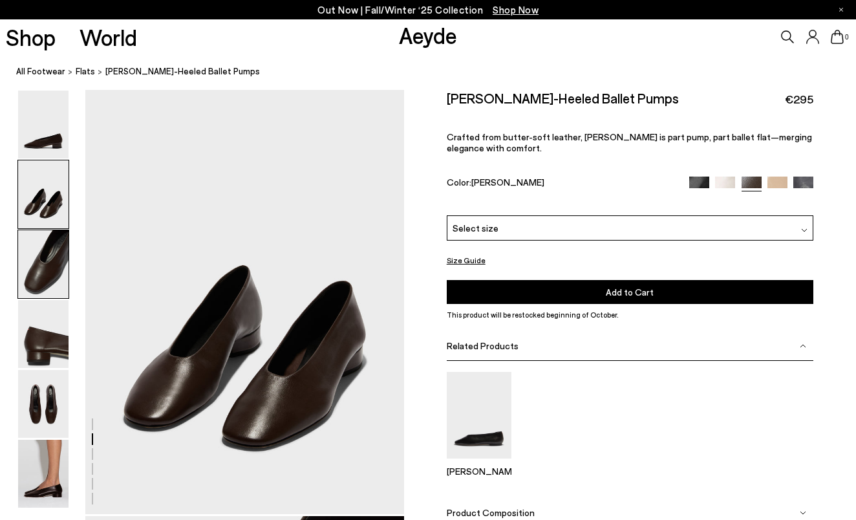
click at [40, 255] on img at bounding box center [43, 264] width 50 height 68
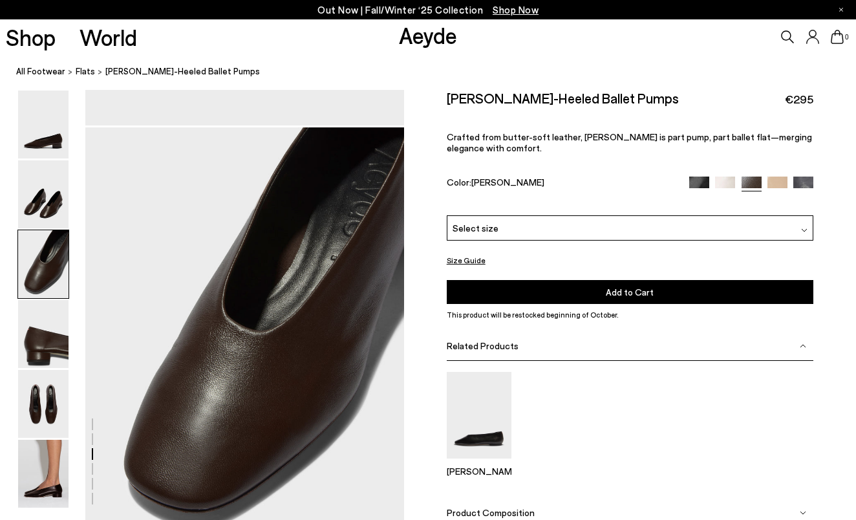
scroll to position [853, 0]
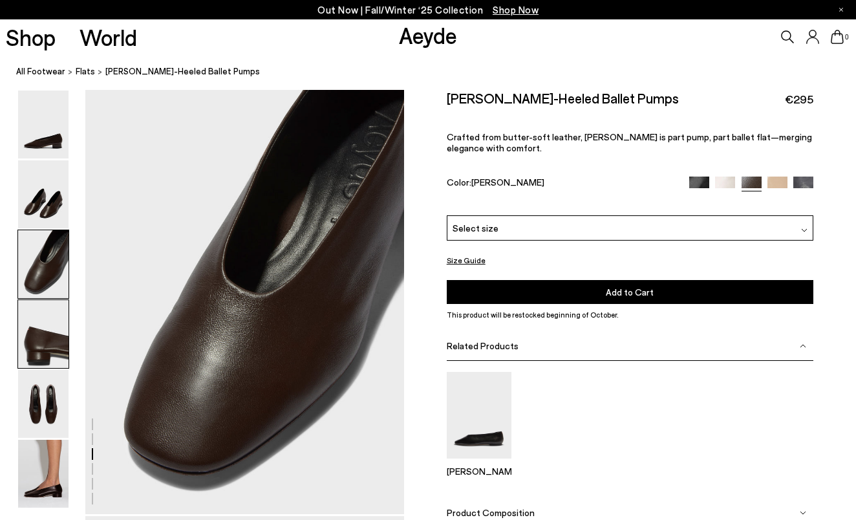
click at [48, 330] on img at bounding box center [43, 334] width 50 height 68
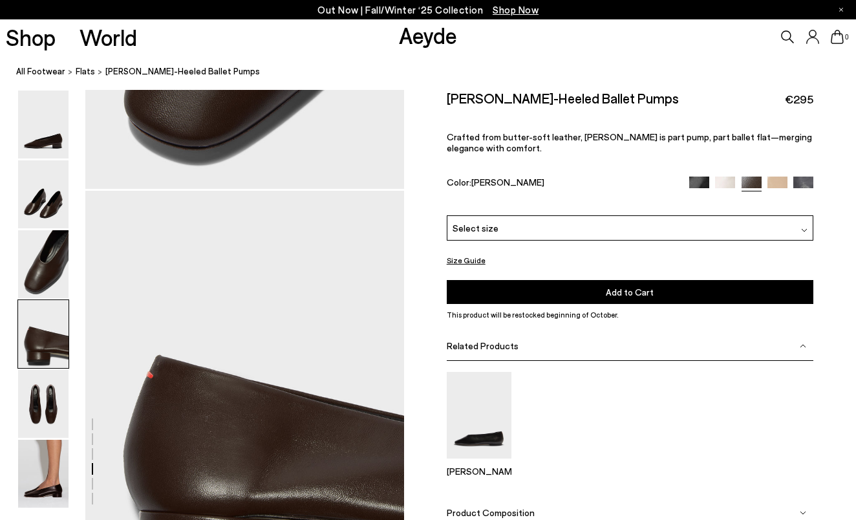
scroll to position [1280, 0]
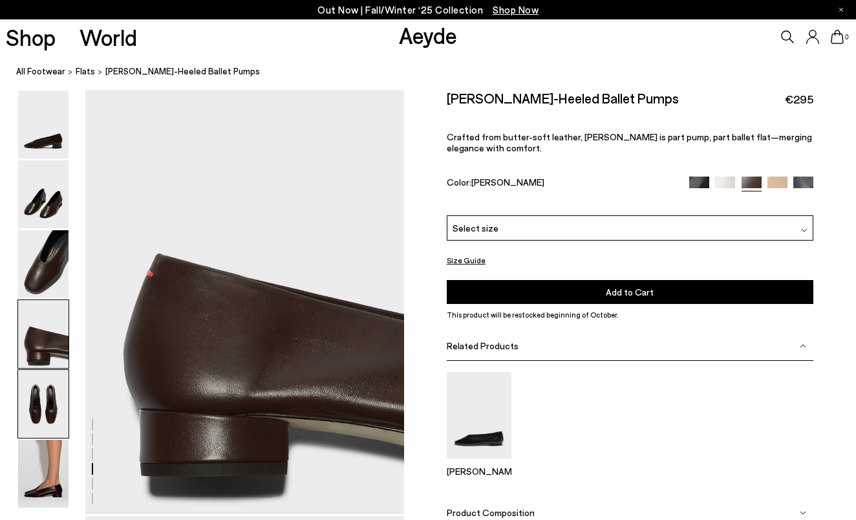
click at [47, 386] on img at bounding box center [43, 404] width 50 height 68
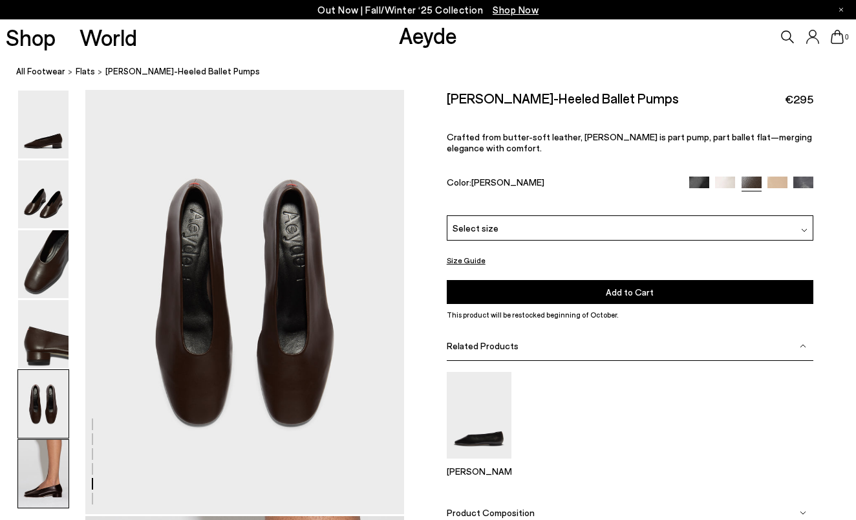
click at [42, 447] on img at bounding box center [43, 473] width 50 height 68
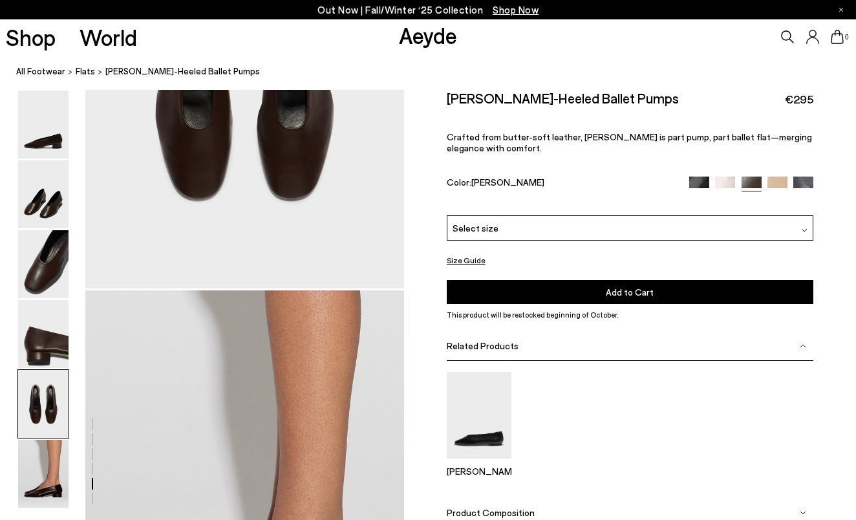
scroll to position [1883, 0]
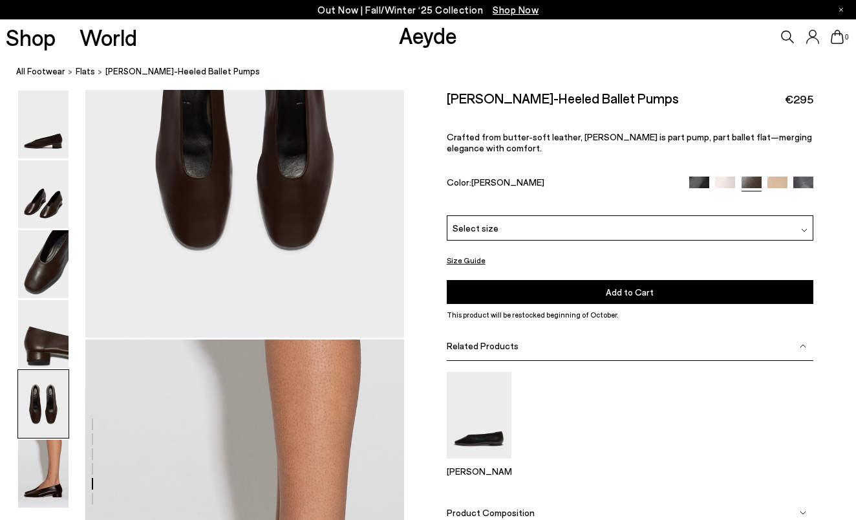
click at [799, 182] on img at bounding box center [803, 186] width 20 height 20
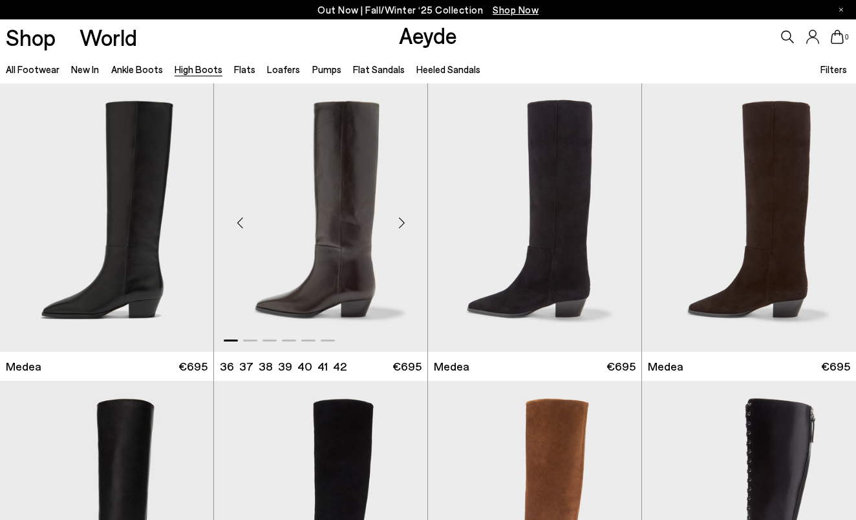
click at [406, 222] on div "Next slide" at bounding box center [401, 223] width 39 height 39
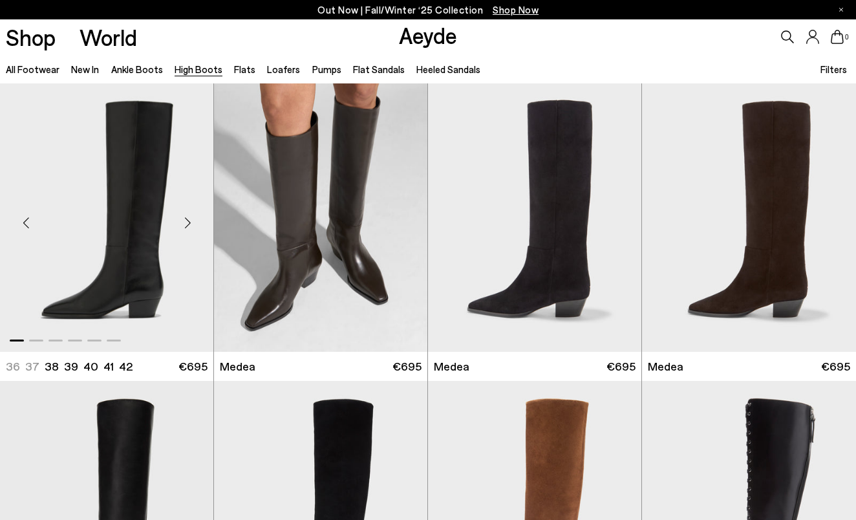
click at [182, 226] on div "Next slide" at bounding box center [187, 223] width 39 height 39
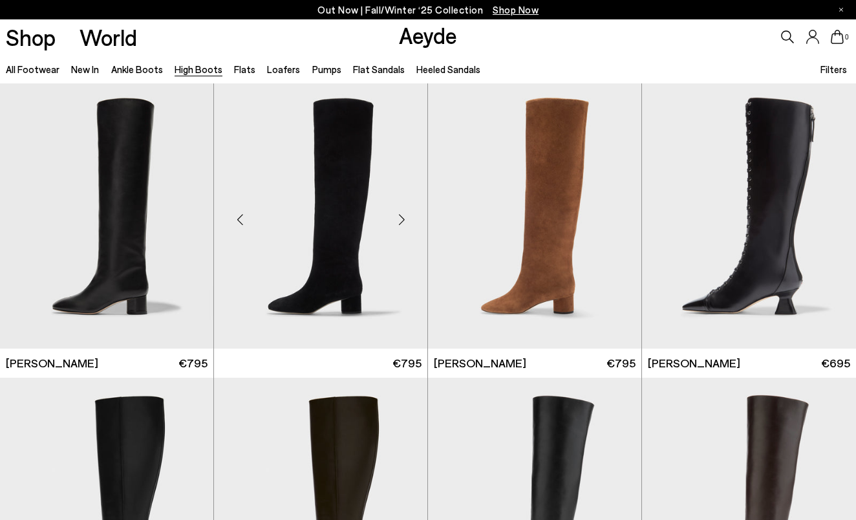
scroll to position [293, 0]
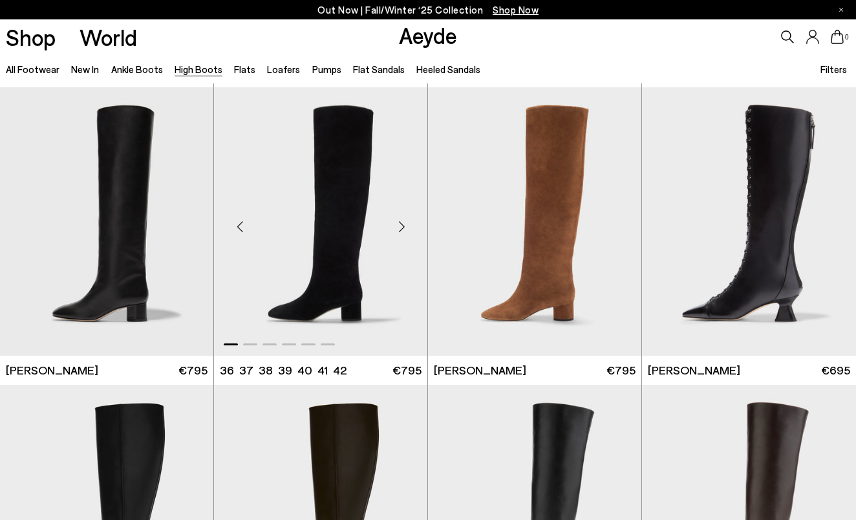
click at [402, 229] on div "Next slide" at bounding box center [401, 226] width 39 height 39
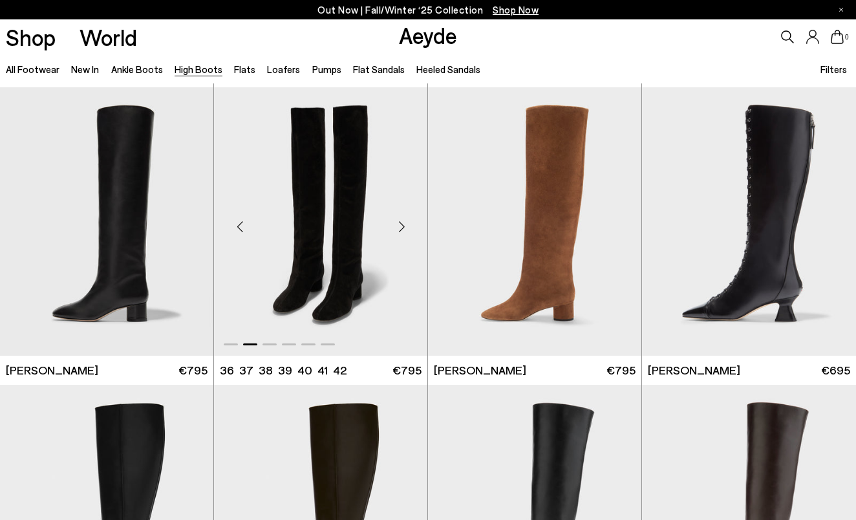
click at [402, 229] on div "Next slide" at bounding box center [401, 226] width 39 height 39
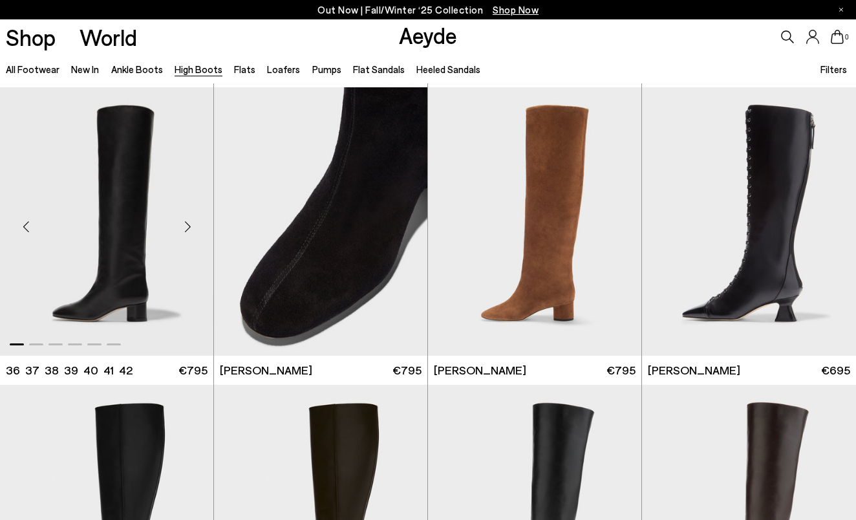
click at [184, 226] on div "Next slide" at bounding box center [187, 226] width 39 height 39
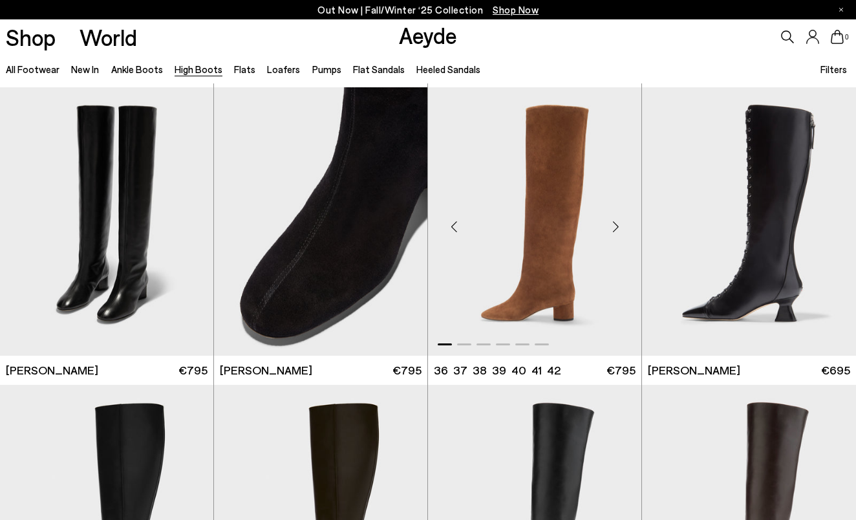
click at [615, 229] on div "Next slide" at bounding box center [615, 226] width 39 height 39
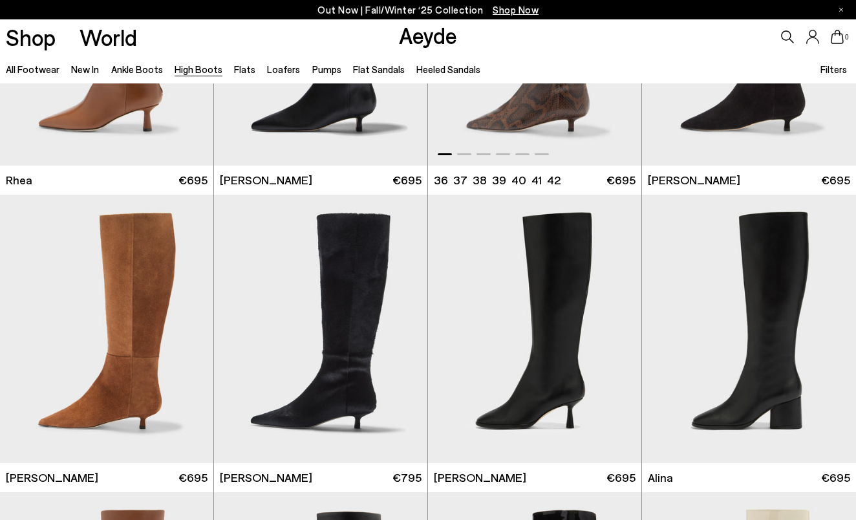
scroll to position [1393, 0]
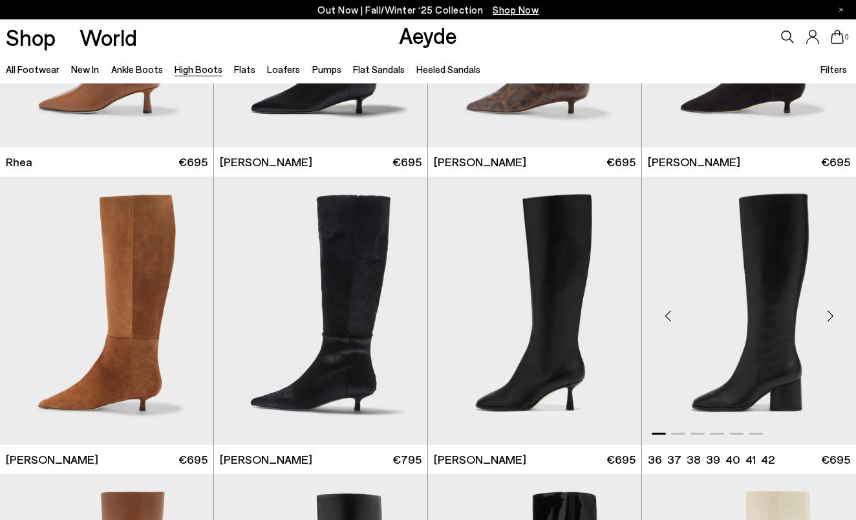
click at [830, 317] on div "Next slide" at bounding box center [829, 316] width 39 height 39
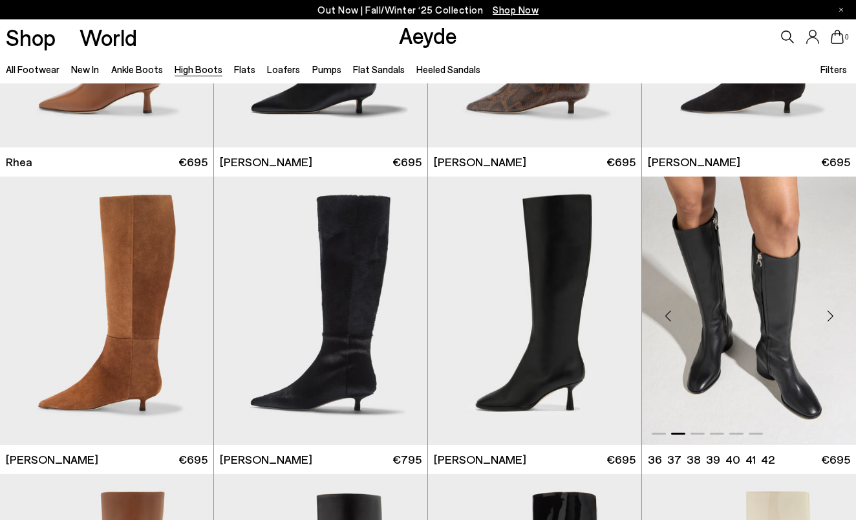
click at [830, 317] on div "Next slide" at bounding box center [829, 316] width 39 height 39
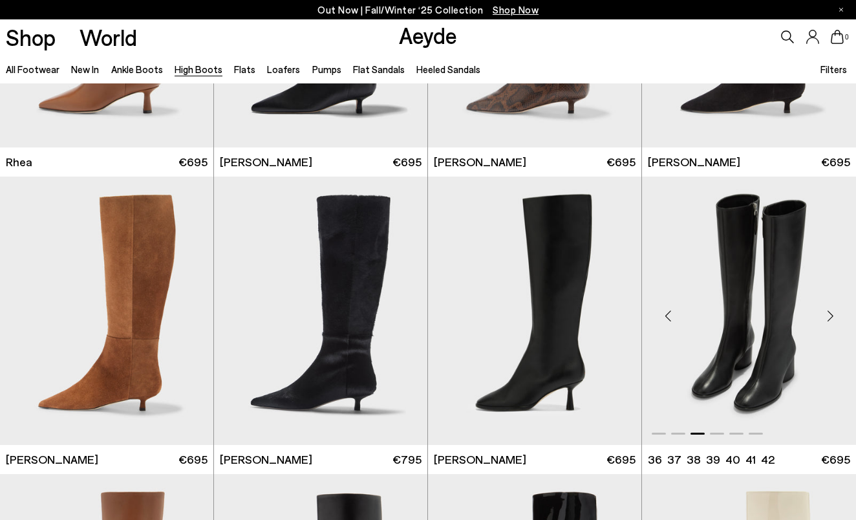
click at [830, 317] on div "Next slide" at bounding box center [829, 316] width 39 height 39
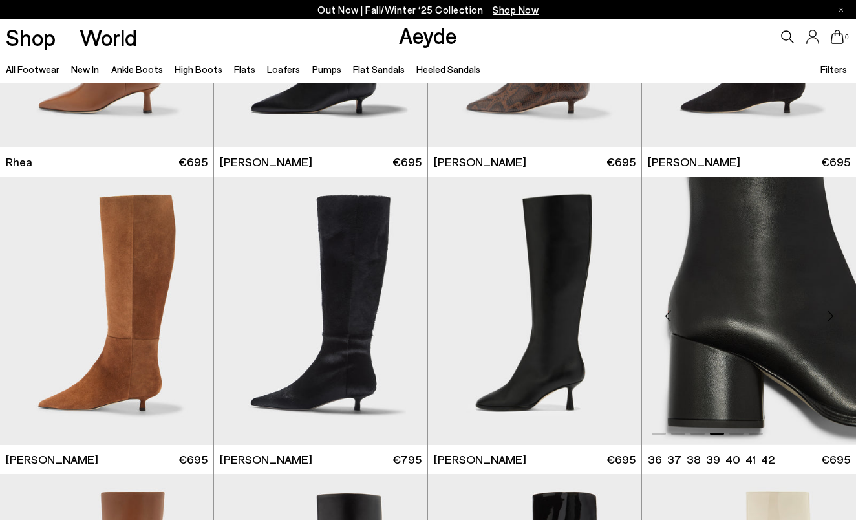
click at [830, 317] on div "Next slide" at bounding box center [829, 316] width 39 height 39
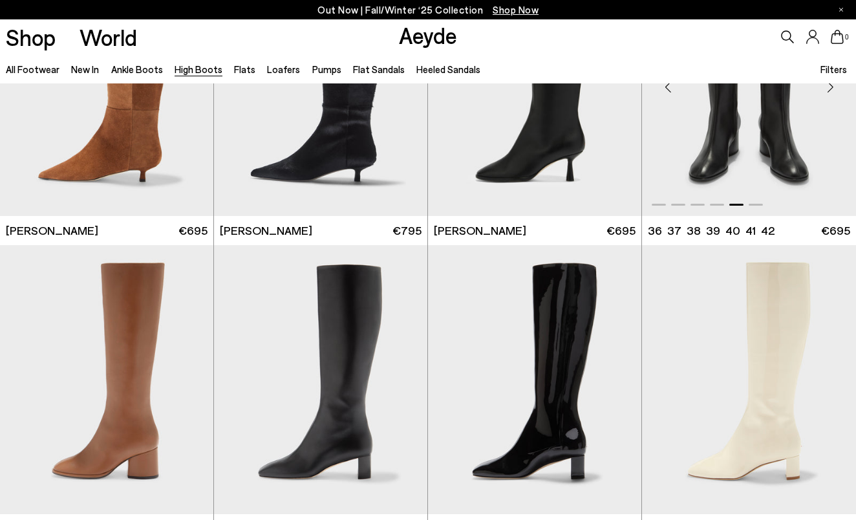
scroll to position [1627, 0]
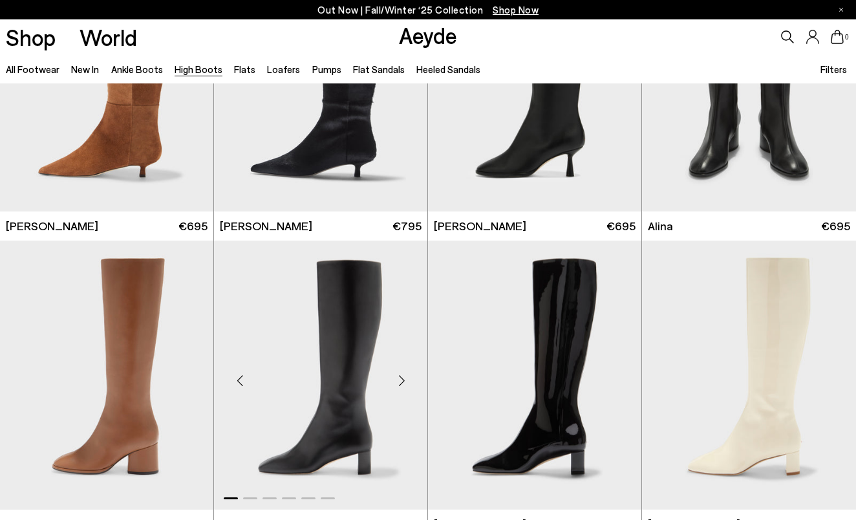
click at [403, 375] on div "Next slide" at bounding box center [401, 380] width 39 height 39
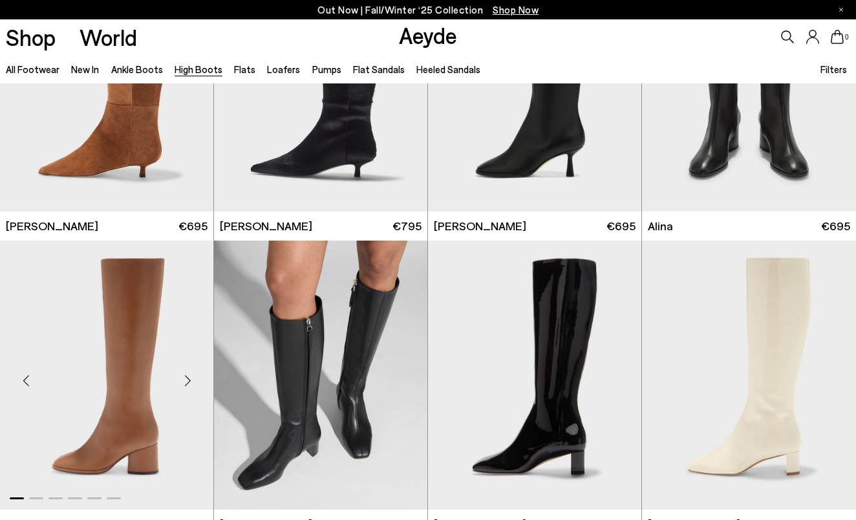
click at [186, 384] on div "Next slide" at bounding box center [187, 380] width 39 height 39
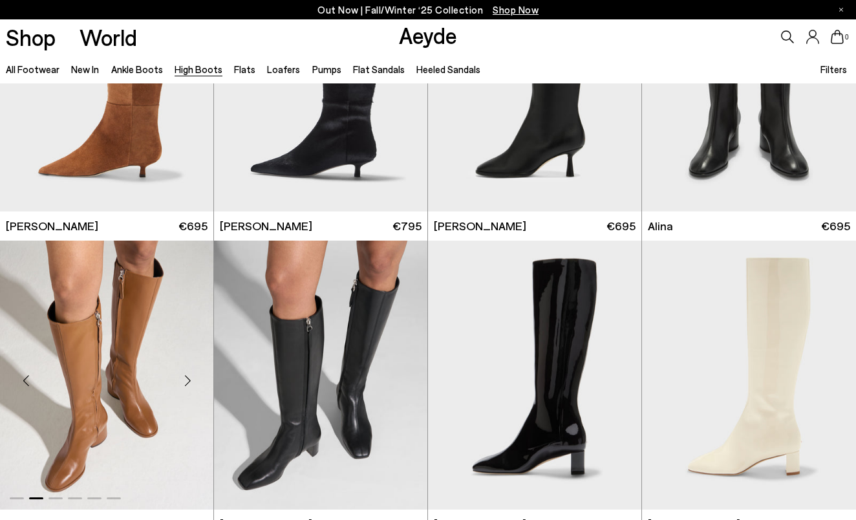
click at [186, 383] on div "Next slide" at bounding box center [187, 380] width 39 height 39
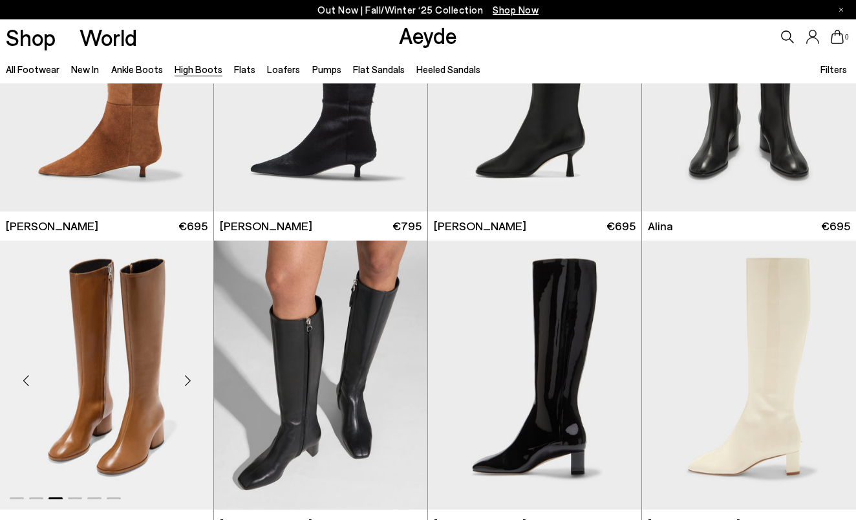
click at [186, 383] on div "Next slide" at bounding box center [187, 380] width 39 height 39
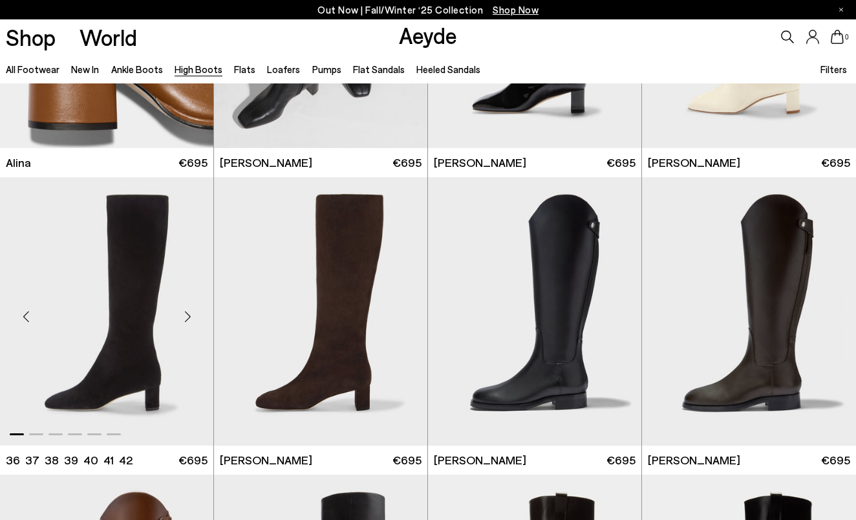
scroll to position [1989, 0]
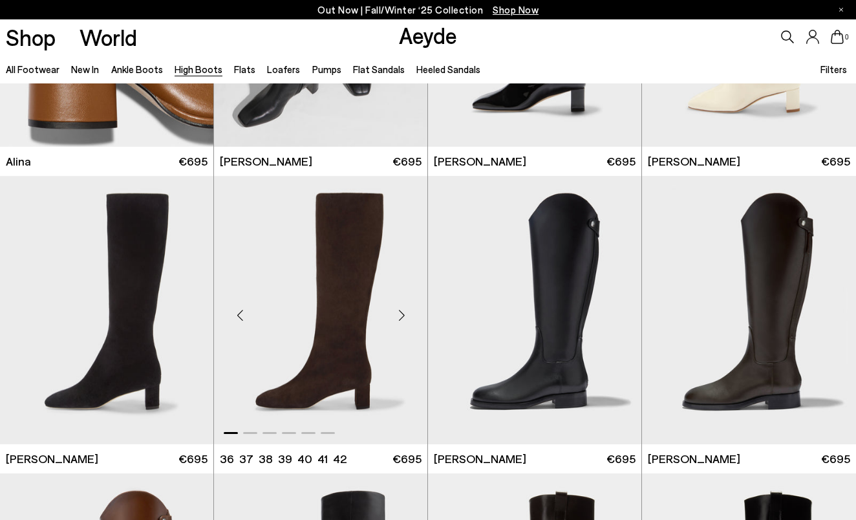
click at [402, 314] on div "Next slide" at bounding box center [401, 314] width 39 height 39
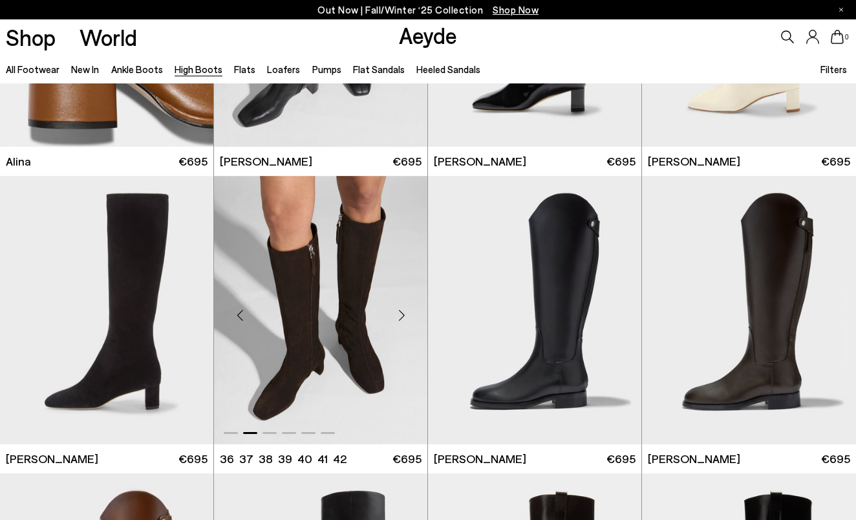
click at [402, 314] on div "Next slide" at bounding box center [401, 314] width 39 height 39
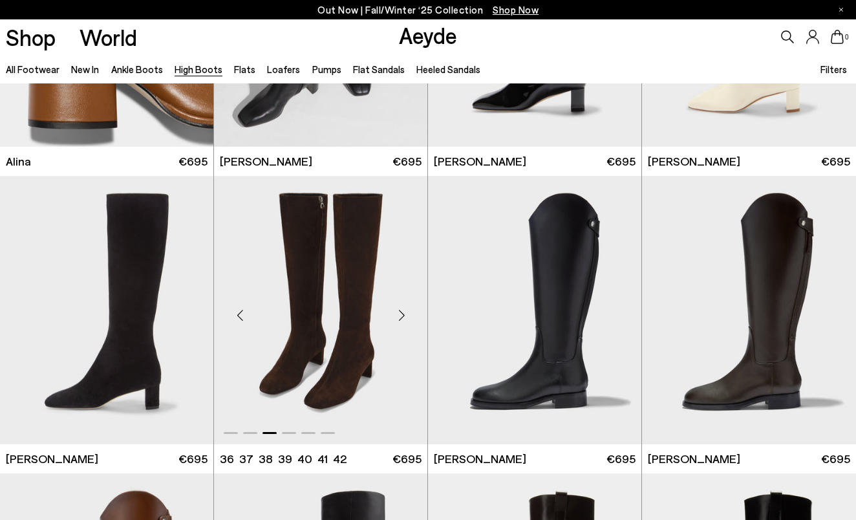
click at [402, 314] on div "Next slide" at bounding box center [401, 314] width 39 height 39
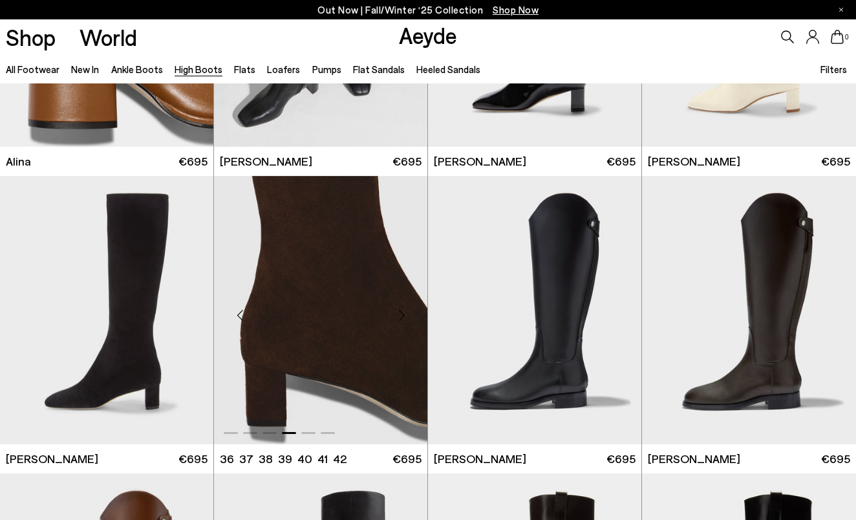
click at [402, 314] on div "Next slide" at bounding box center [401, 314] width 39 height 39
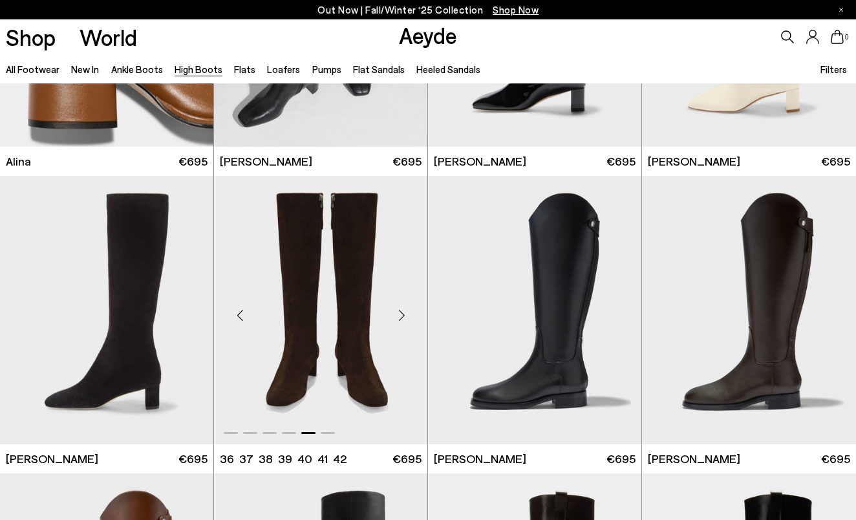
click at [402, 314] on div "Next slide" at bounding box center [401, 314] width 39 height 39
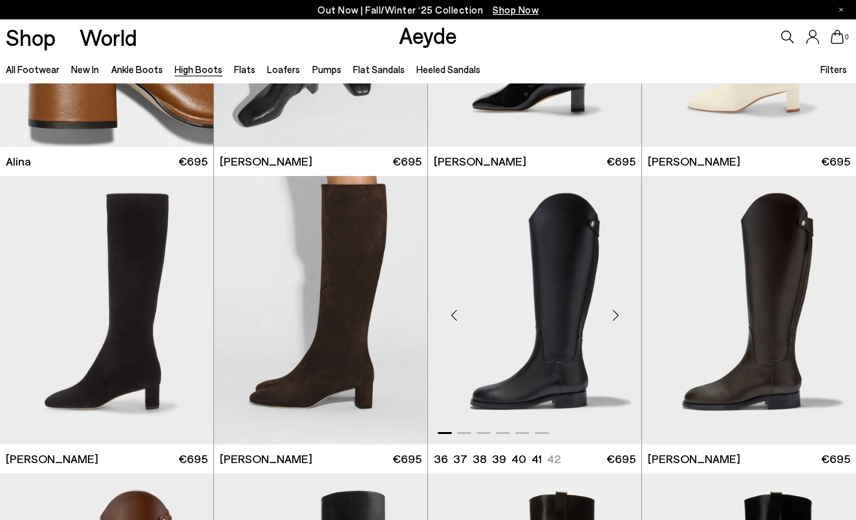
click at [616, 321] on div "Next slide" at bounding box center [615, 314] width 39 height 39
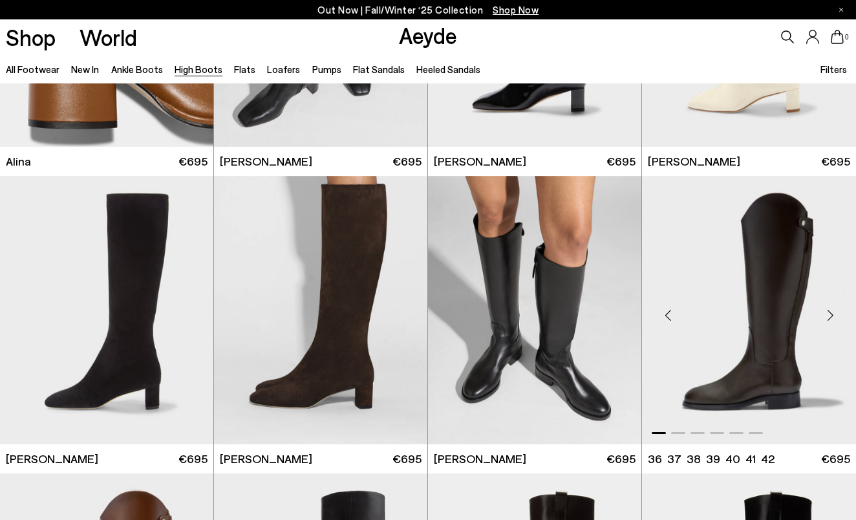
click at [831, 311] on div "Next slide" at bounding box center [829, 314] width 39 height 39
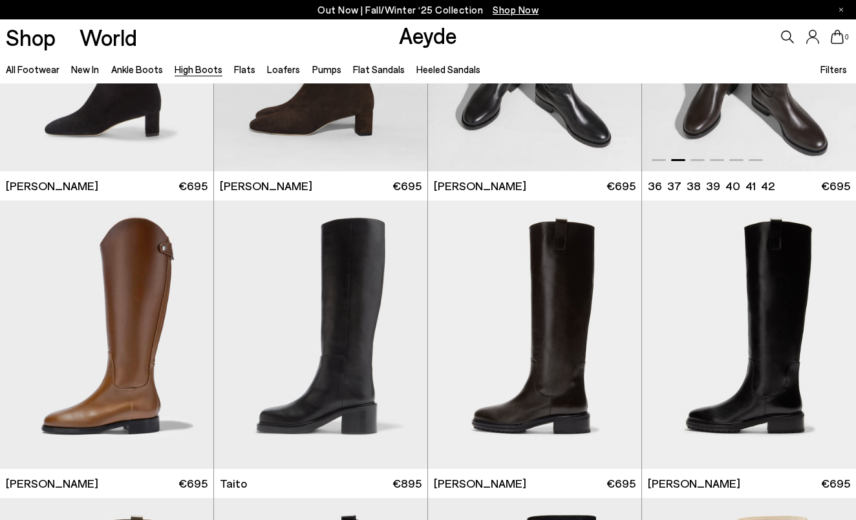
scroll to position [2268, 0]
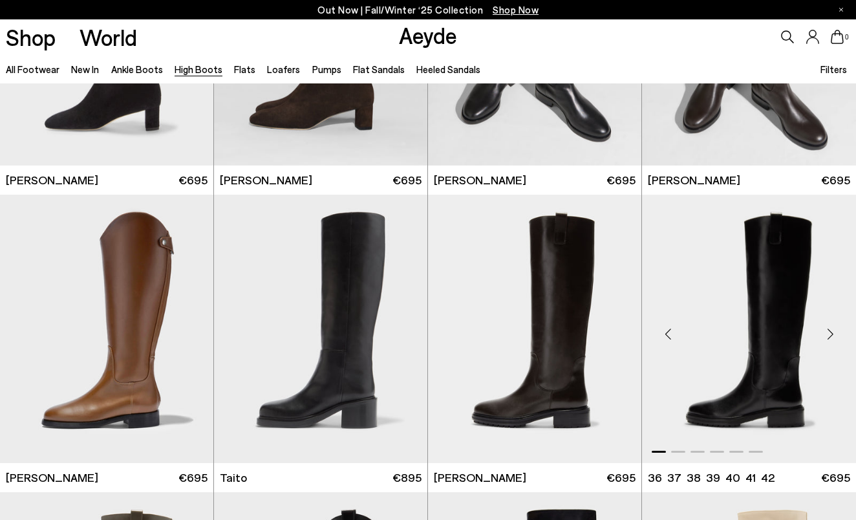
click at [829, 333] on div "Next slide" at bounding box center [829, 333] width 39 height 39
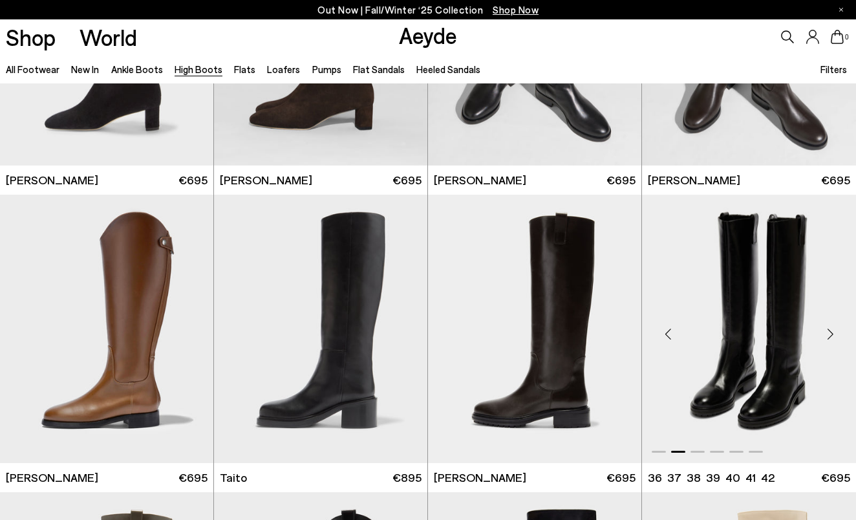
click at [829, 333] on div "Next slide" at bounding box center [829, 333] width 39 height 39
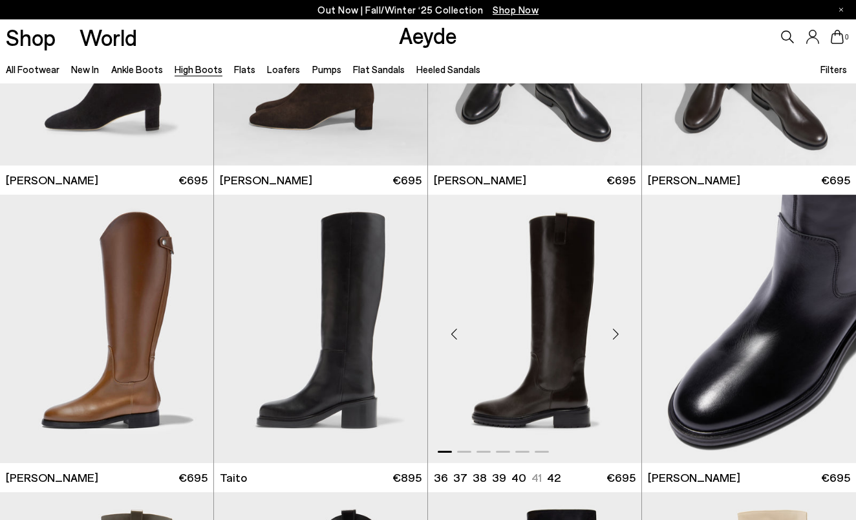
click at [615, 338] on div "Next slide" at bounding box center [615, 333] width 39 height 39
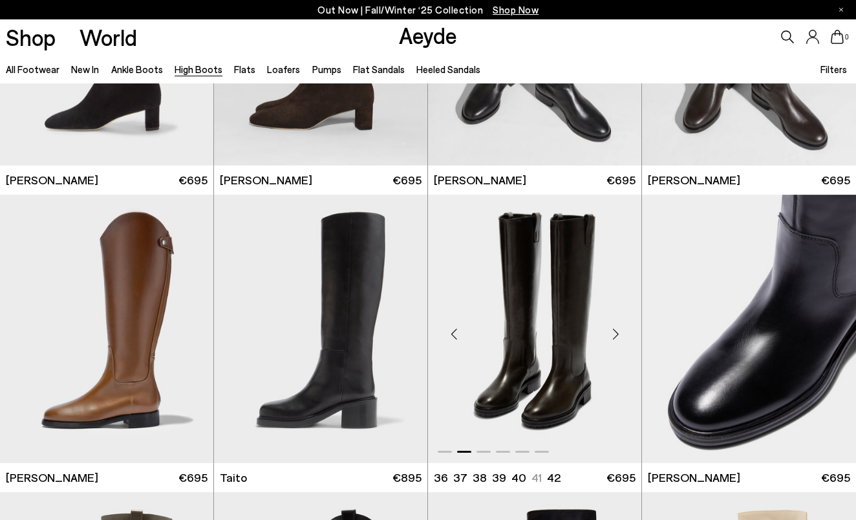
click at [615, 338] on div "Next slide" at bounding box center [615, 333] width 39 height 39
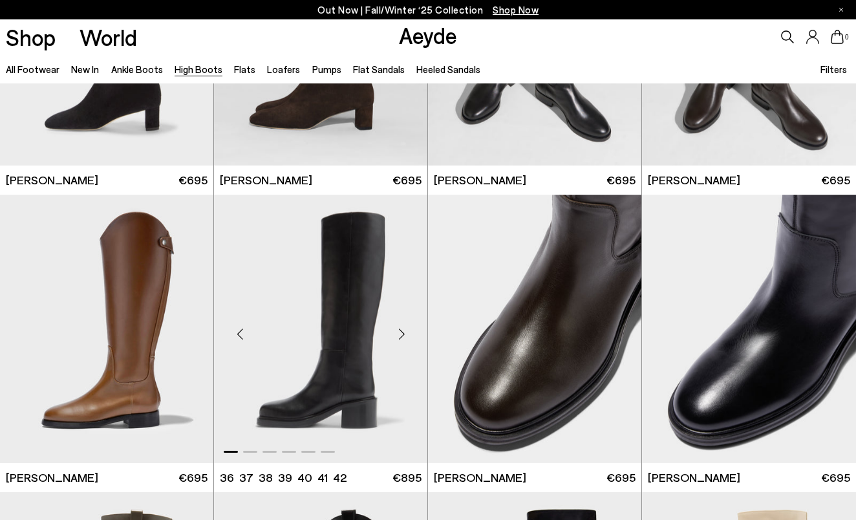
click at [401, 332] on div "Next slide" at bounding box center [401, 333] width 39 height 39
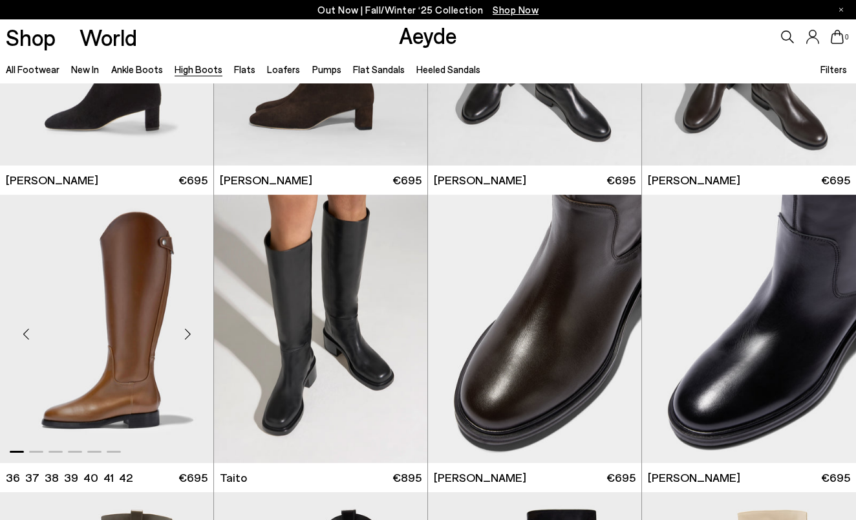
click at [186, 335] on div "Next slide" at bounding box center [187, 333] width 39 height 39
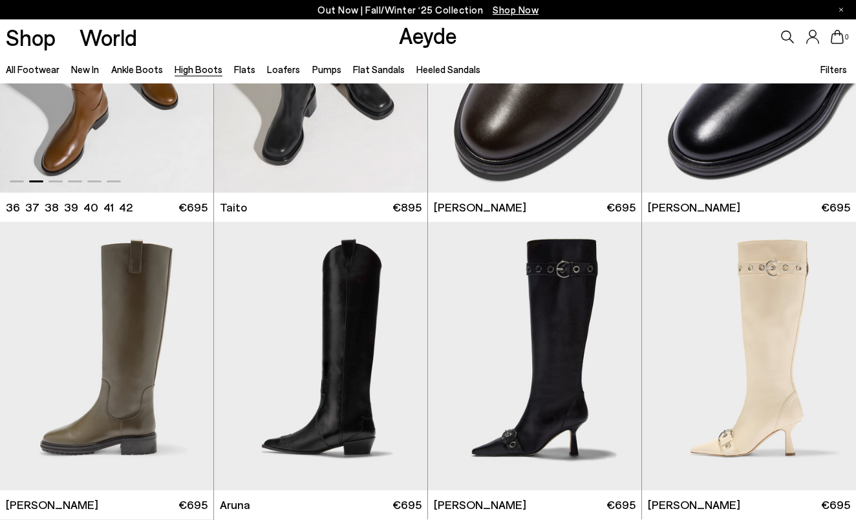
scroll to position [2561, 0]
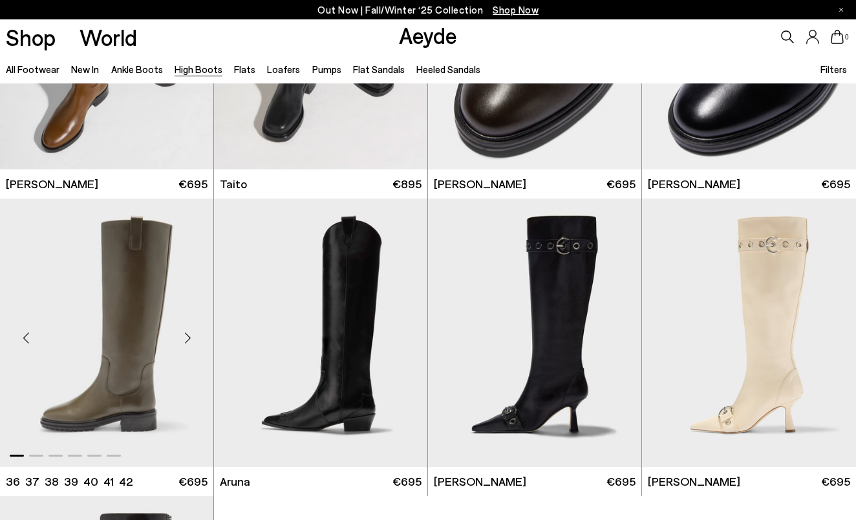
click at [187, 340] on div "Next slide" at bounding box center [187, 337] width 39 height 39
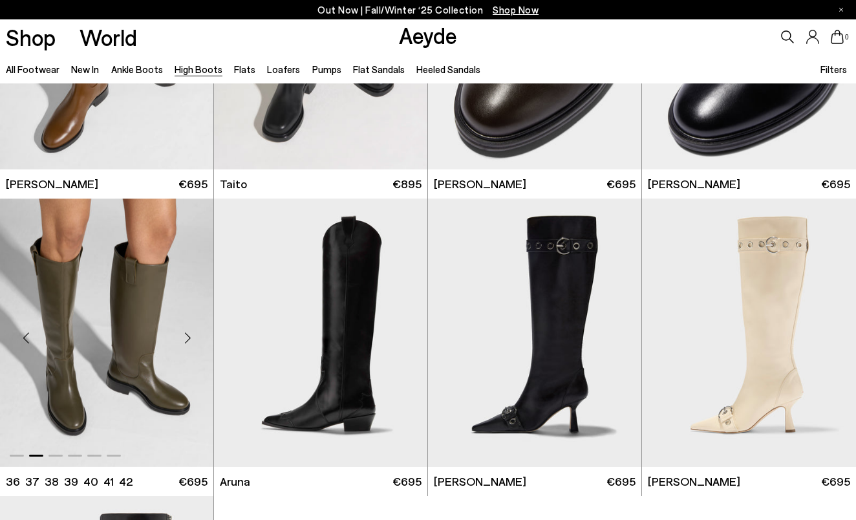
click at [187, 340] on div "Next slide" at bounding box center [187, 337] width 39 height 39
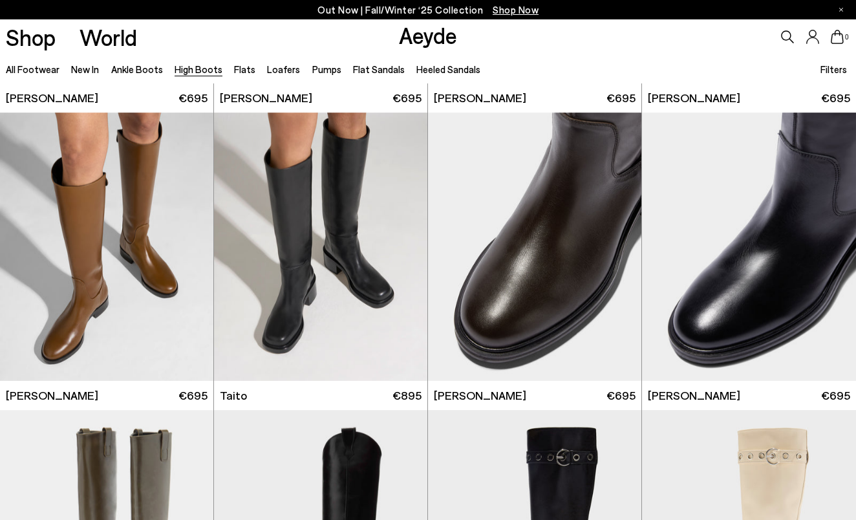
scroll to position [2345, 0]
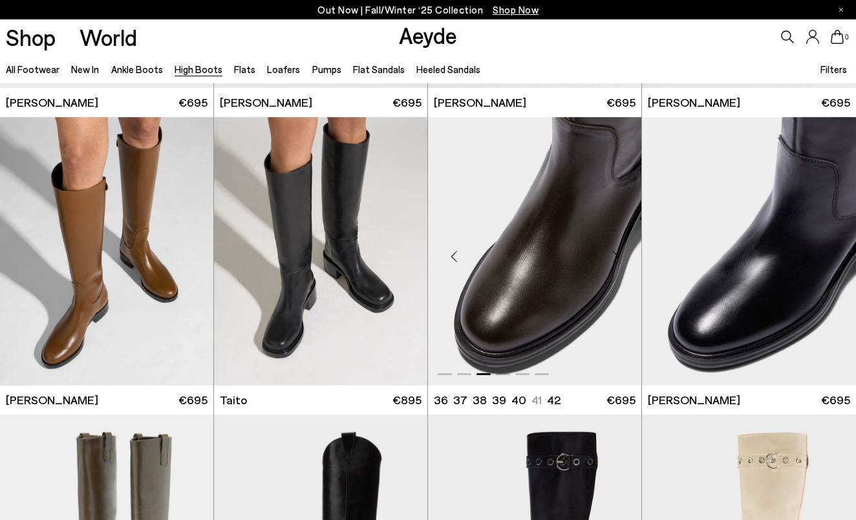
click at [617, 257] on div "Next slide" at bounding box center [615, 256] width 39 height 39
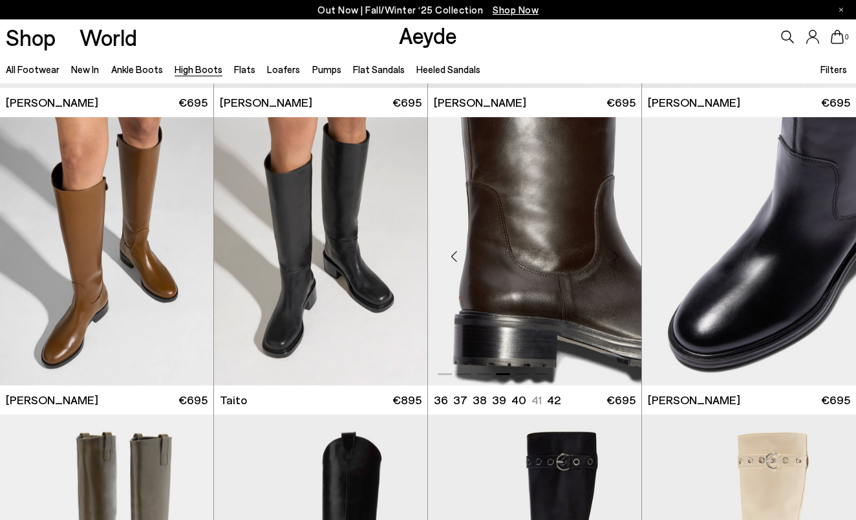
click at [617, 257] on div "Next slide" at bounding box center [615, 256] width 39 height 39
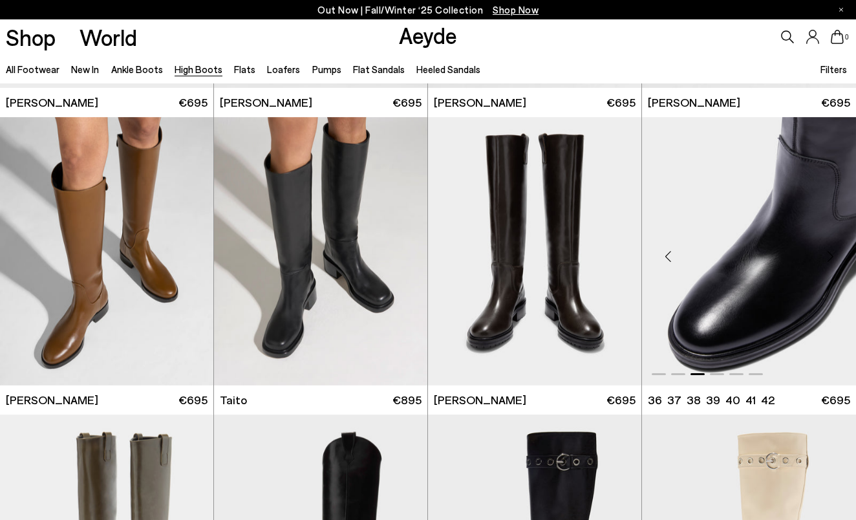
click at [672, 251] on div "Previous slide" at bounding box center [667, 256] width 39 height 39
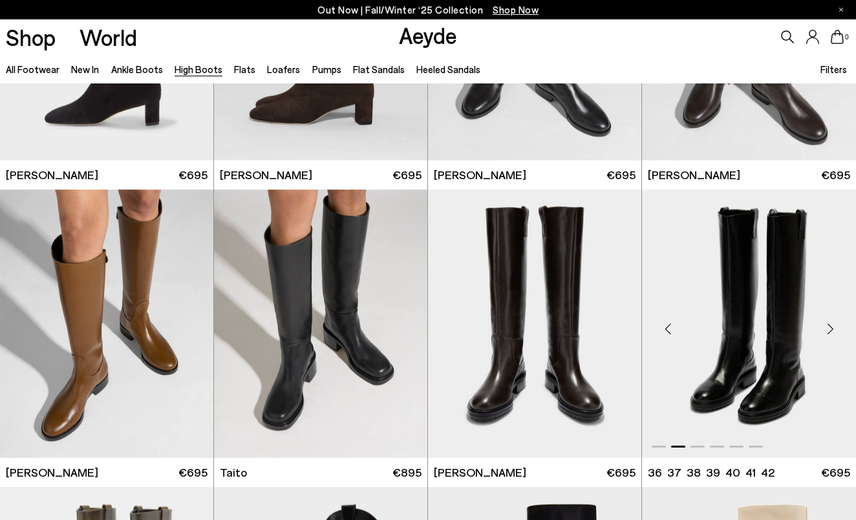
scroll to position [2265, 0]
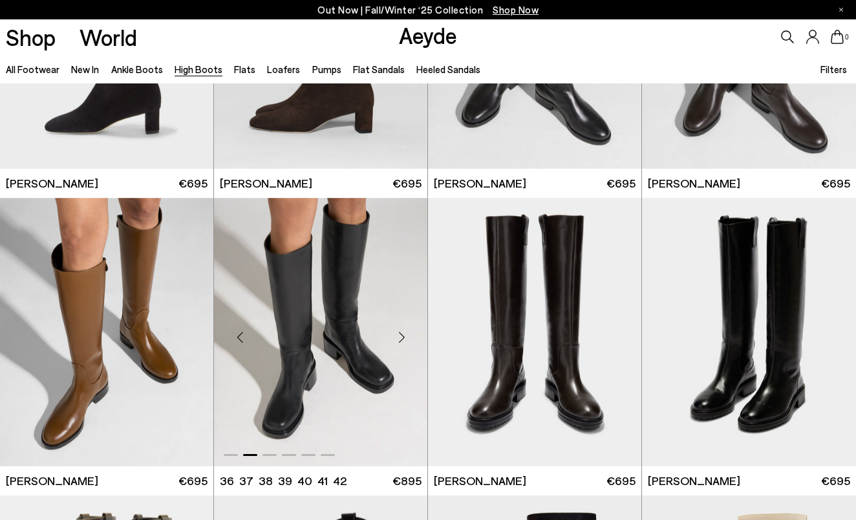
click at [402, 337] on div "Next slide" at bounding box center [401, 336] width 39 height 39
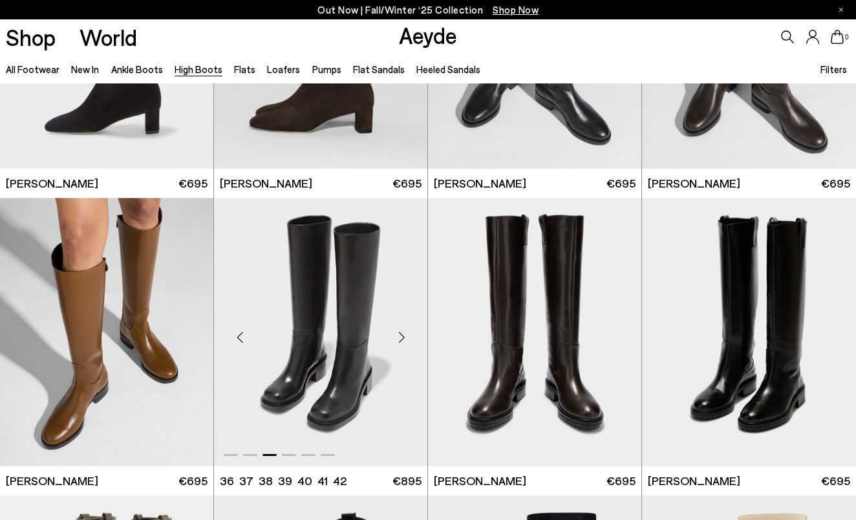
click at [402, 337] on div "Next slide" at bounding box center [401, 336] width 39 height 39
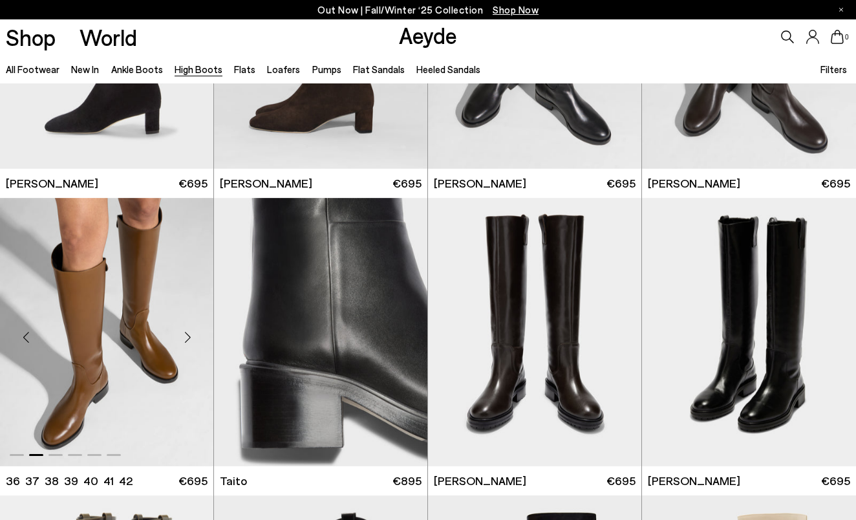
click at [189, 338] on div "Next slide" at bounding box center [187, 336] width 39 height 39
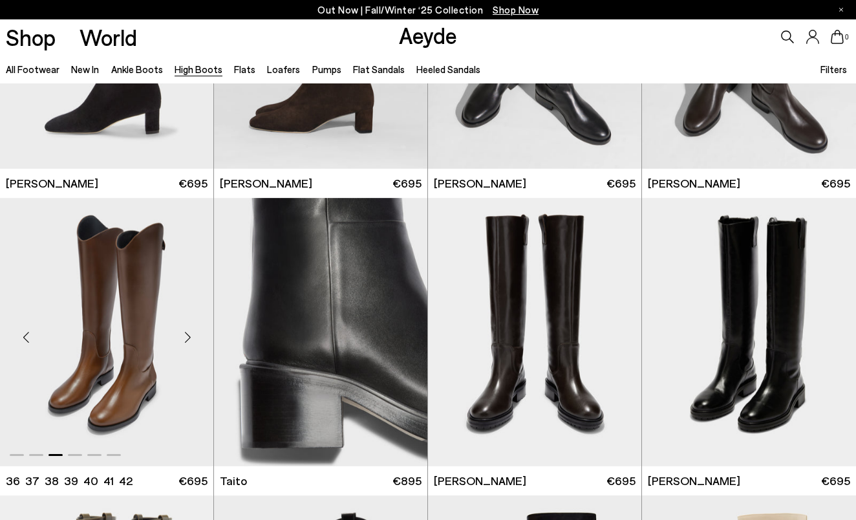
click at [189, 338] on div "Next slide" at bounding box center [187, 336] width 39 height 39
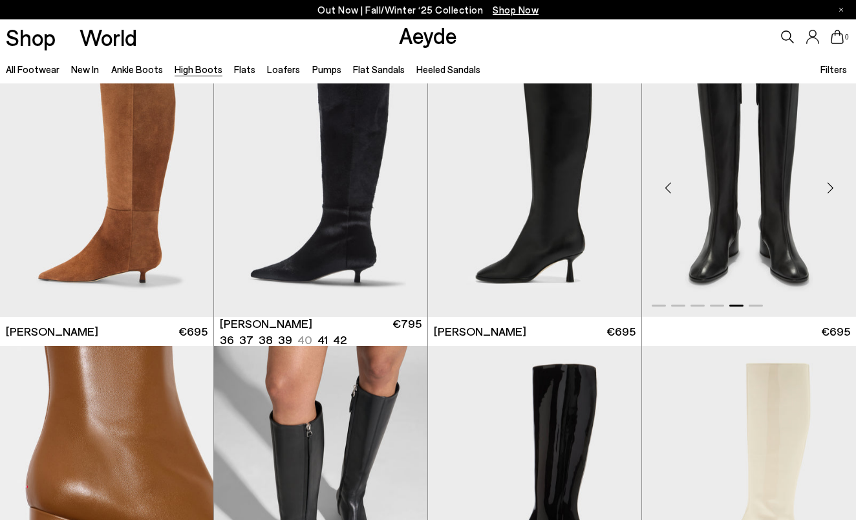
scroll to position [1526, 0]
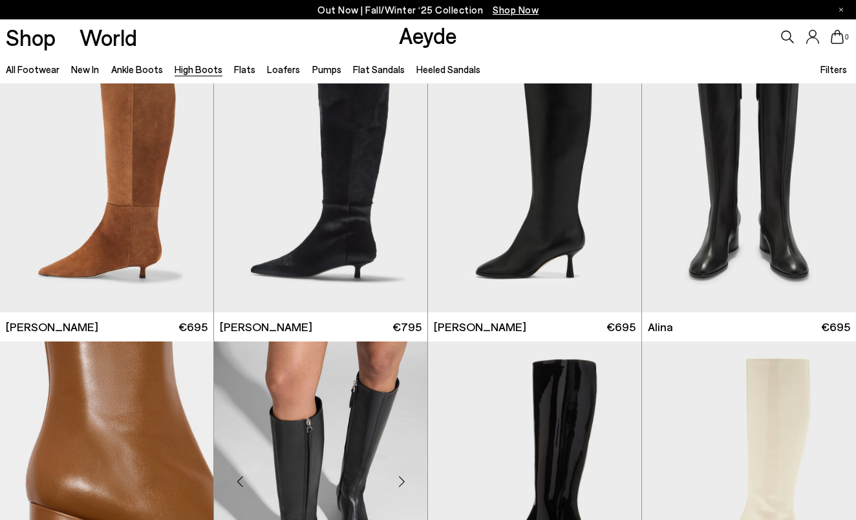
click at [316, 410] on img "2 / 6" at bounding box center [320, 475] width 213 height 268
click at [326, 409] on img "2 / 6" at bounding box center [320, 475] width 213 height 268
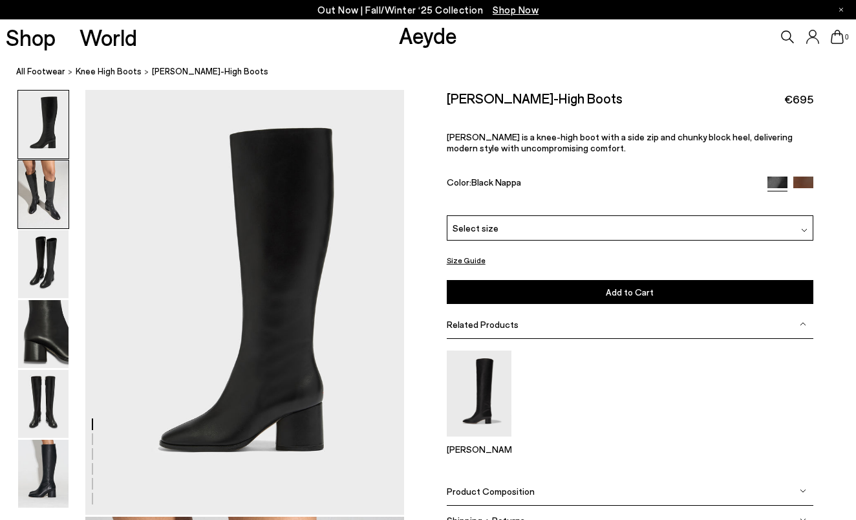
click at [58, 175] on img at bounding box center [43, 194] width 50 height 68
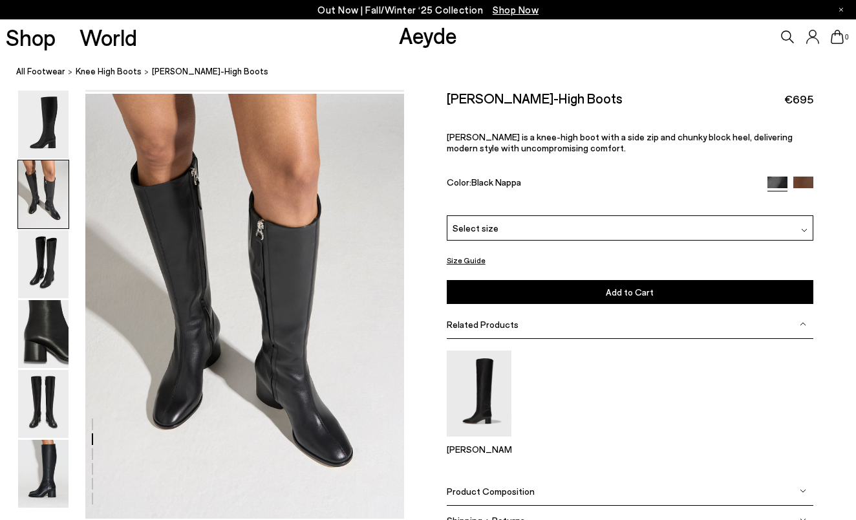
scroll to position [427, 0]
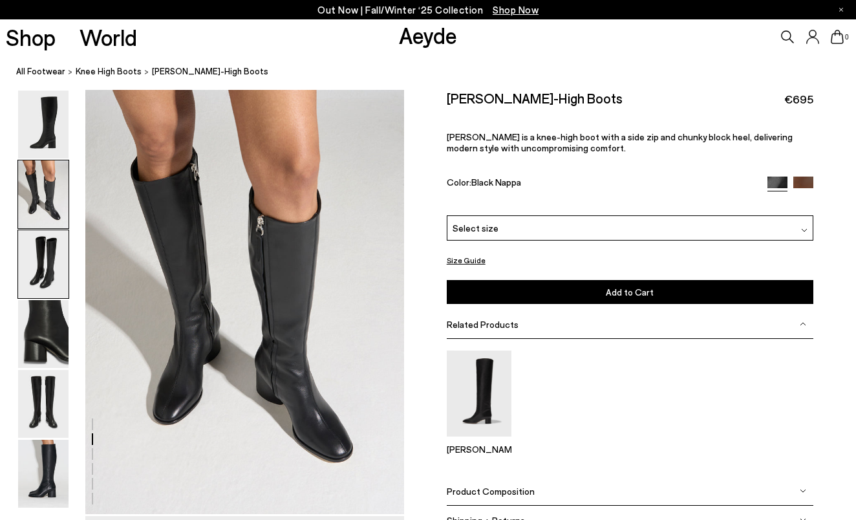
click at [40, 261] on img at bounding box center [43, 264] width 50 height 68
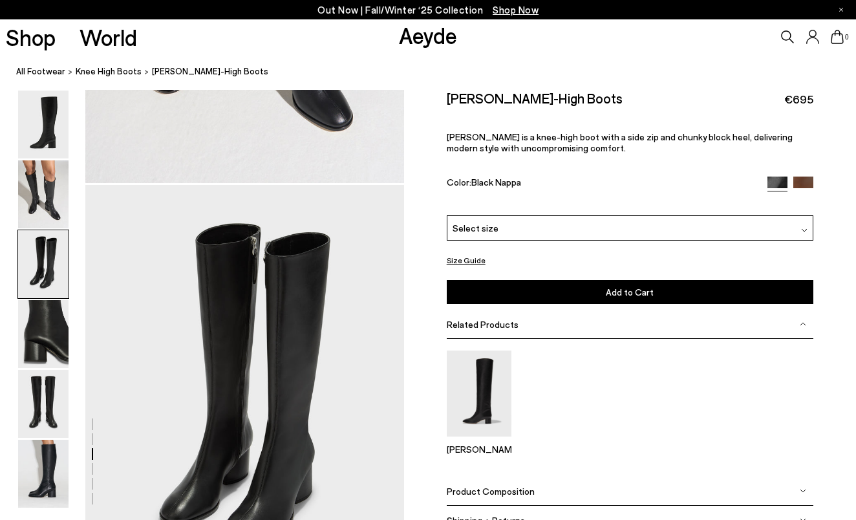
scroll to position [853, 0]
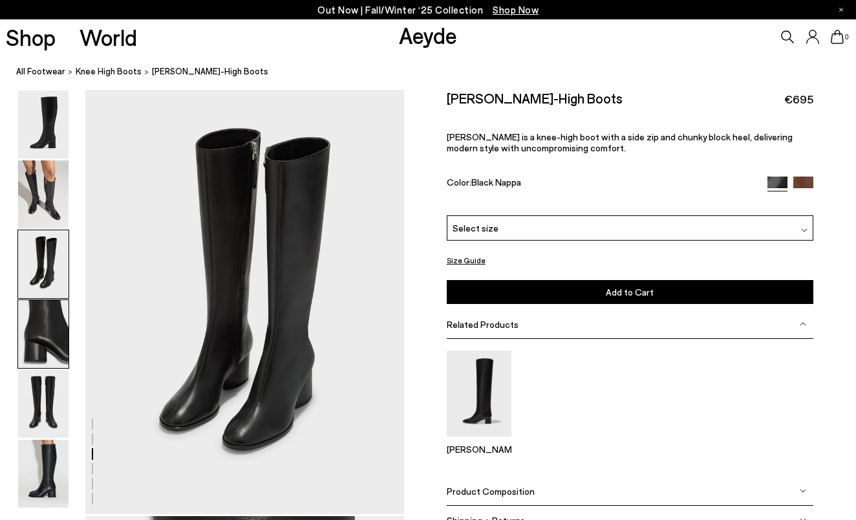
click at [43, 330] on img at bounding box center [43, 334] width 50 height 68
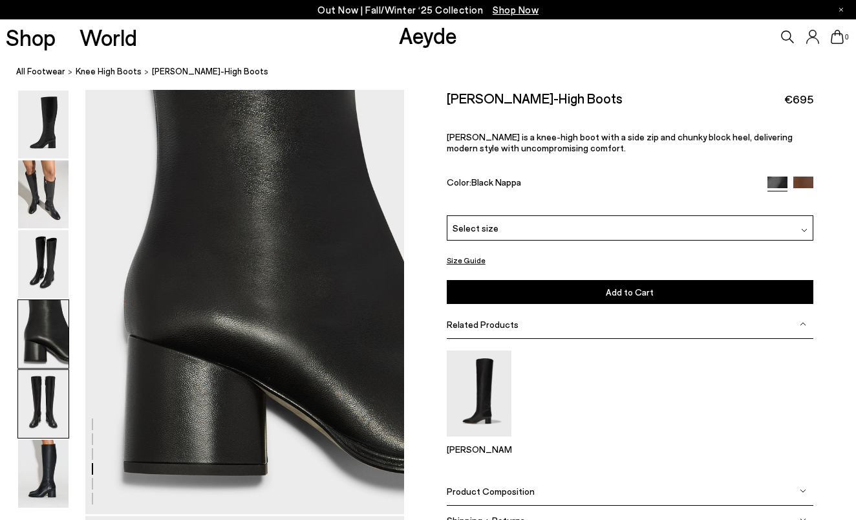
click at [49, 392] on img at bounding box center [43, 404] width 50 height 68
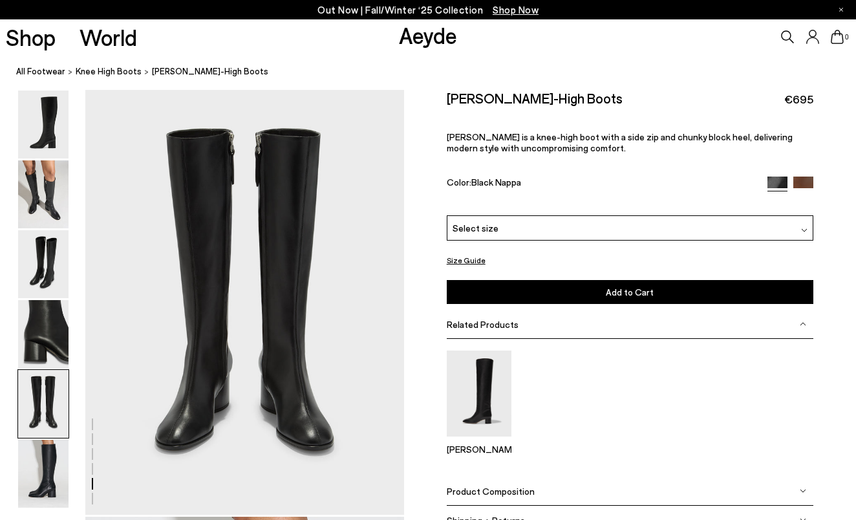
scroll to position [1706, 0]
click at [37, 478] on img at bounding box center [43, 473] width 50 height 68
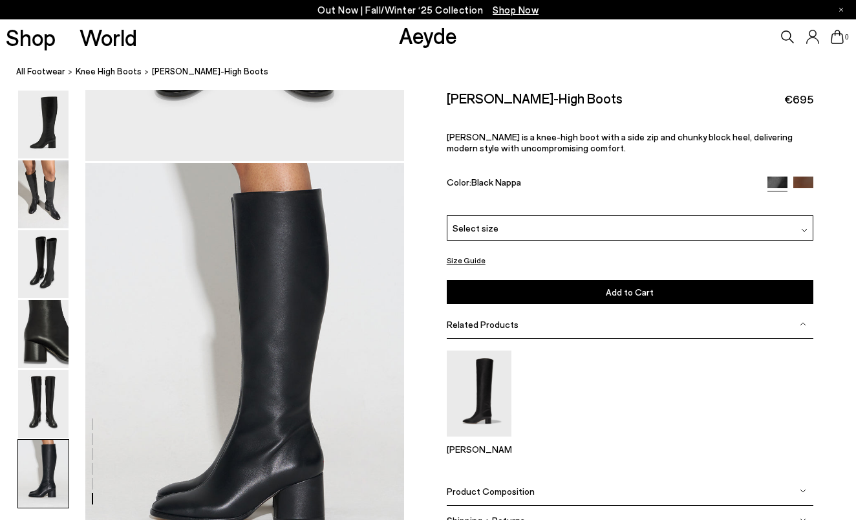
scroll to position [2053, 0]
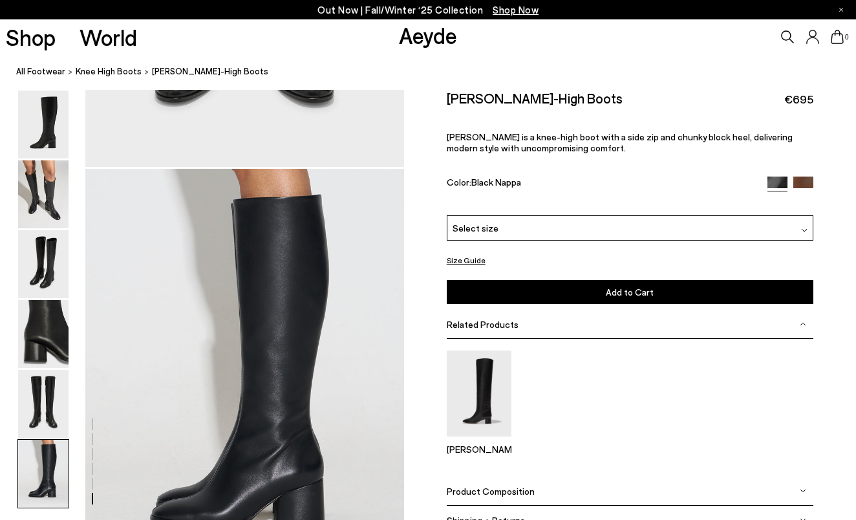
click at [805, 178] on img at bounding box center [803, 186] width 20 height 20
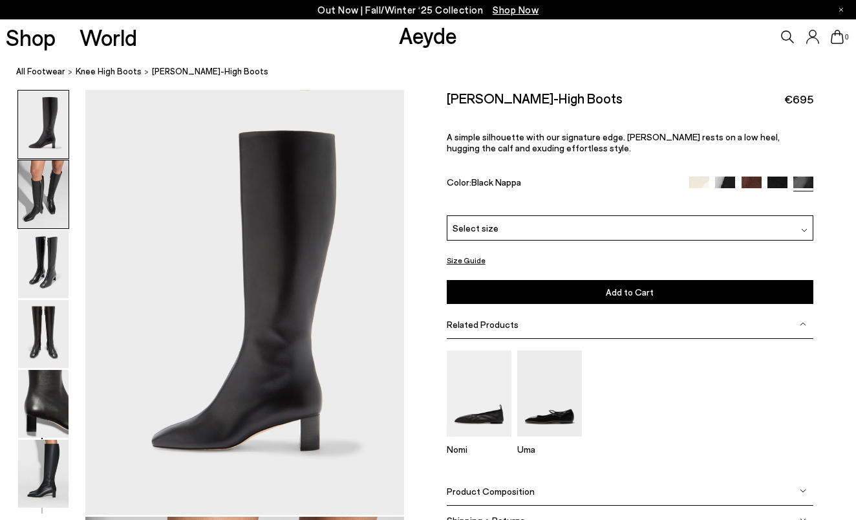
click at [53, 189] on img at bounding box center [43, 194] width 50 height 68
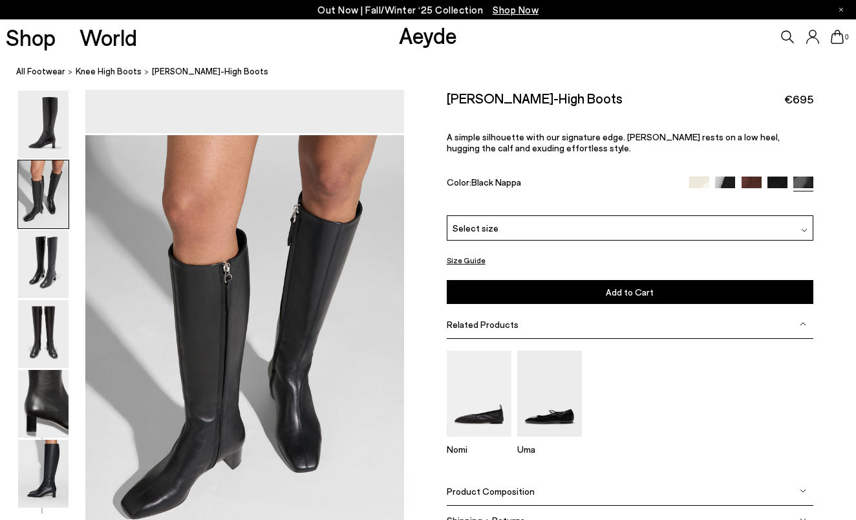
scroll to position [427, 0]
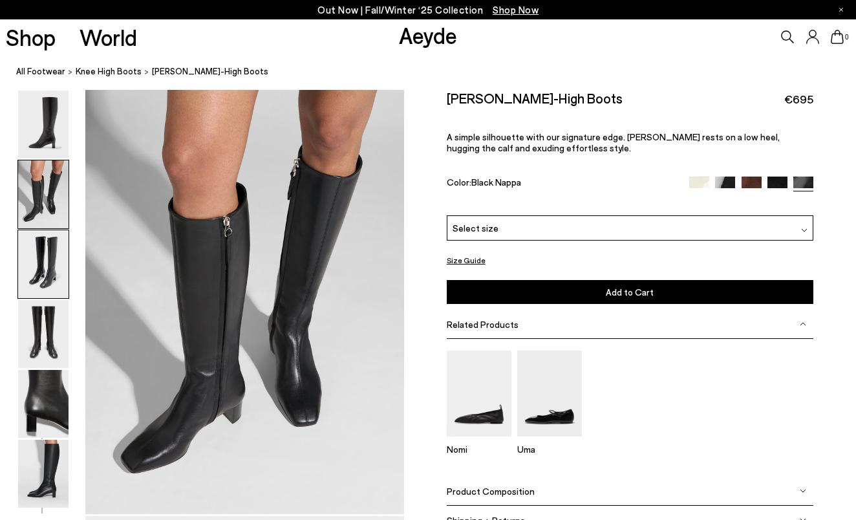
click at [29, 257] on img at bounding box center [43, 264] width 50 height 68
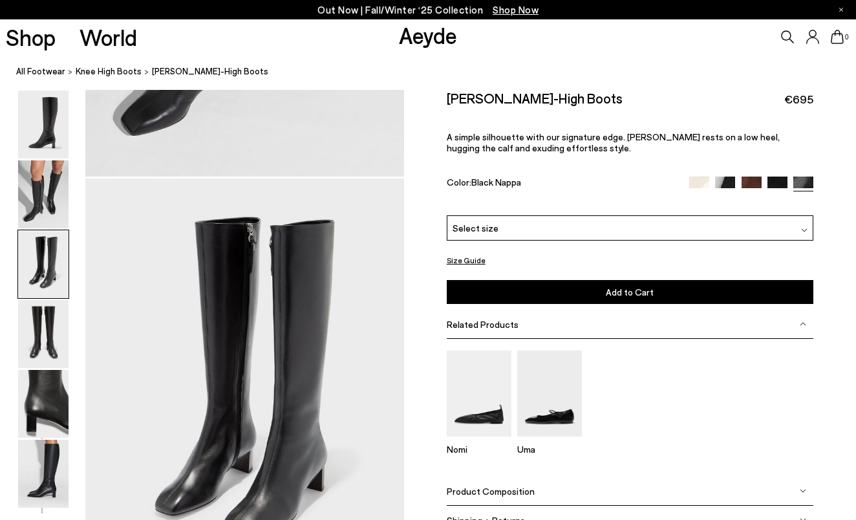
scroll to position [853, 0]
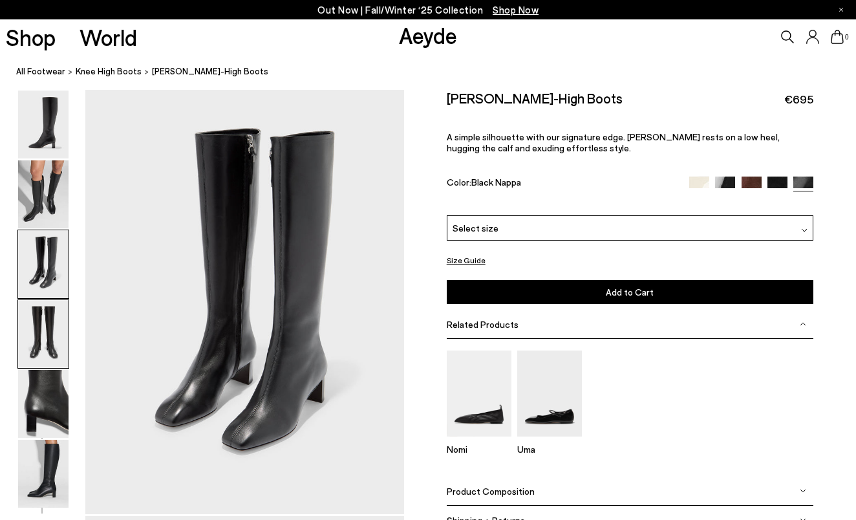
click at [37, 333] on img at bounding box center [43, 334] width 50 height 68
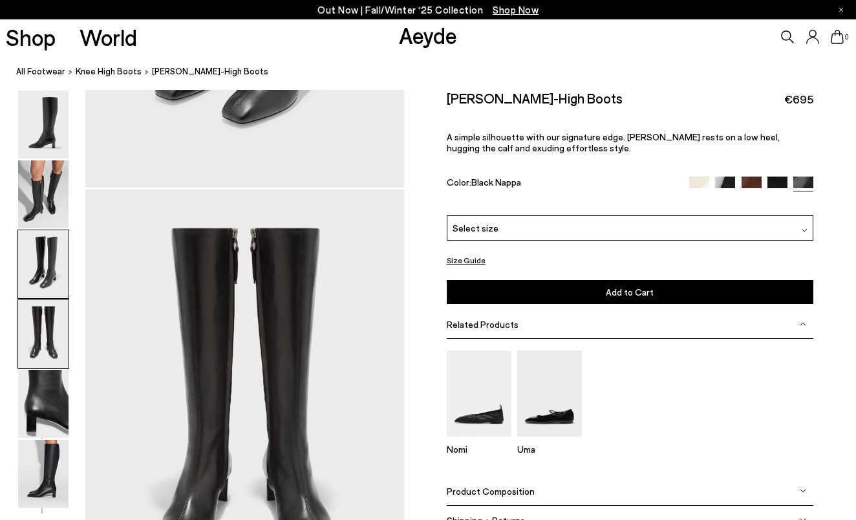
scroll to position [1280, 0]
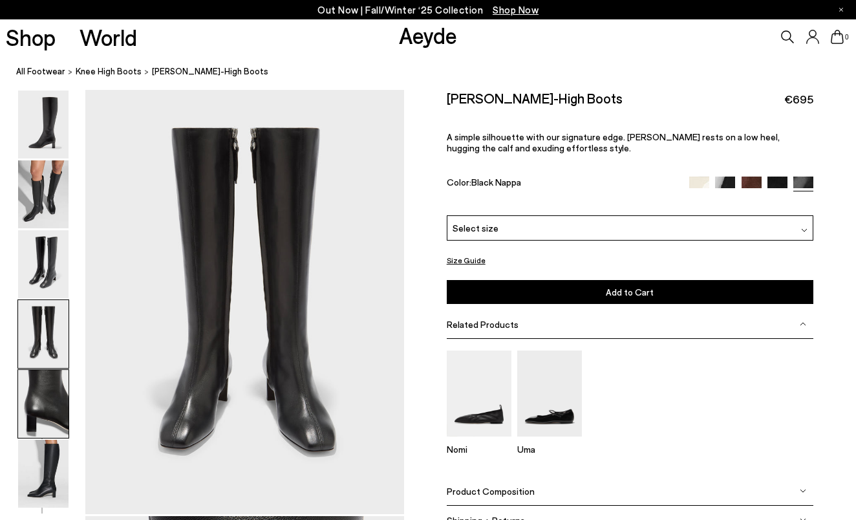
click at [45, 401] on img at bounding box center [43, 404] width 50 height 68
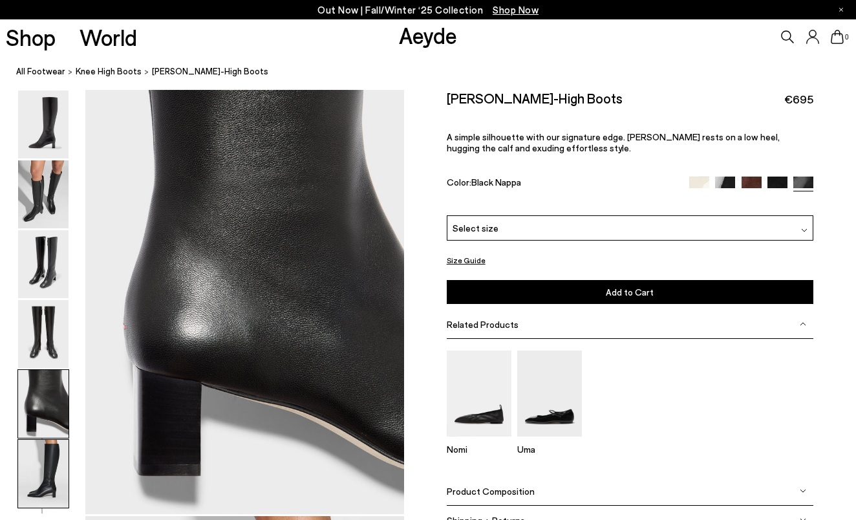
click at [43, 468] on img at bounding box center [43, 473] width 50 height 68
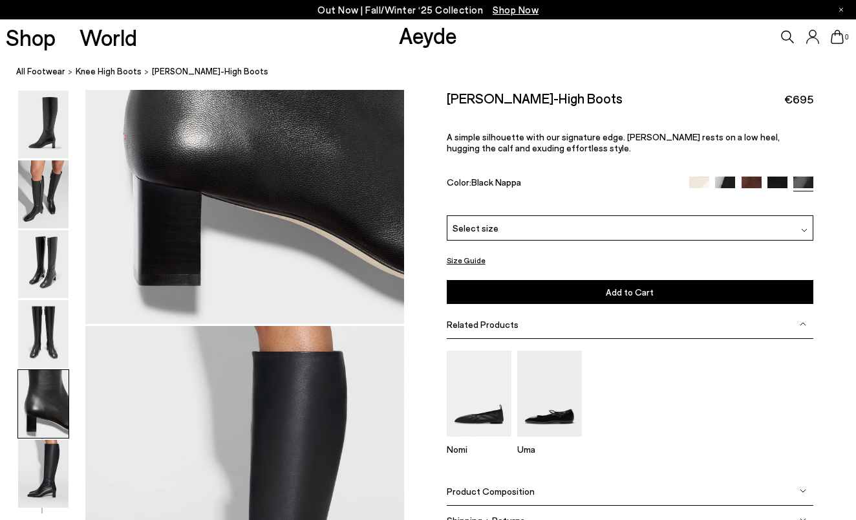
scroll to position [1888, 0]
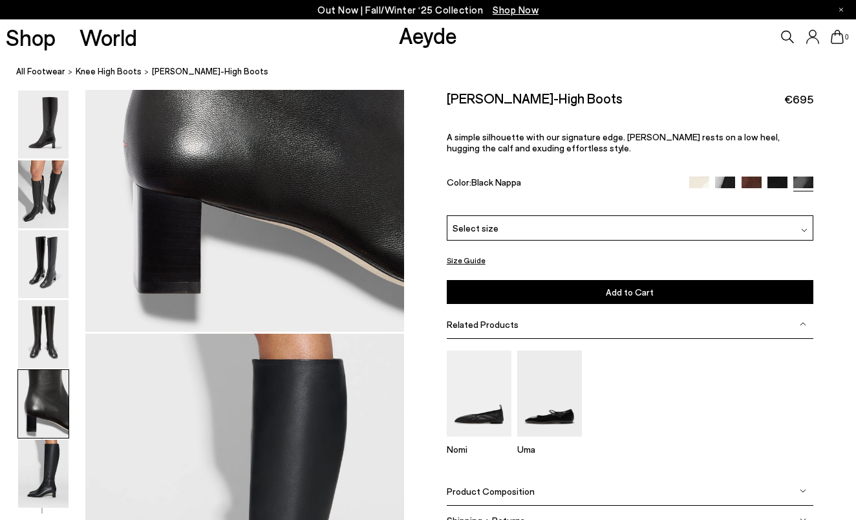
click at [703, 182] on img at bounding box center [699, 186] width 20 height 20
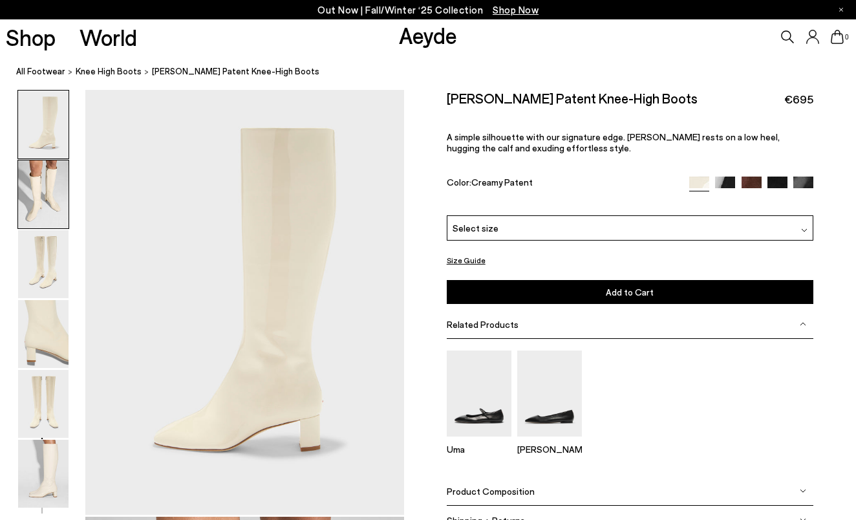
click at [42, 218] on img at bounding box center [43, 194] width 50 height 68
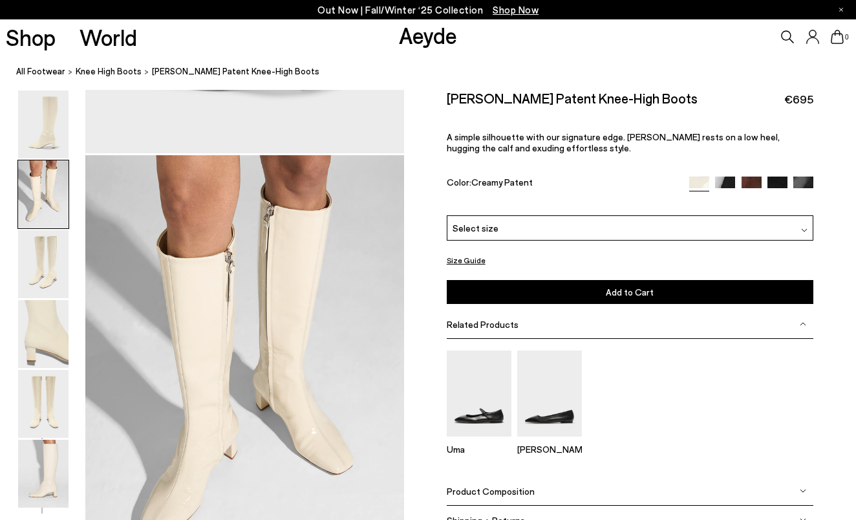
scroll to position [427, 0]
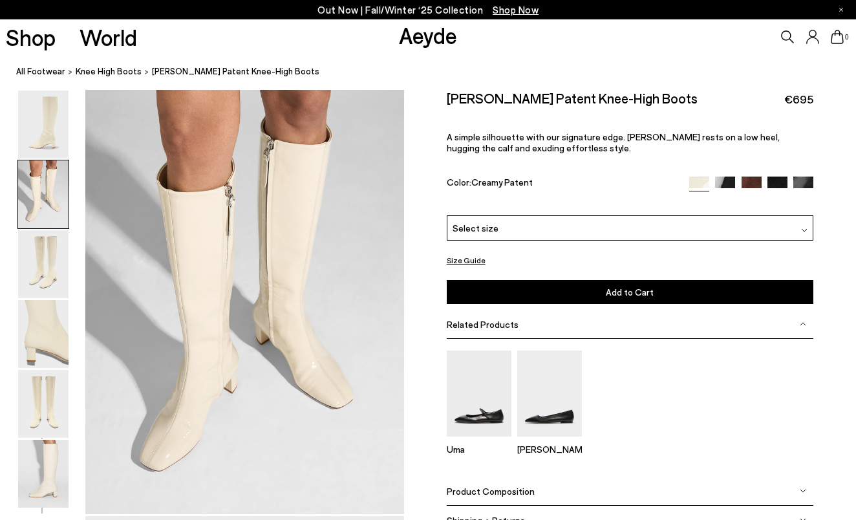
click at [724, 181] on img at bounding box center [725, 186] width 20 height 20
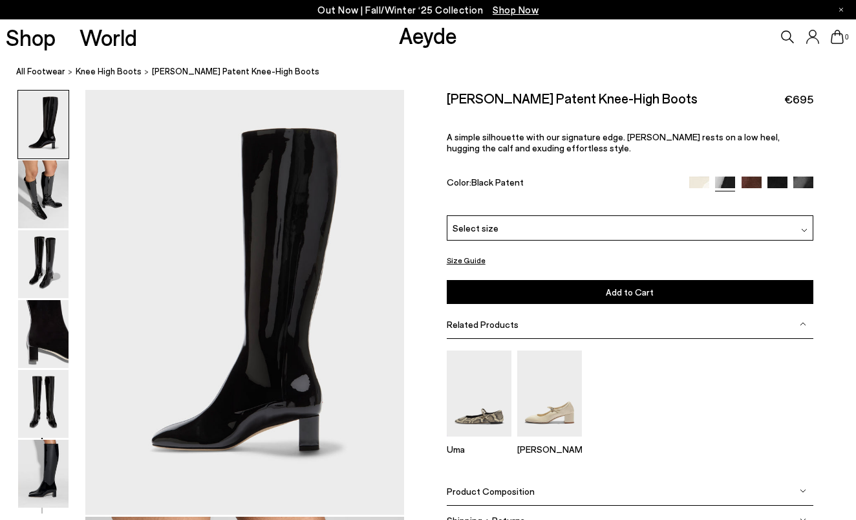
click at [746, 183] on img at bounding box center [751, 186] width 20 height 20
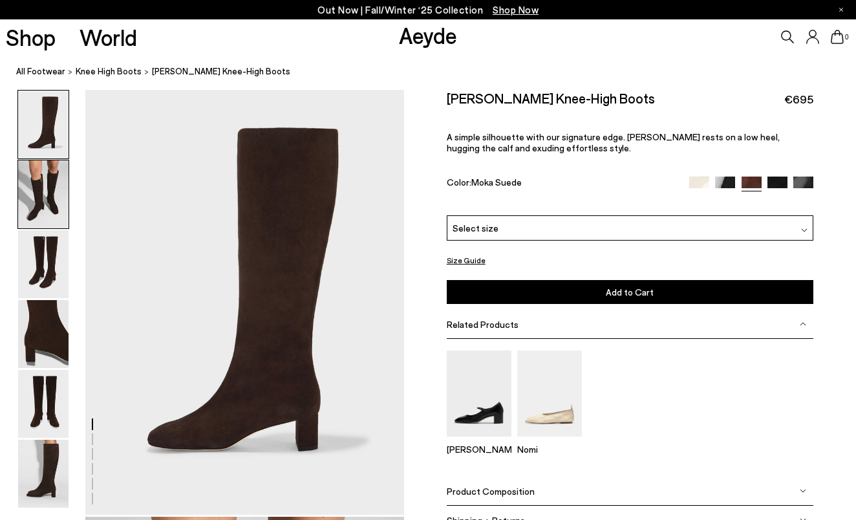
click at [46, 200] on img at bounding box center [43, 194] width 50 height 68
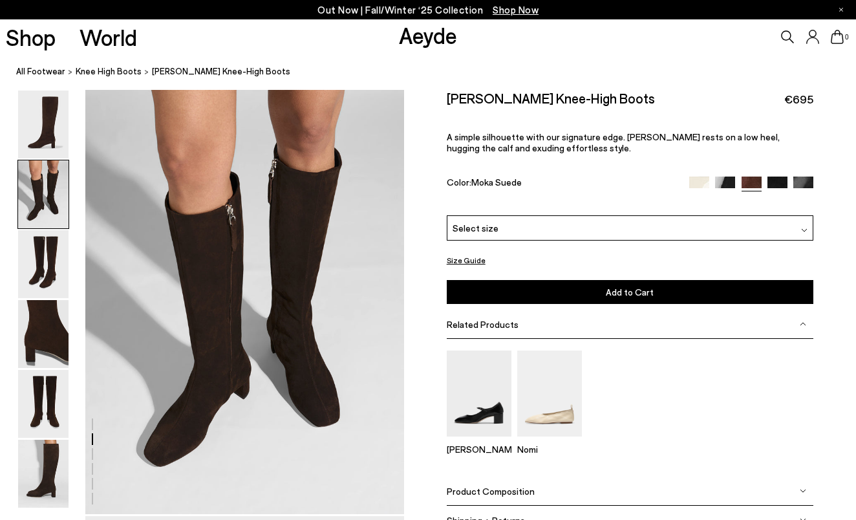
click at [779, 182] on img at bounding box center [777, 186] width 20 height 20
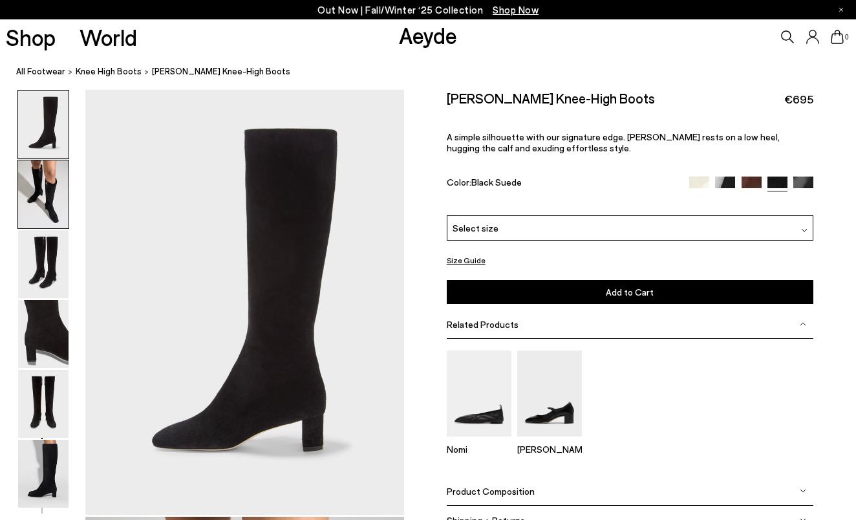
click at [42, 192] on img at bounding box center [43, 194] width 50 height 68
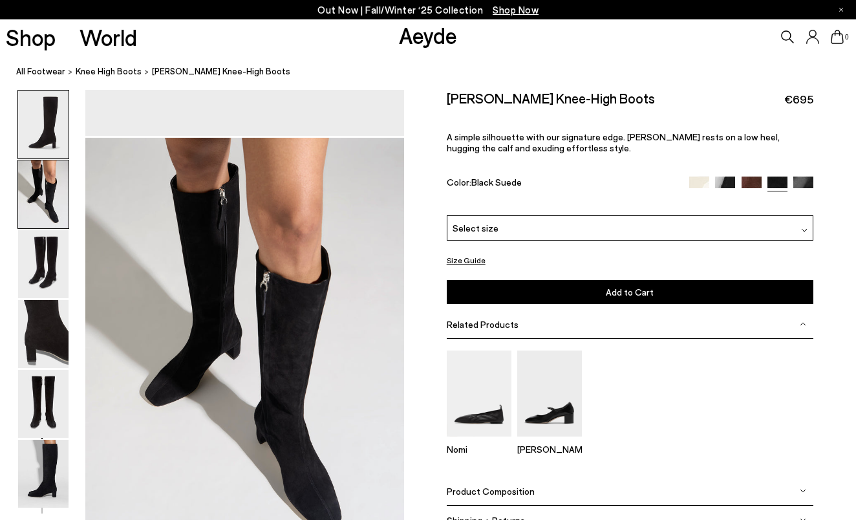
scroll to position [427, 0]
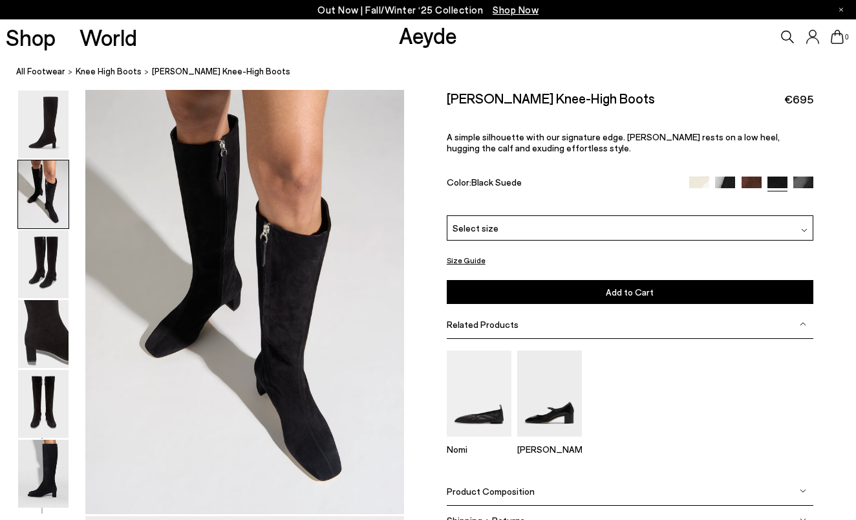
click at [754, 185] on img at bounding box center [751, 186] width 20 height 20
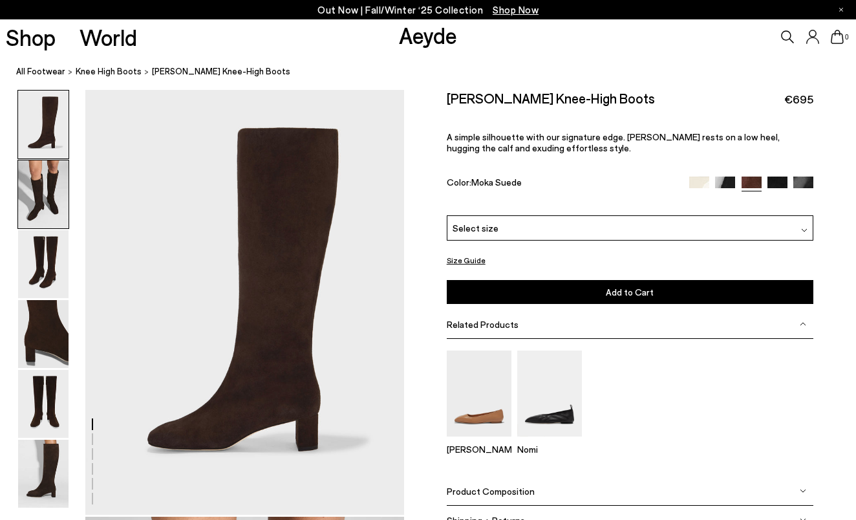
click at [50, 197] on img at bounding box center [43, 194] width 50 height 68
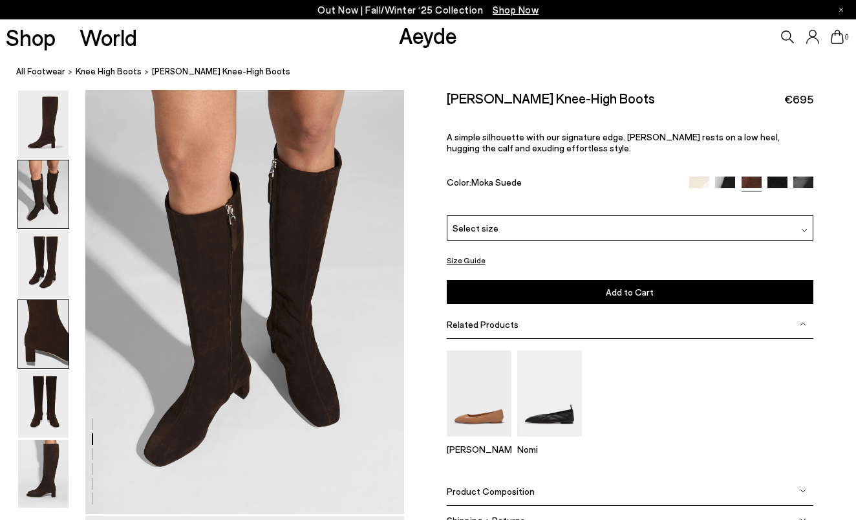
click at [42, 301] on img at bounding box center [43, 334] width 50 height 68
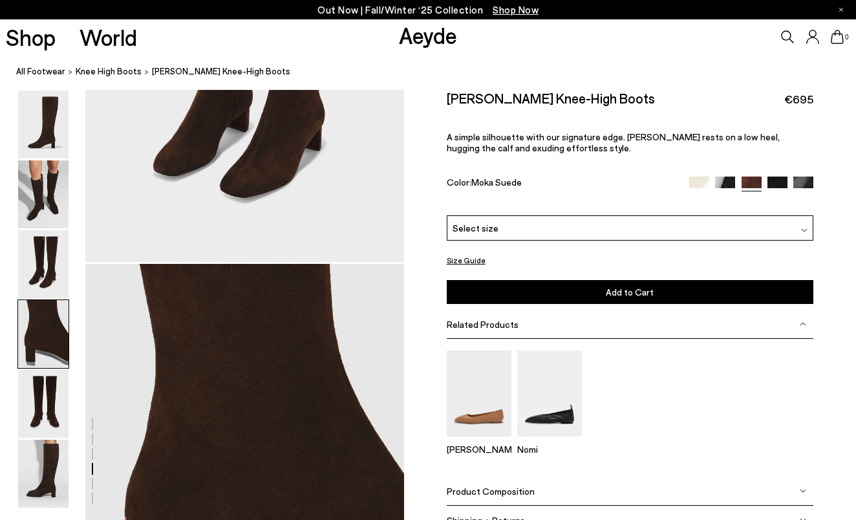
scroll to position [1280, 0]
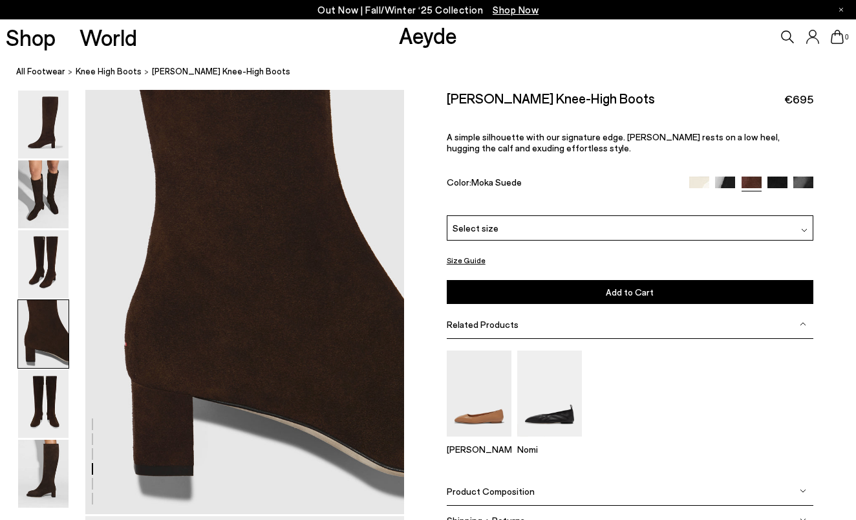
click at [41, 349] on img at bounding box center [43, 334] width 50 height 68
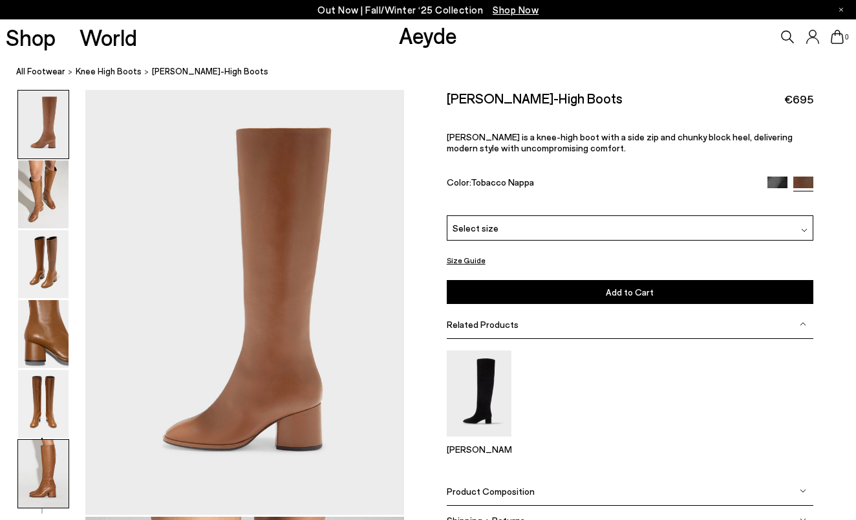
click at [51, 460] on img at bounding box center [43, 473] width 50 height 68
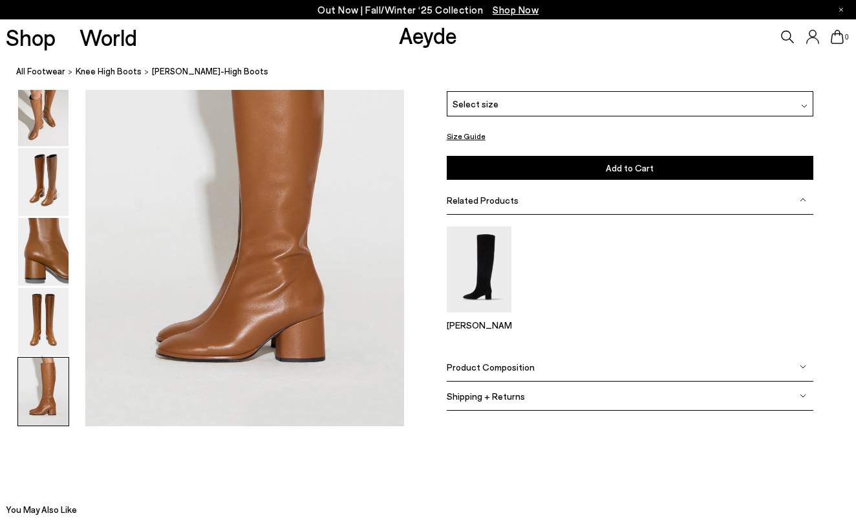
scroll to position [2221, 0]
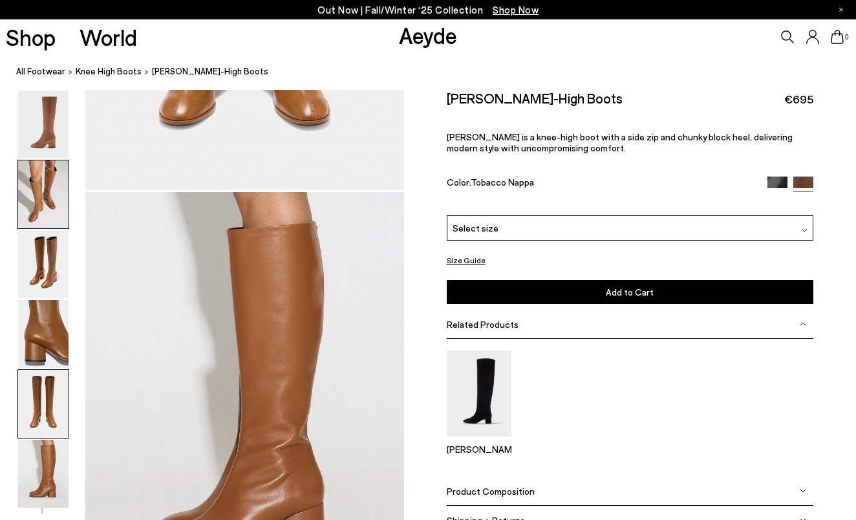
click at [51, 213] on img at bounding box center [43, 194] width 50 height 68
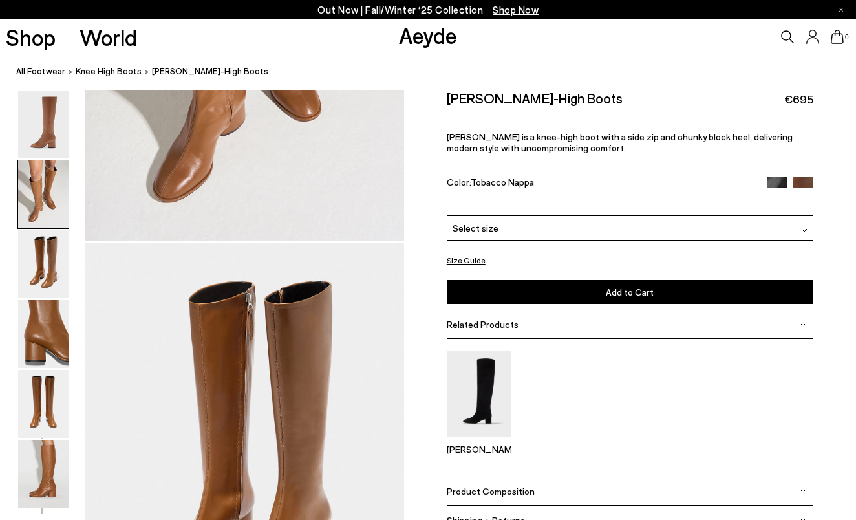
scroll to position [427, 0]
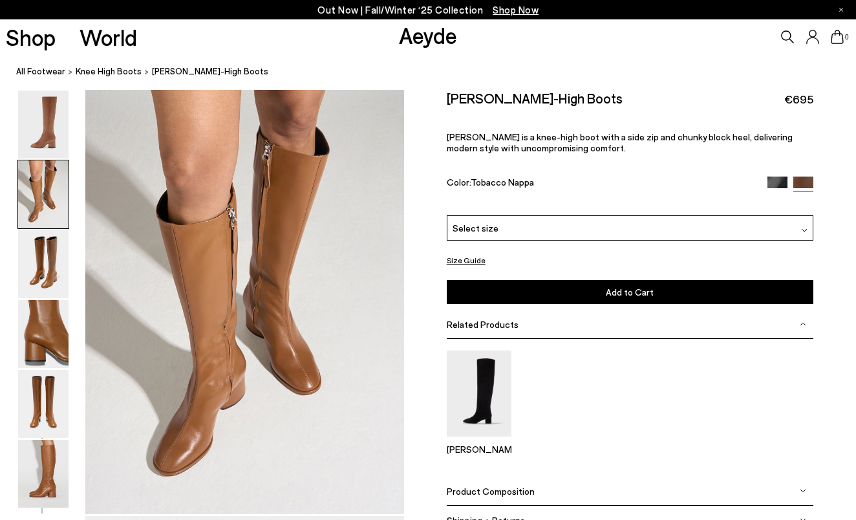
click at [781, 185] on img at bounding box center [777, 186] width 20 height 20
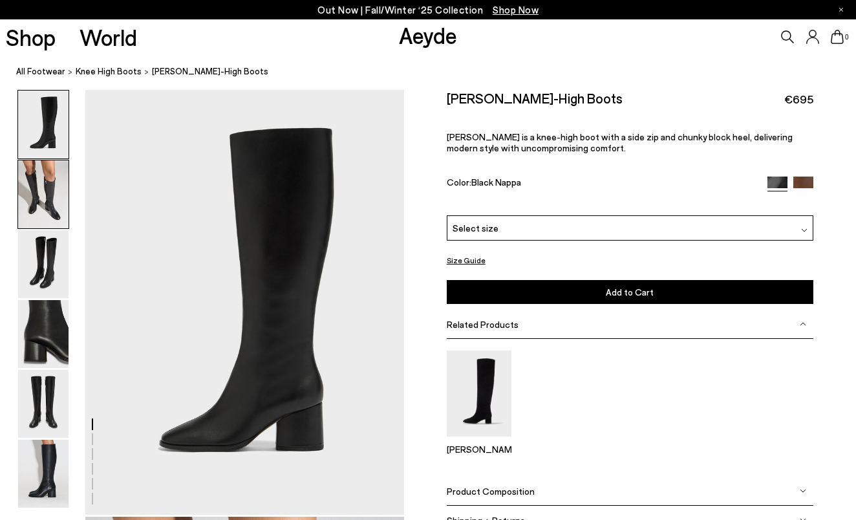
click at [56, 195] on img at bounding box center [43, 194] width 50 height 68
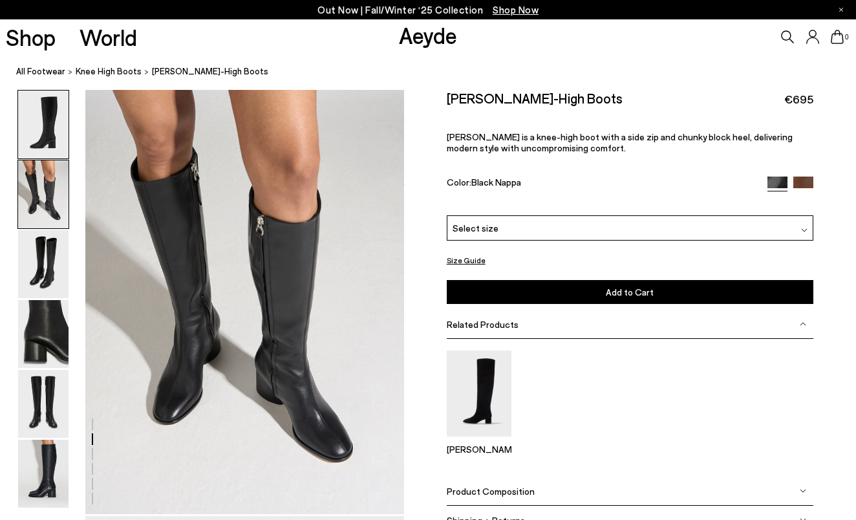
click at [50, 132] on img at bounding box center [43, 124] width 50 height 68
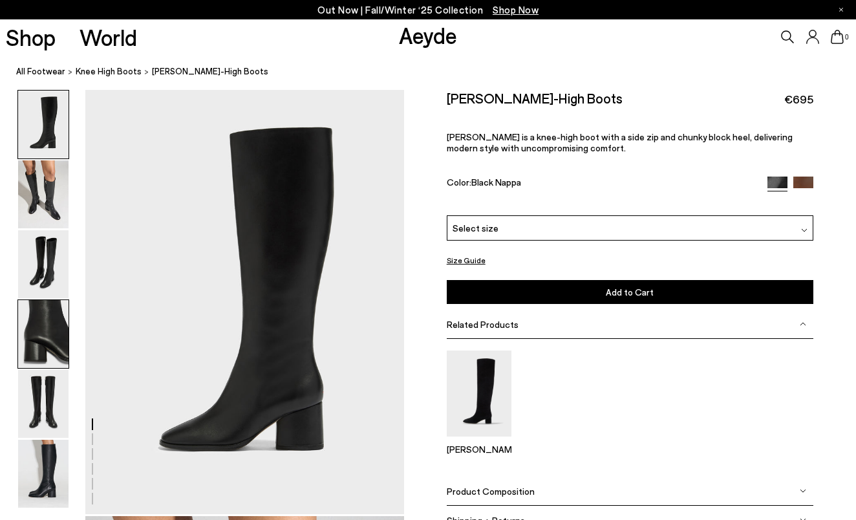
scroll to position [0, 0]
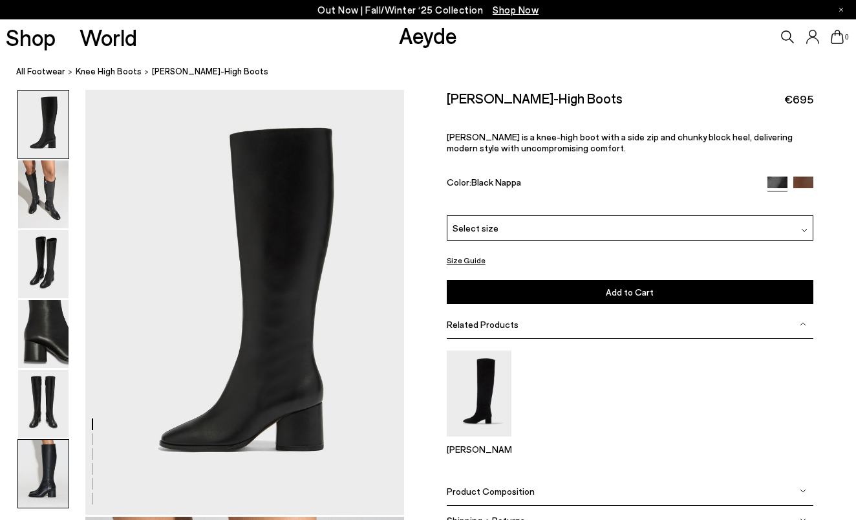
click at [46, 472] on img at bounding box center [43, 473] width 50 height 68
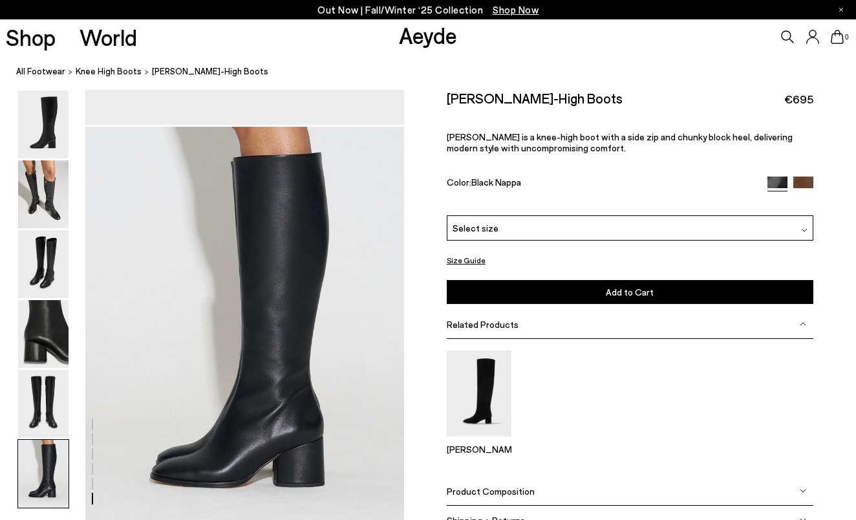
scroll to position [2086, 0]
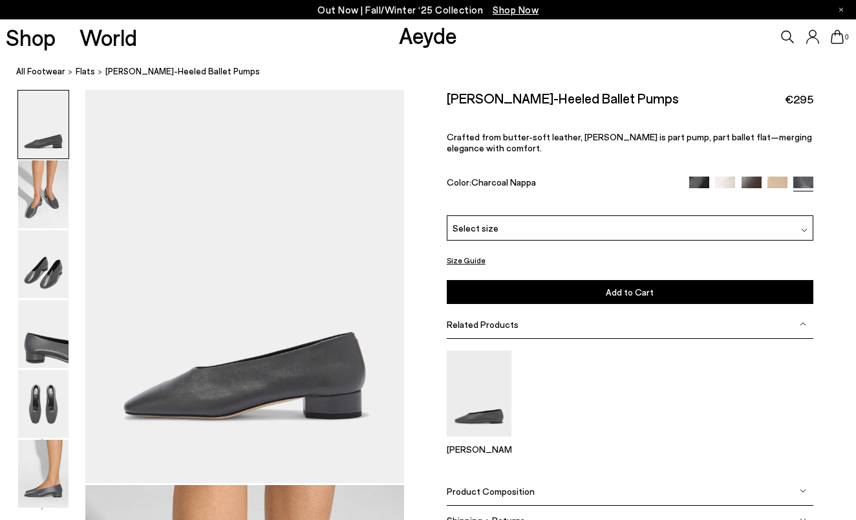
scroll to position [32, 0]
click at [23, 204] on img at bounding box center [43, 194] width 50 height 68
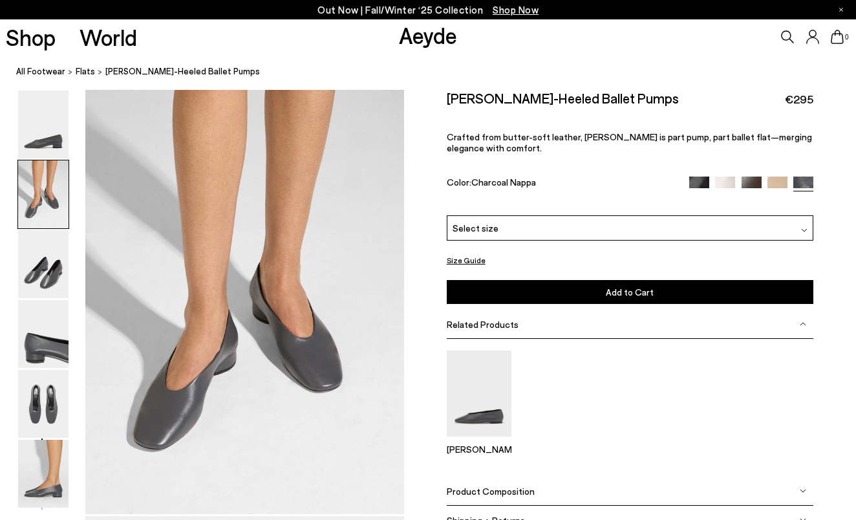
click at [756, 184] on img at bounding box center [751, 186] width 20 height 20
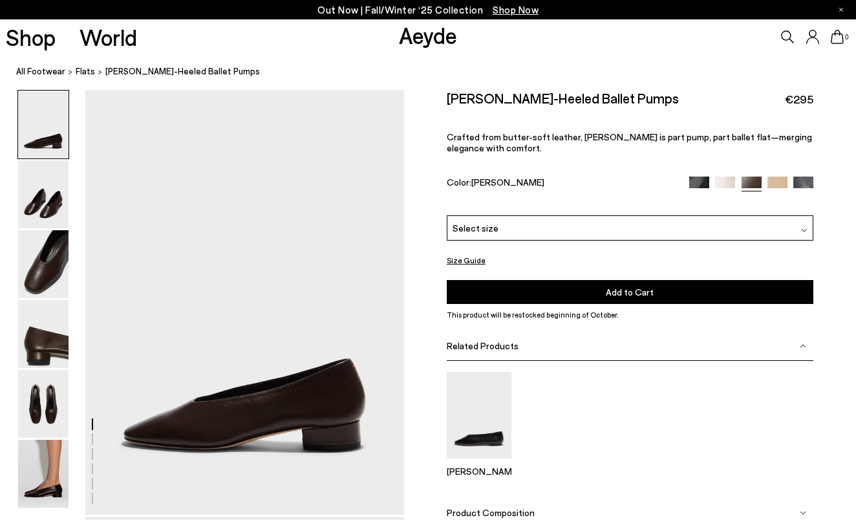
click at [699, 181] on img at bounding box center [699, 186] width 20 height 20
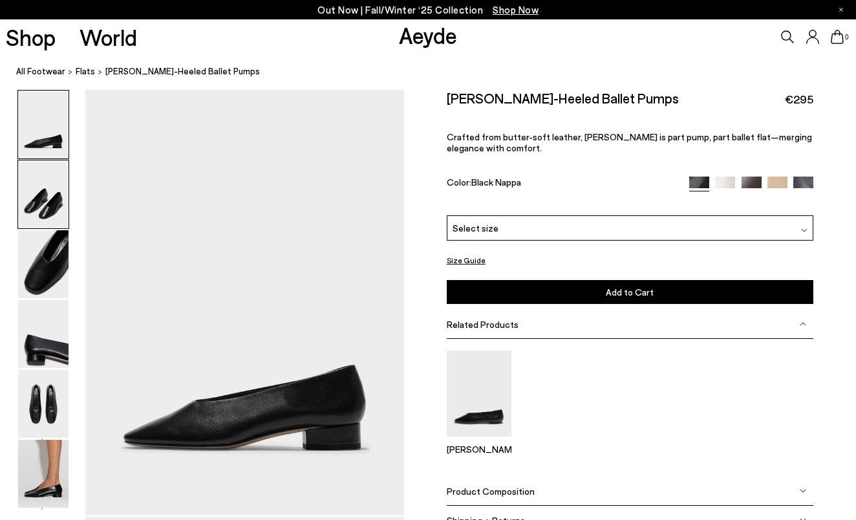
click at [42, 224] on img at bounding box center [43, 194] width 50 height 68
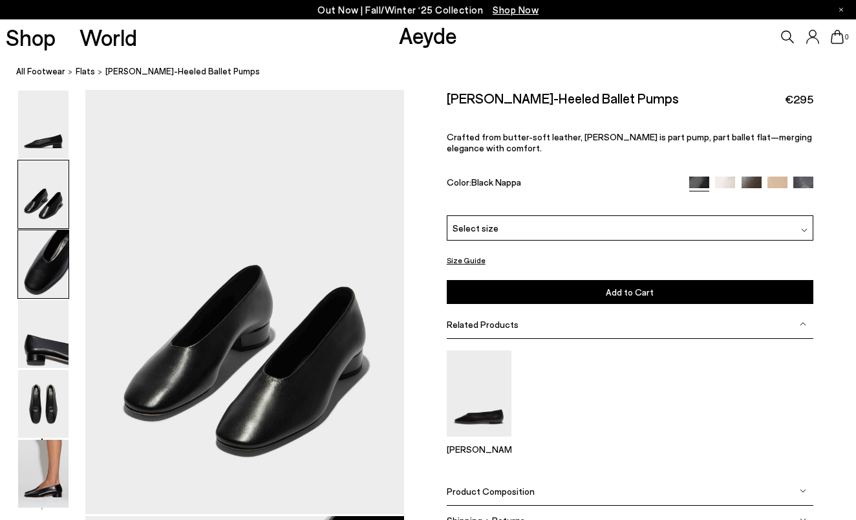
click at [44, 264] on img at bounding box center [43, 264] width 50 height 68
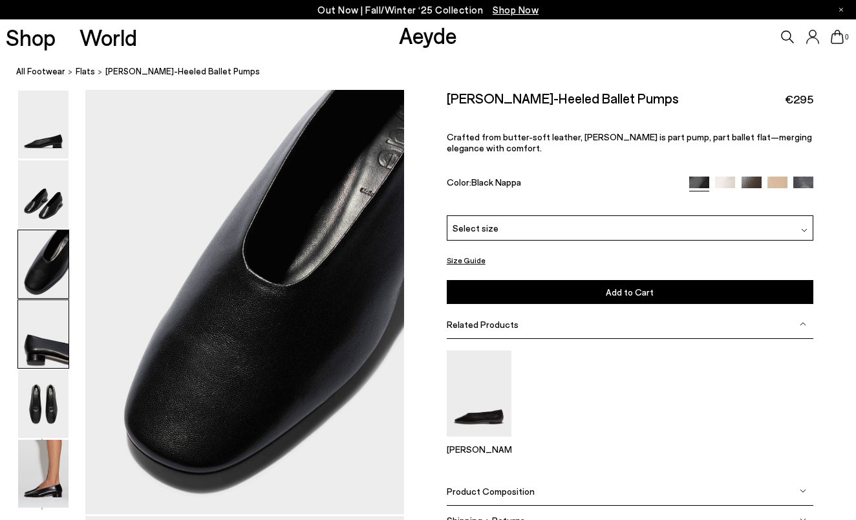
click at [43, 321] on img at bounding box center [43, 334] width 50 height 68
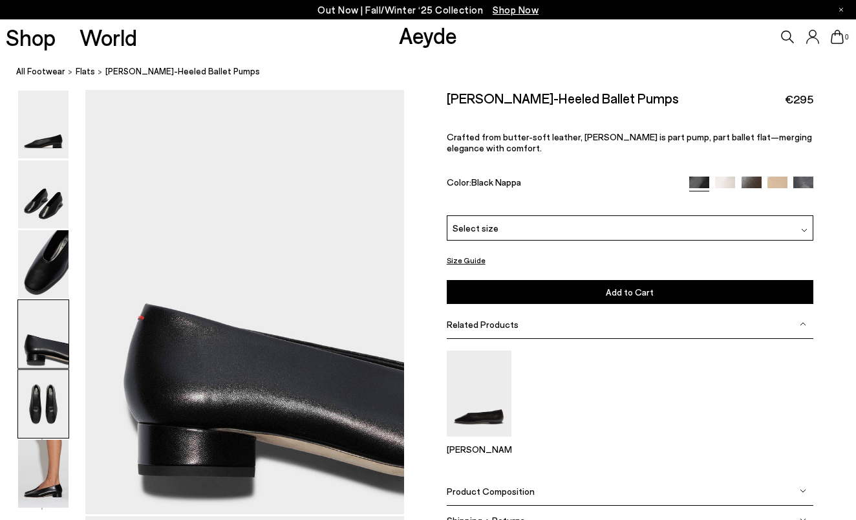
click at [35, 407] on img at bounding box center [43, 404] width 50 height 68
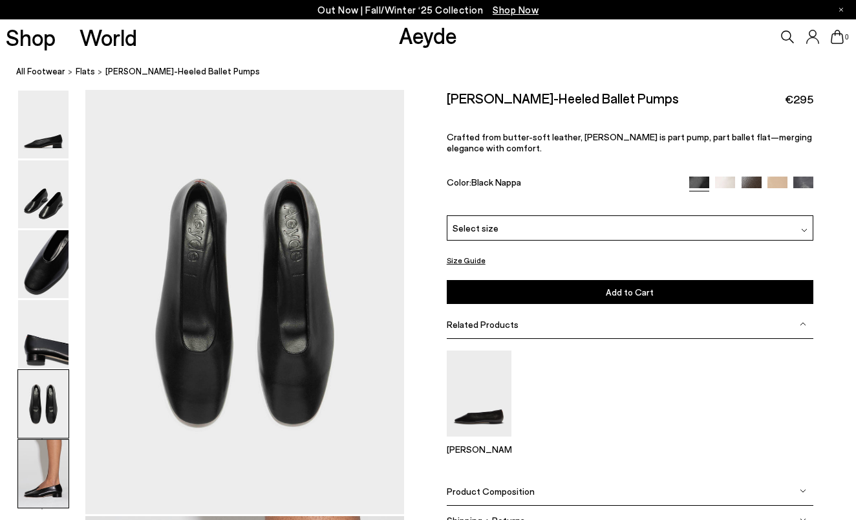
click at [39, 461] on img at bounding box center [43, 473] width 50 height 68
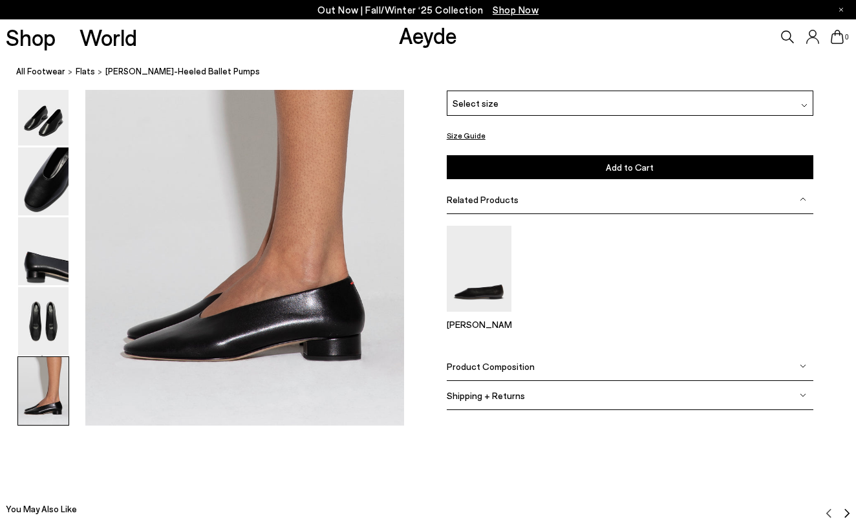
scroll to position [2213, 0]
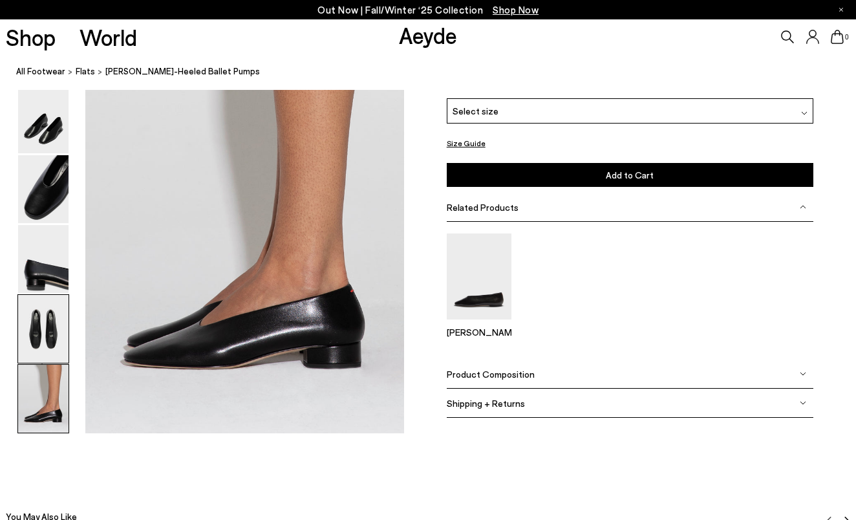
click at [49, 329] on img at bounding box center [43, 329] width 50 height 68
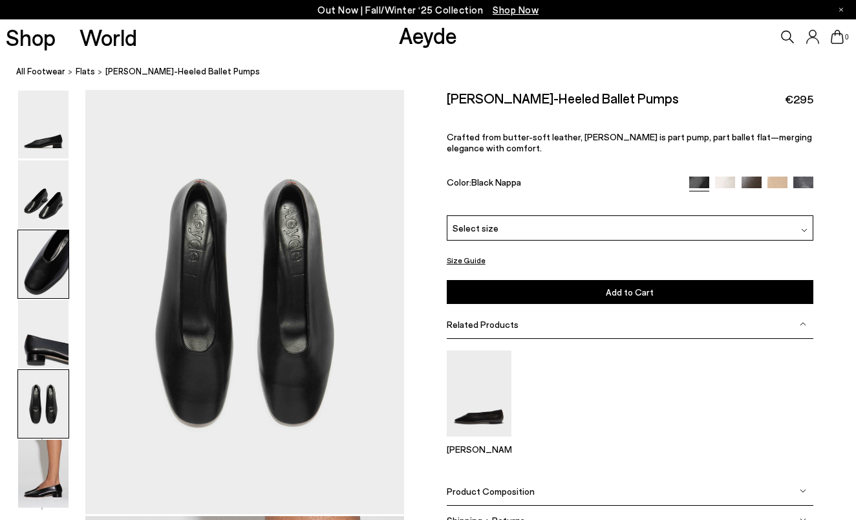
click at [46, 276] on img at bounding box center [43, 264] width 50 height 68
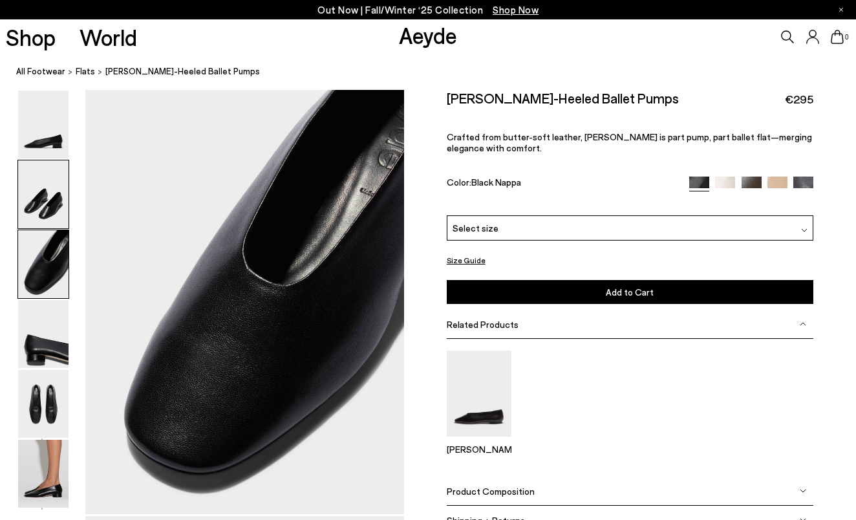
click at [52, 211] on img at bounding box center [43, 194] width 50 height 68
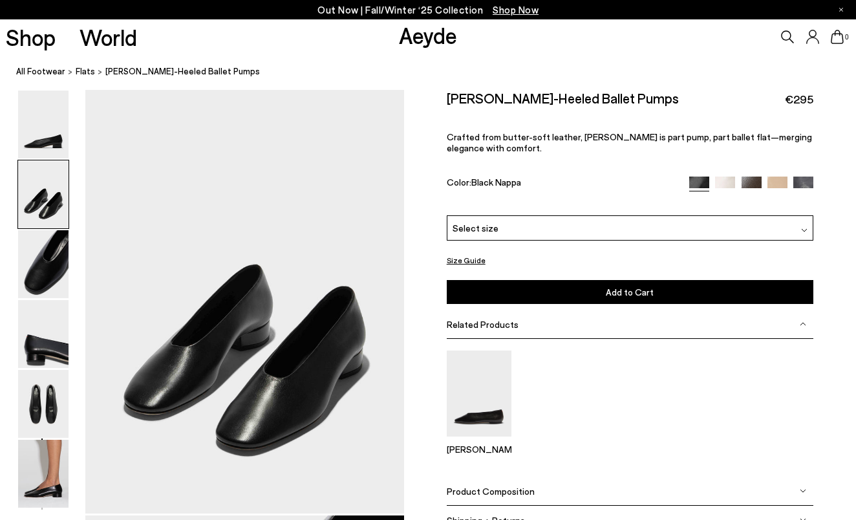
scroll to position [427, 0]
click at [57, 142] on img at bounding box center [43, 124] width 50 height 68
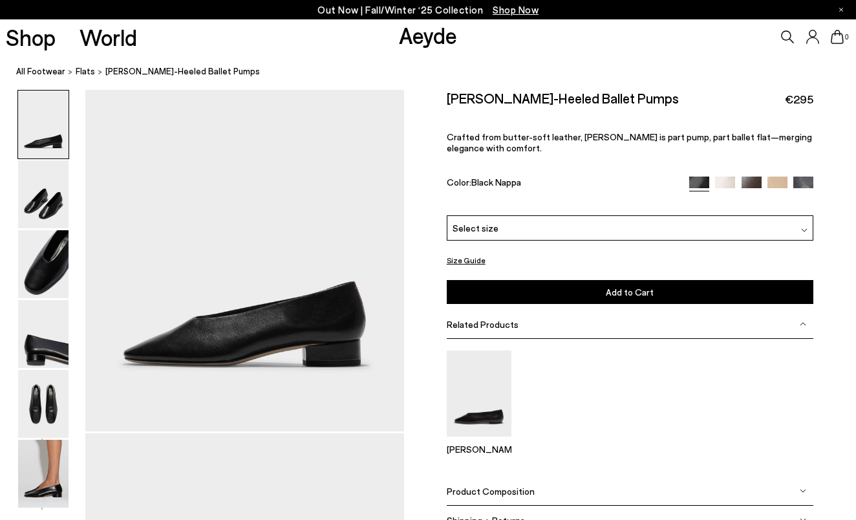
scroll to position [0, 0]
